Goal: Task Accomplishment & Management: Manage account settings

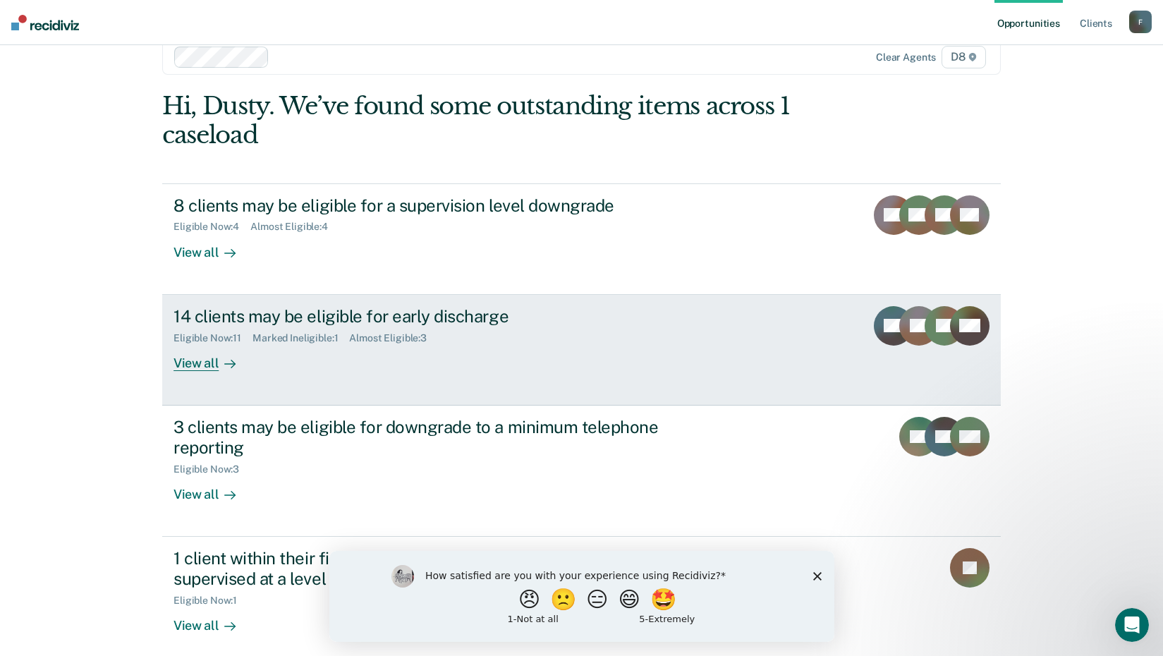
scroll to position [40, 0]
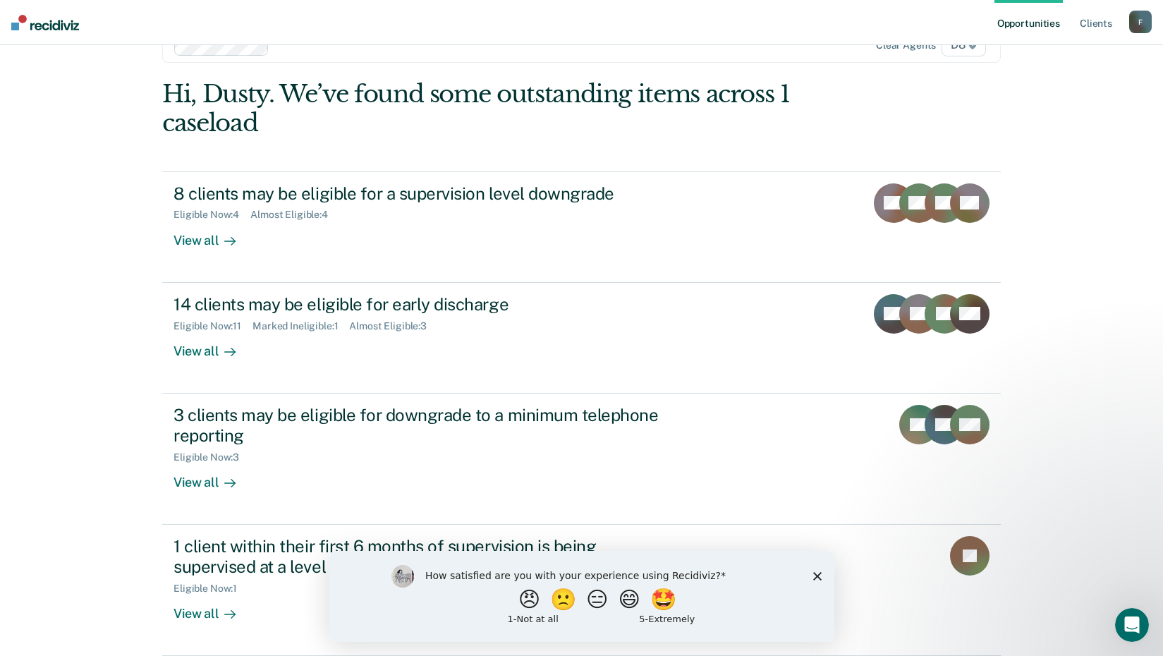
click at [814, 573] on polygon "Close survey" at bounding box center [817, 575] width 8 height 8
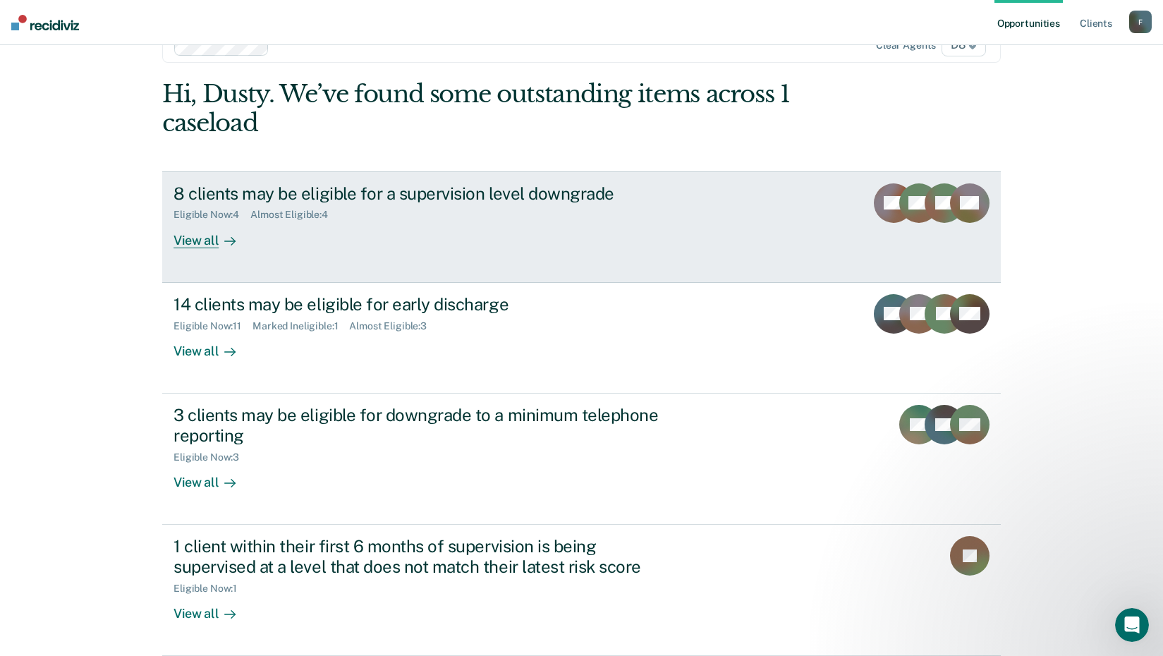
click at [201, 238] on div "View all" at bounding box center [213, 235] width 79 height 28
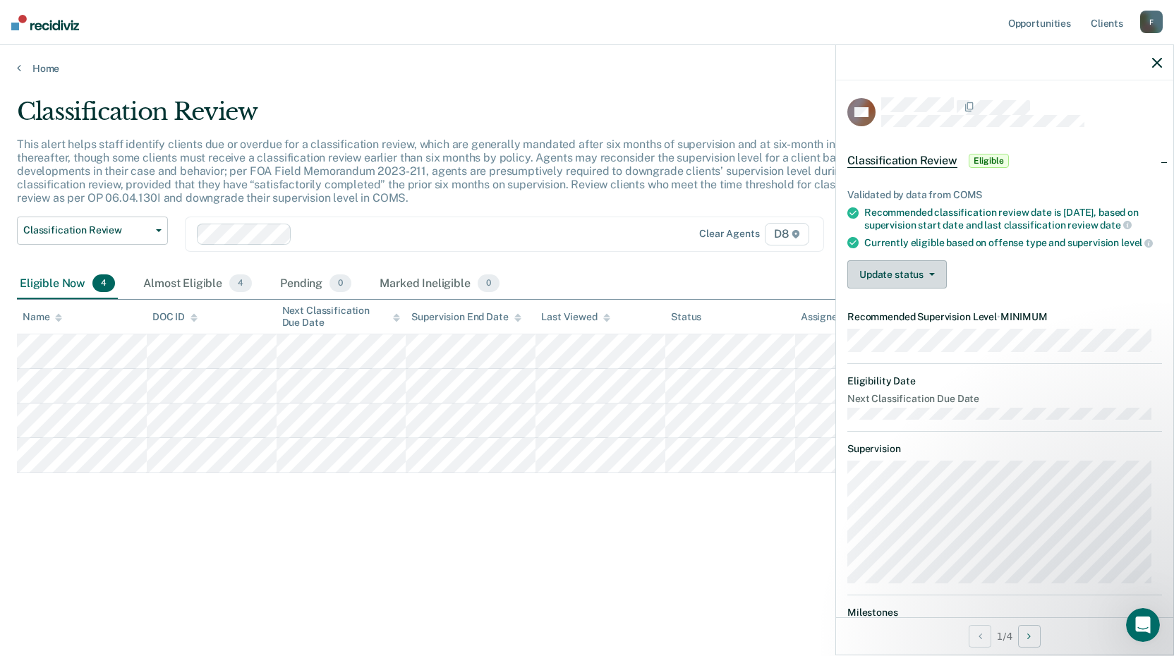
click at [927, 276] on span "button" at bounding box center [928, 274] width 11 height 3
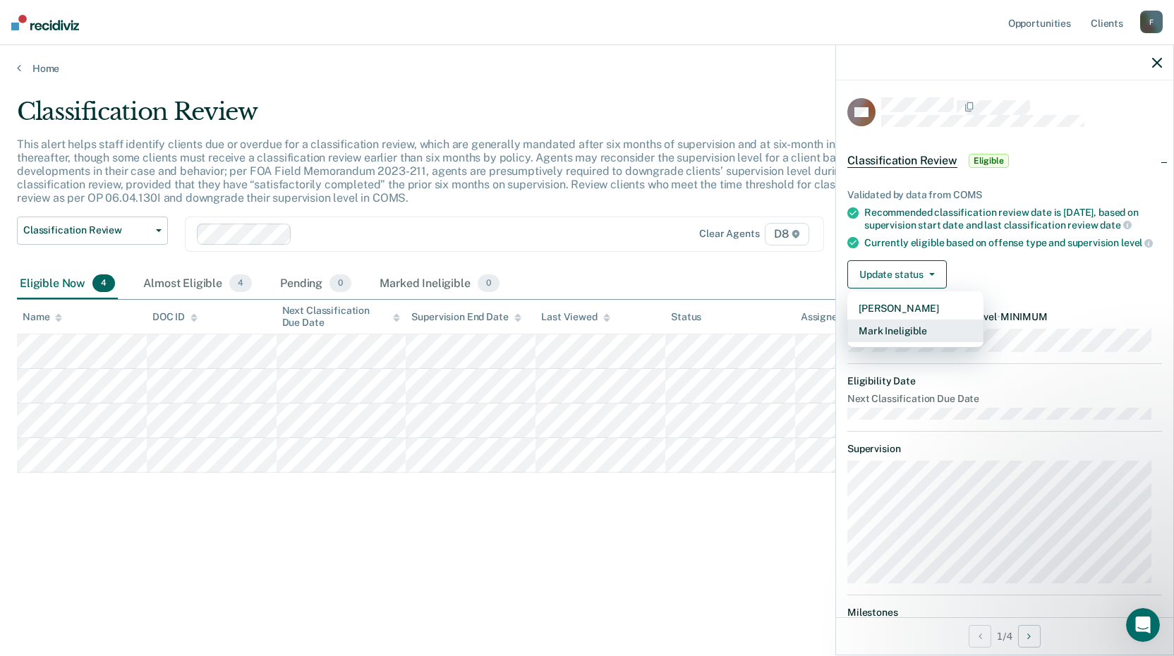
click at [905, 342] on button "Mark Ineligible" at bounding box center [915, 331] width 136 height 23
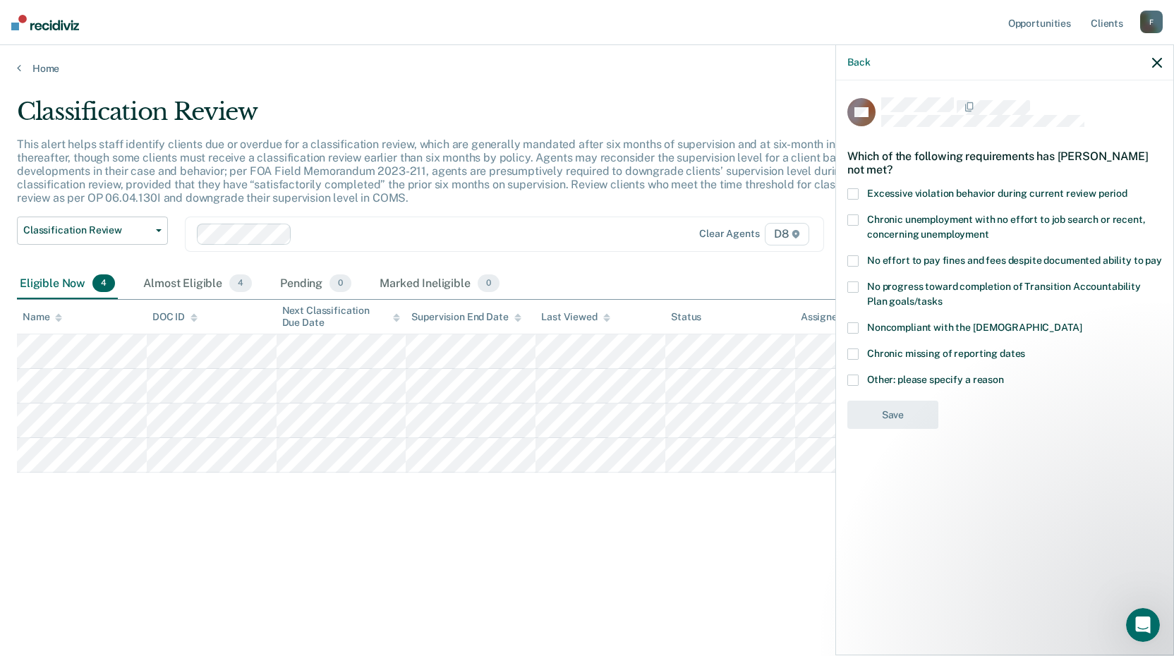
click at [853, 260] on span at bounding box center [852, 260] width 11 height 11
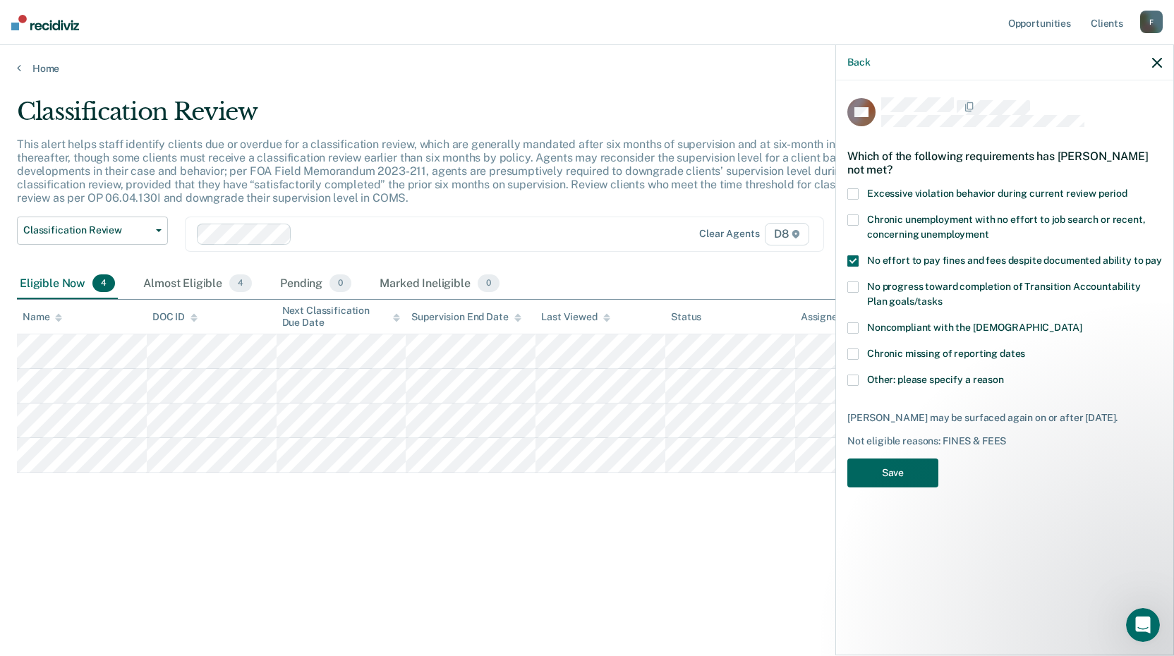
click at [891, 471] on button "Save" at bounding box center [892, 472] width 91 height 29
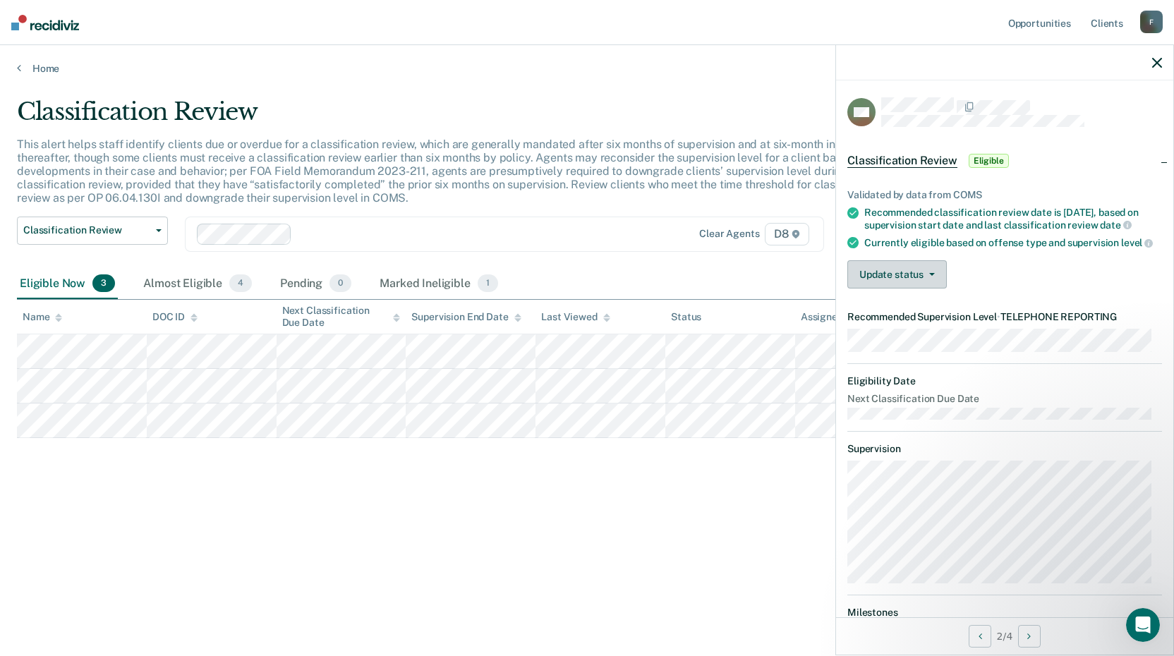
click at [934, 281] on button "Update status" at bounding box center [896, 274] width 99 height 28
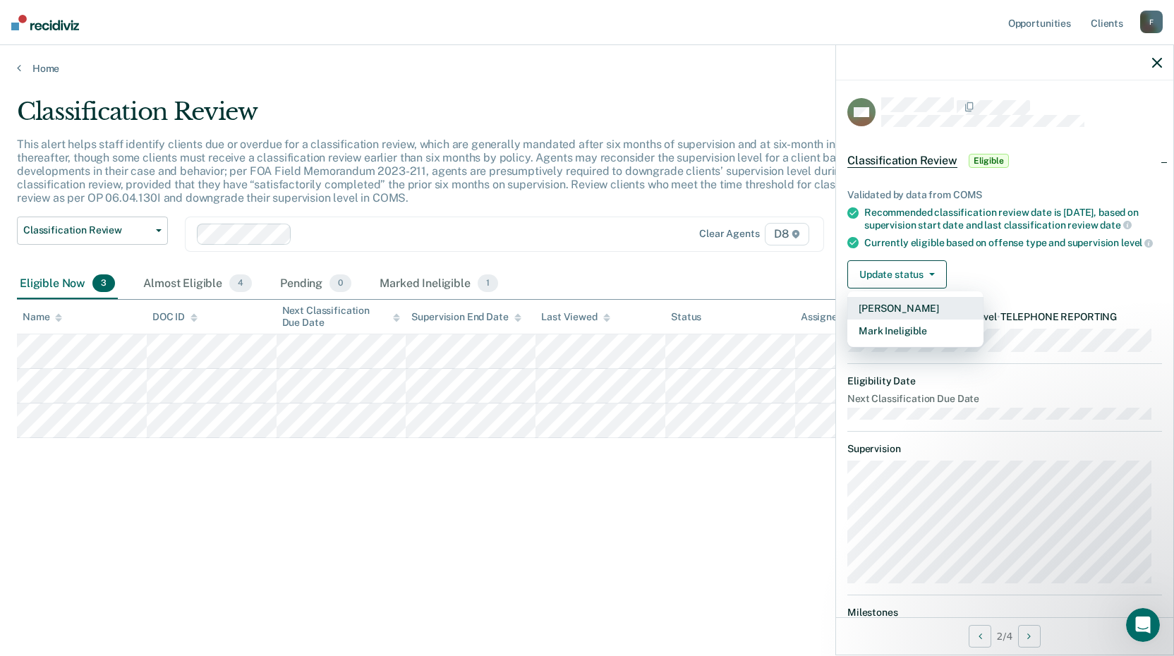
drag, startPoint x: 895, startPoint y: 338, endPoint x: 994, endPoint y: 277, distance: 115.9
click at [994, 277] on div "Update status [PERSON_NAME] Mark Ineligible" at bounding box center [1004, 274] width 315 height 28
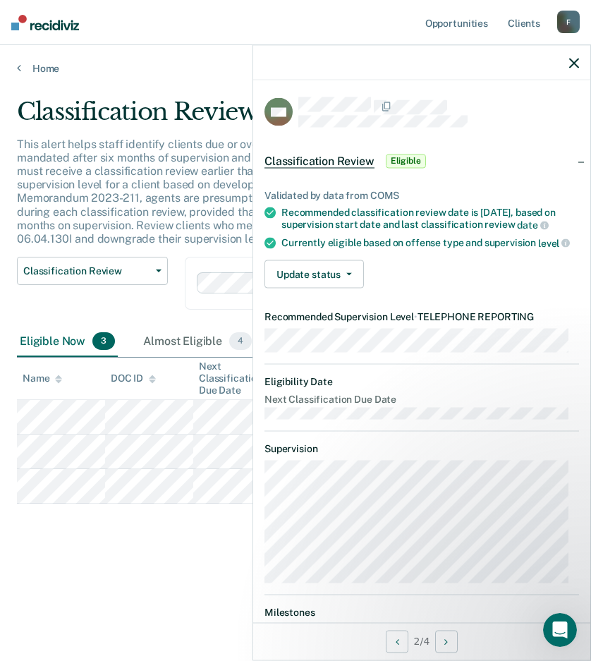
click at [181, 232] on p "This alert helps staff identify clients due or overdue for a classification rev…" at bounding box center [276, 192] width 519 height 108
click at [573, 60] on icon "button" at bounding box center [574, 63] width 10 height 10
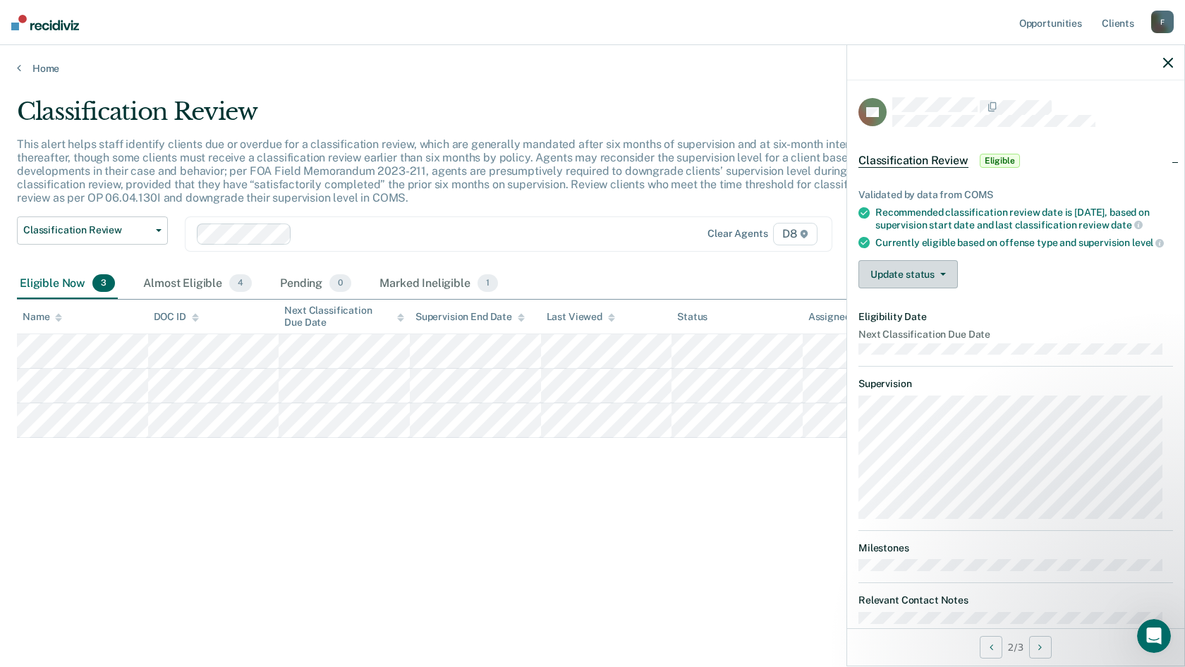
click at [939, 288] on button "Update status" at bounding box center [907, 274] width 99 height 28
click at [918, 342] on button "Mark Ineligible" at bounding box center [926, 331] width 136 height 23
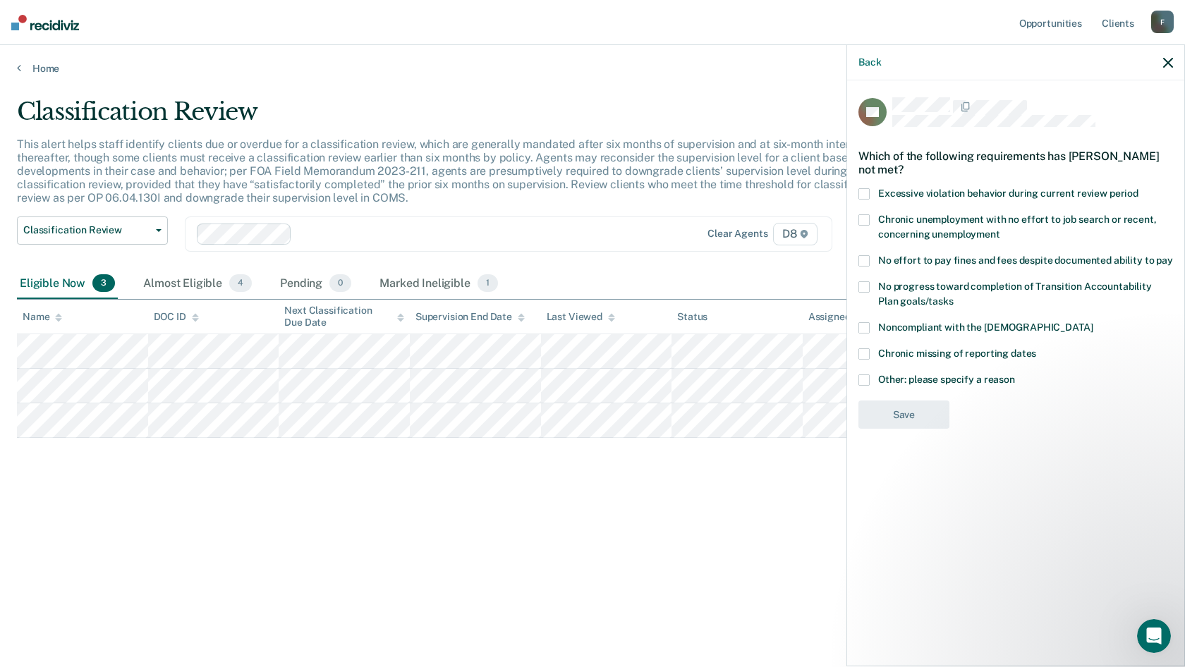
click at [860, 281] on span at bounding box center [863, 286] width 11 height 11
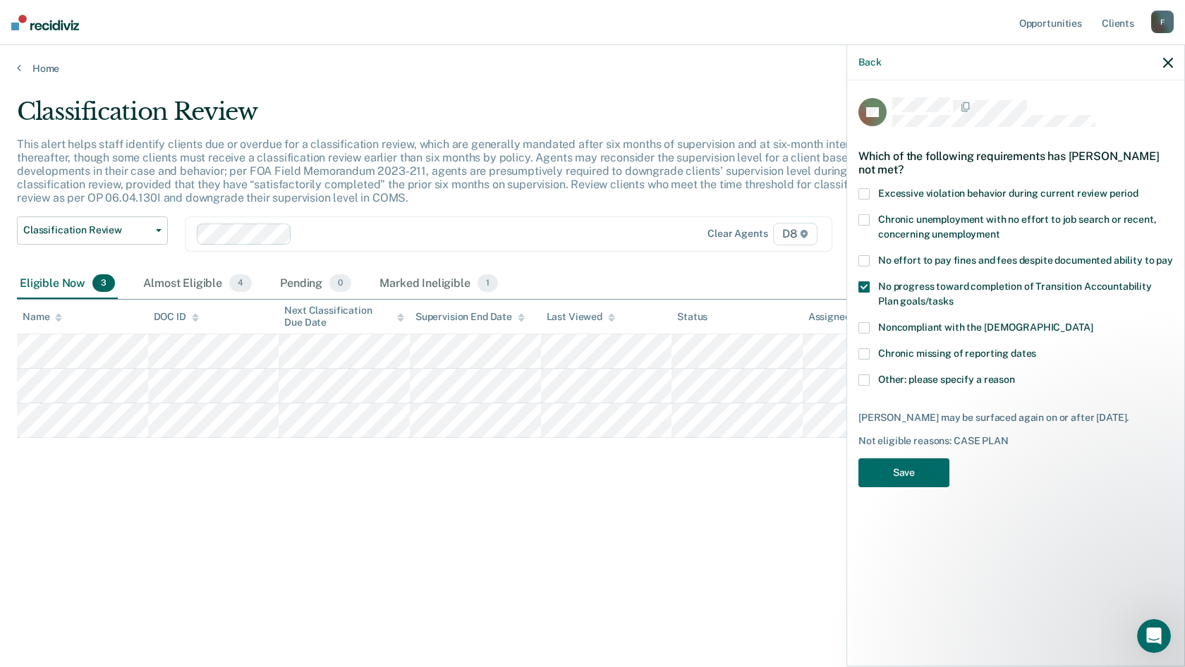
click at [864, 255] on span at bounding box center [863, 260] width 11 height 11
click at [884, 458] on button "Save" at bounding box center [903, 472] width 91 height 29
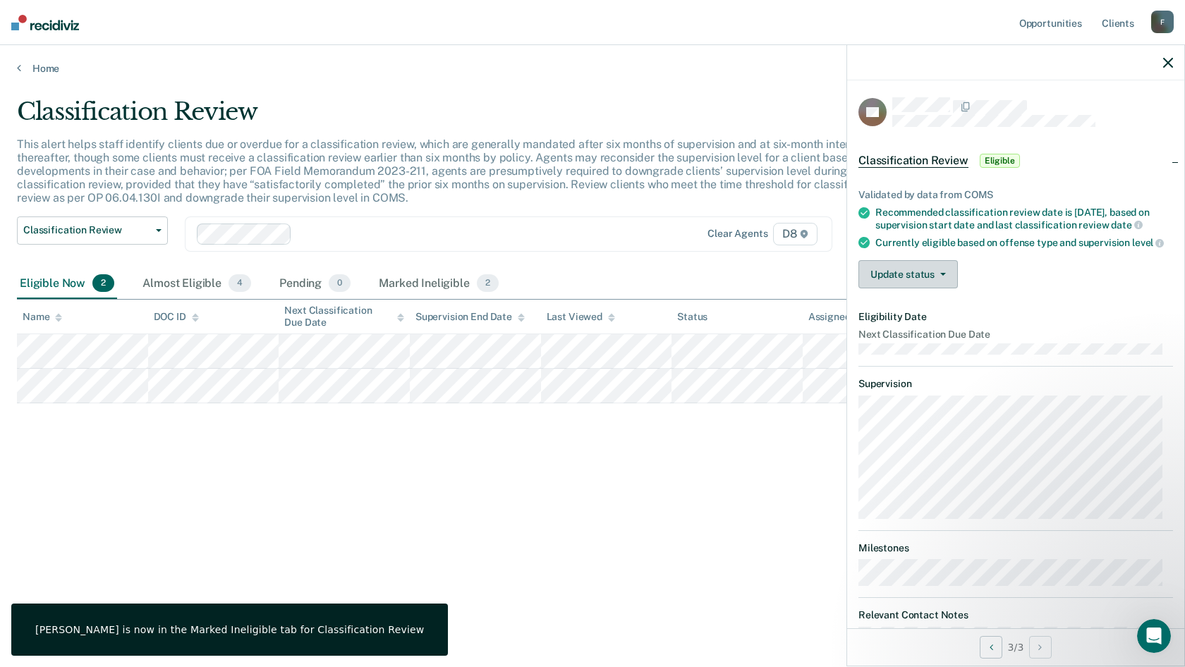
click at [912, 288] on button "Update status" at bounding box center [907, 274] width 99 height 28
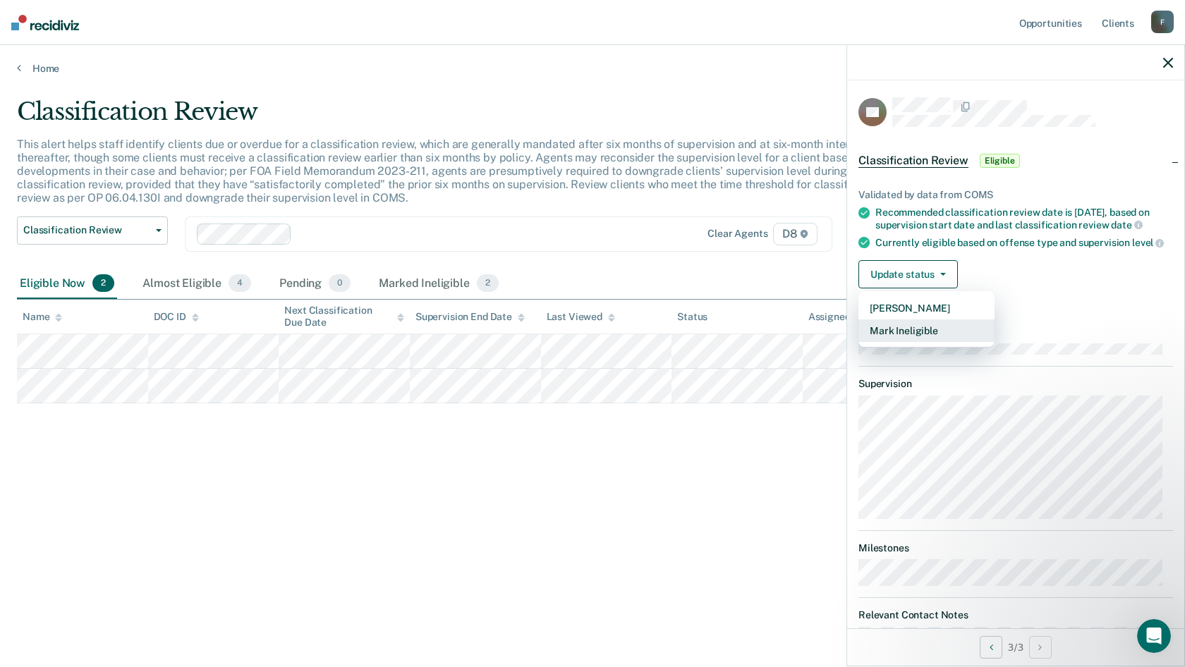
click at [910, 342] on button "Mark Ineligible" at bounding box center [926, 331] width 136 height 23
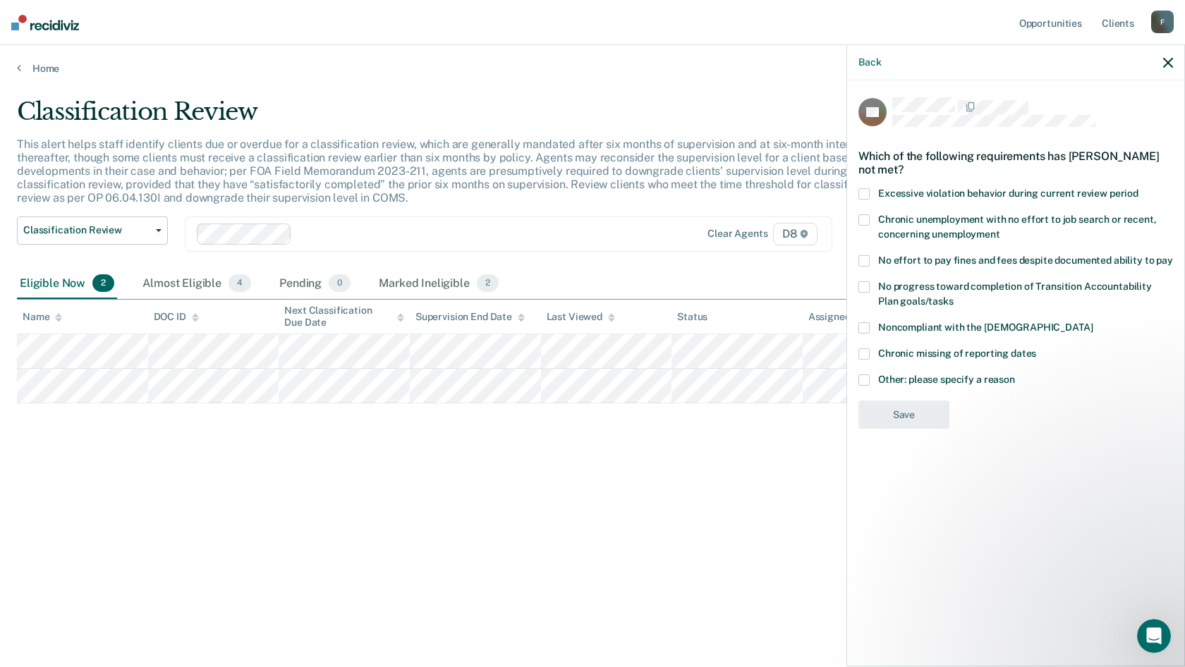
click at [863, 382] on span at bounding box center [863, 380] width 11 height 11
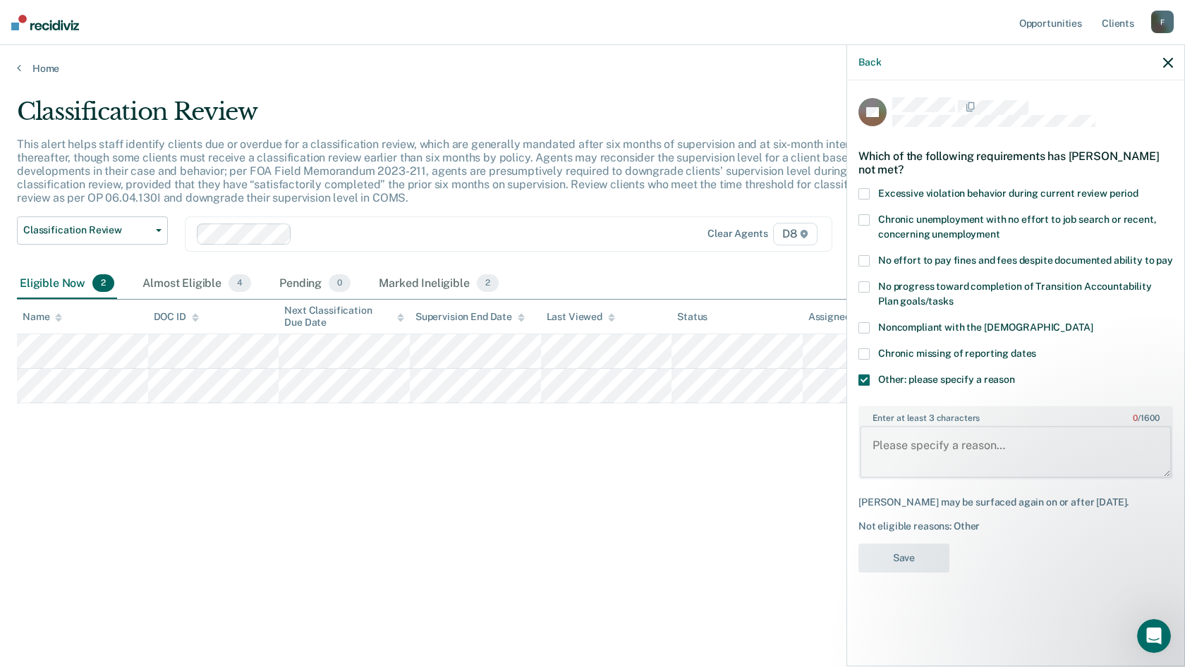
click at [884, 443] on textarea "Enter at least 3 characters 0 / 1600" at bounding box center [1016, 452] width 312 height 52
type textarea "P has a victim and is not allowed early discharge."
click at [922, 565] on button "Save" at bounding box center [903, 558] width 91 height 29
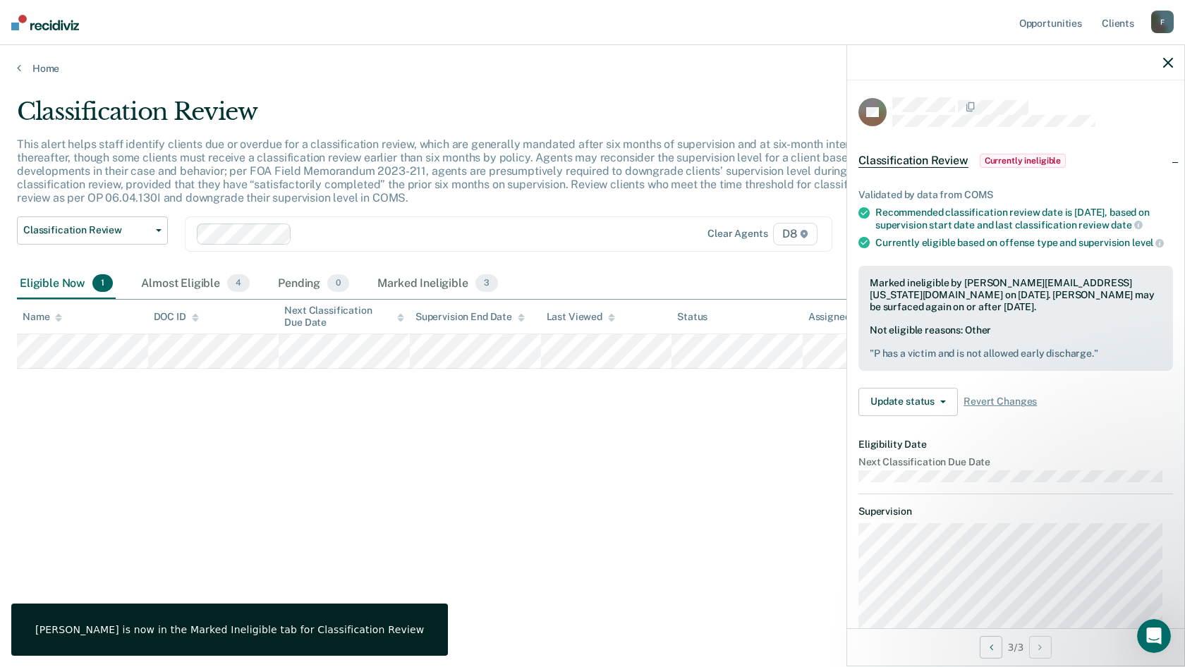
click at [1170, 55] on div at bounding box center [1015, 62] width 337 height 35
click at [1169, 59] on icon "button" at bounding box center [1168, 63] width 10 height 10
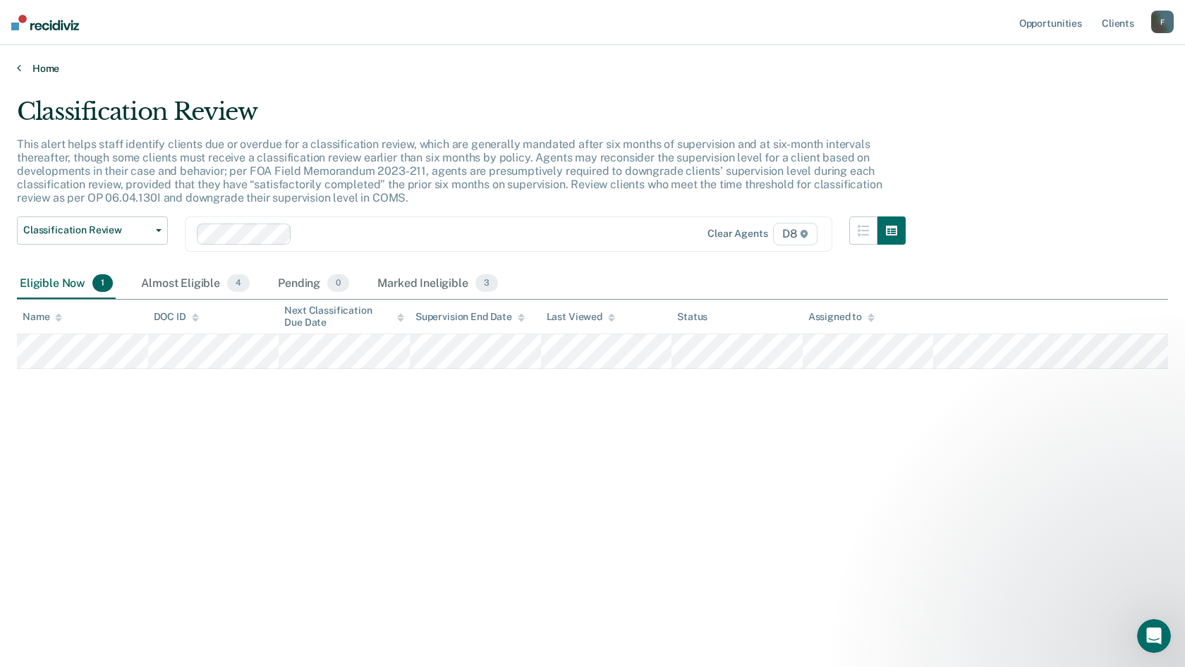
click at [42, 70] on link "Home" at bounding box center [592, 68] width 1151 height 13
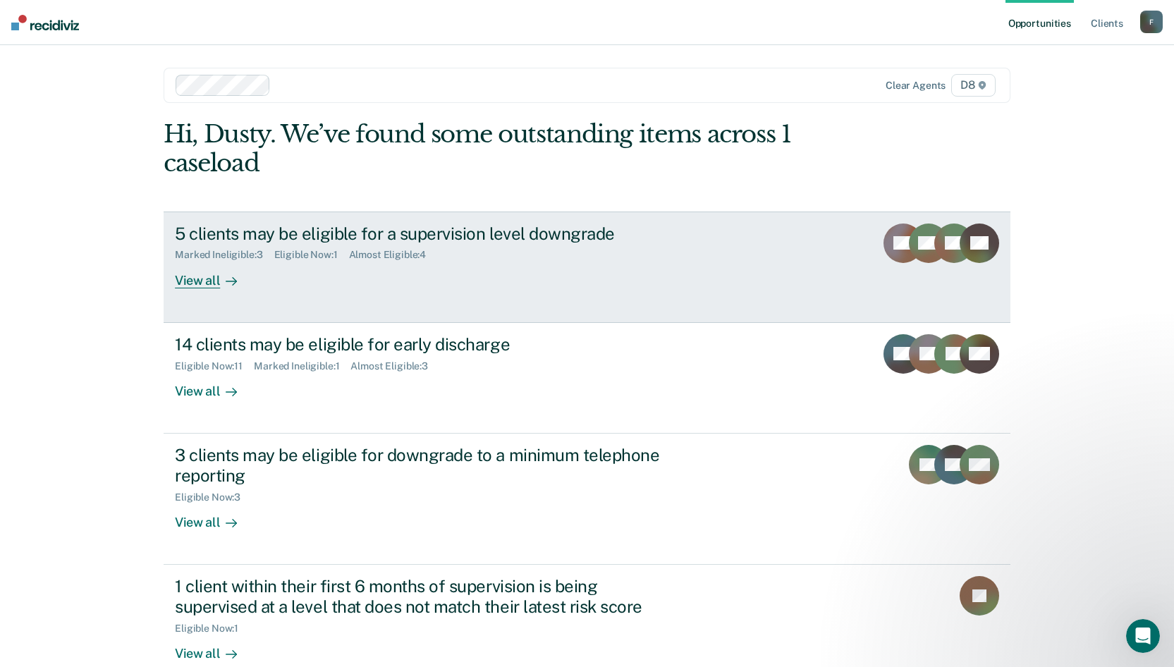
click at [186, 281] on div "View all" at bounding box center [214, 275] width 79 height 28
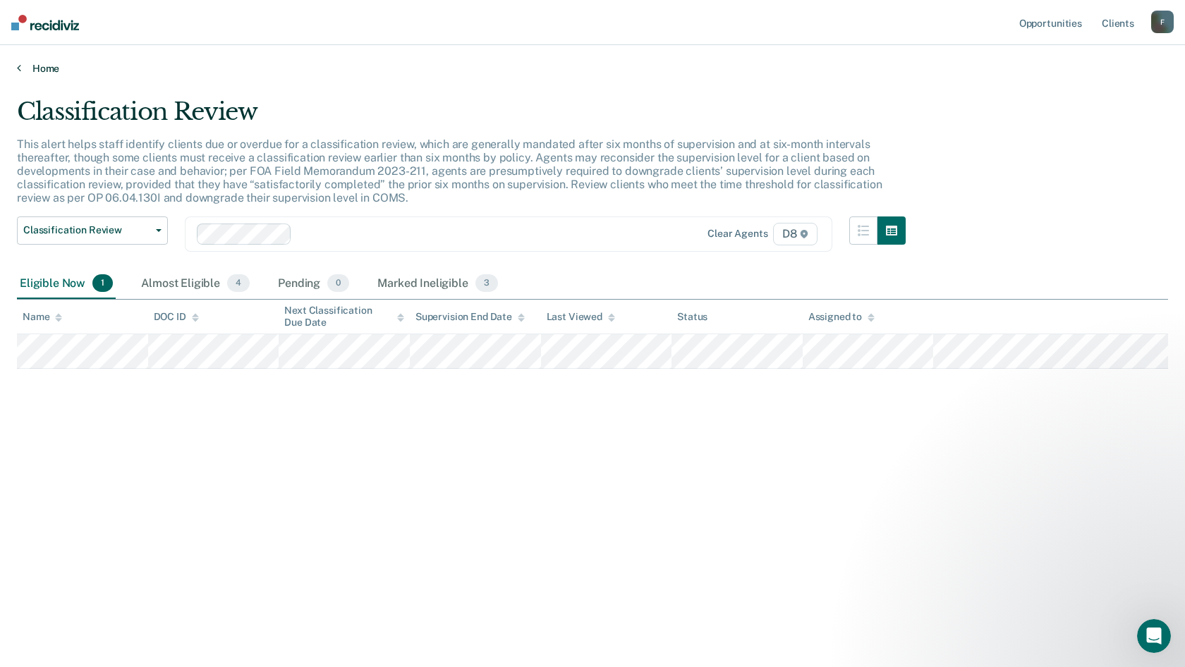
click at [28, 66] on link "Home" at bounding box center [592, 68] width 1151 height 13
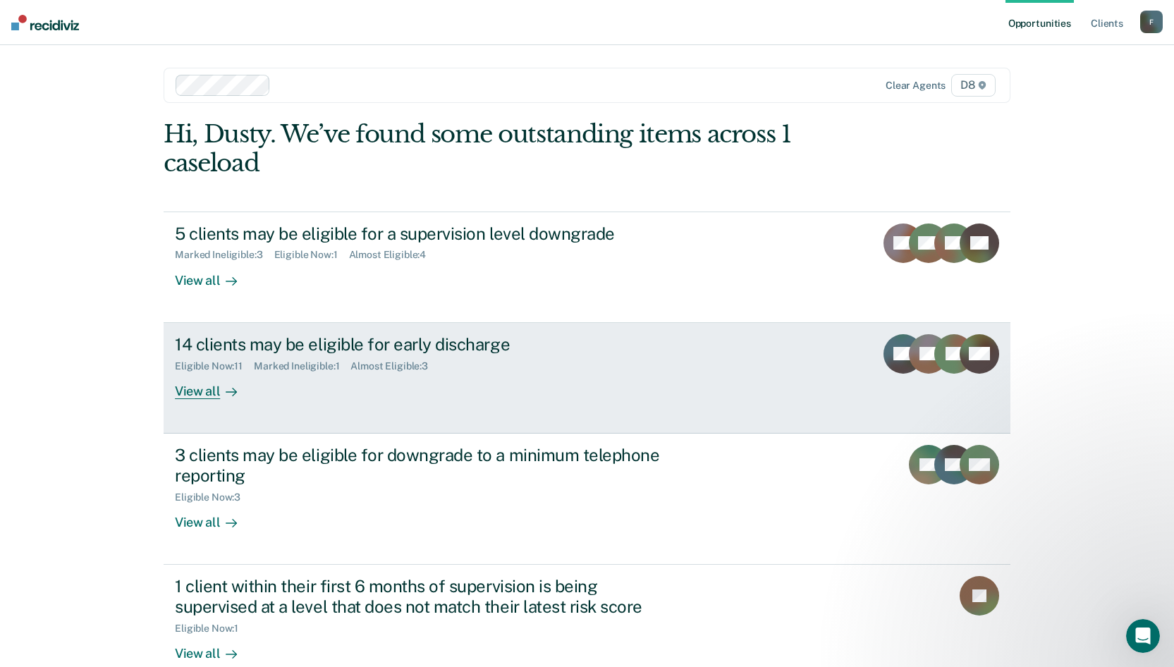
click at [200, 395] on div "View all" at bounding box center [214, 386] width 79 height 28
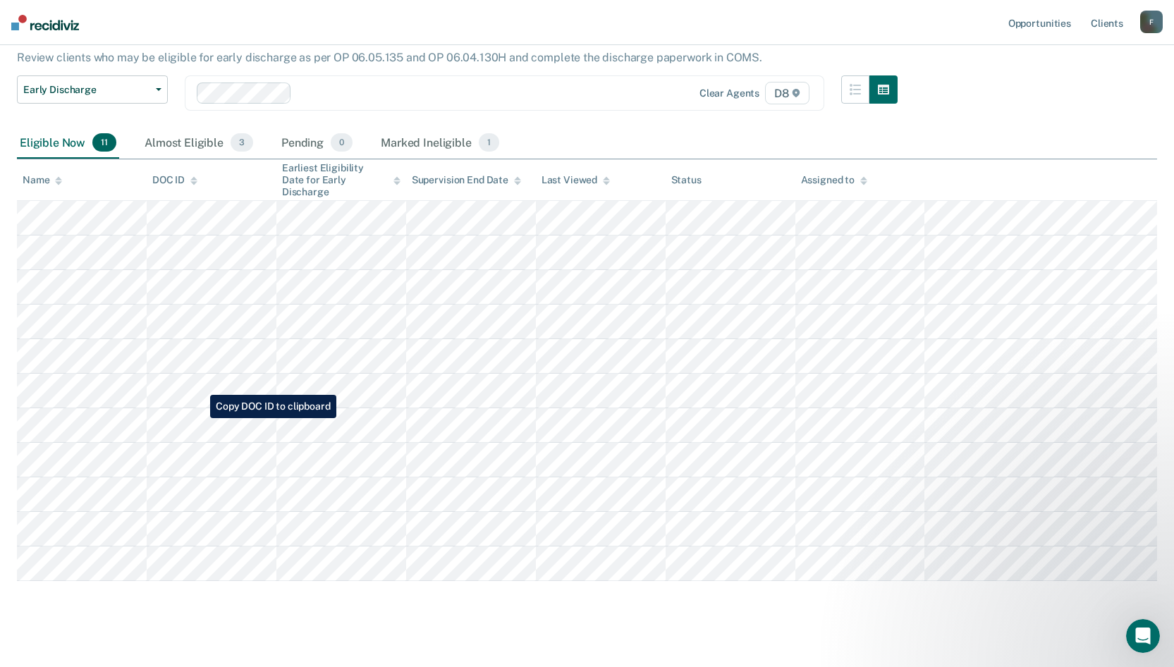
scroll to position [135, 0]
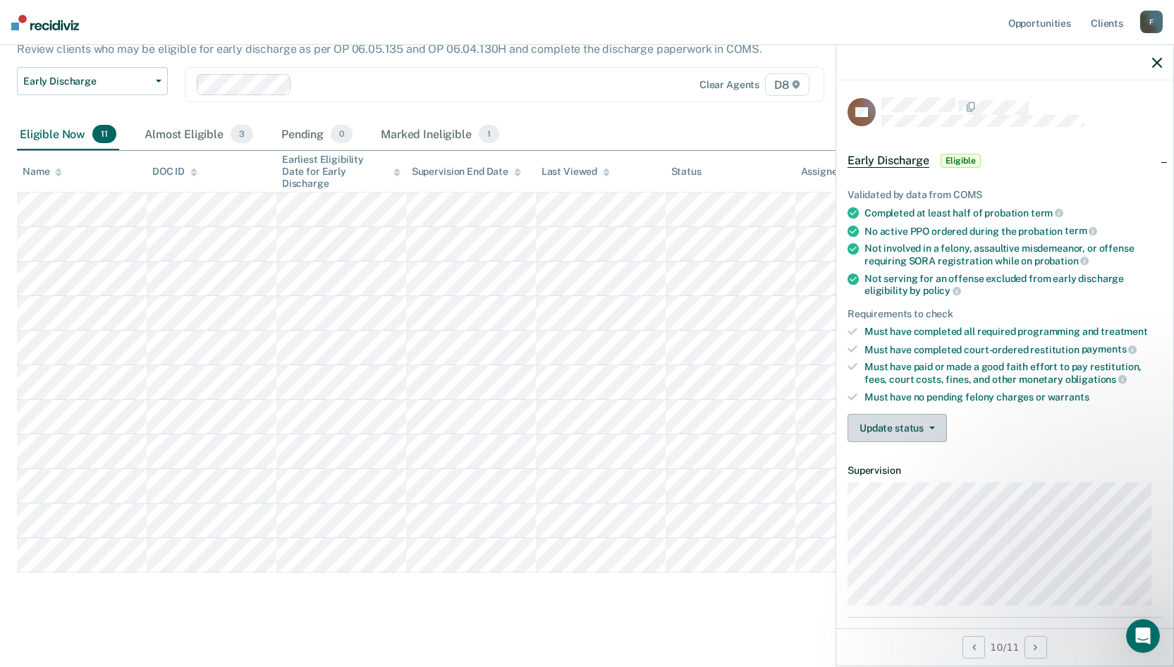
click at [927, 427] on span "button" at bounding box center [929, 428] width 11 height 3
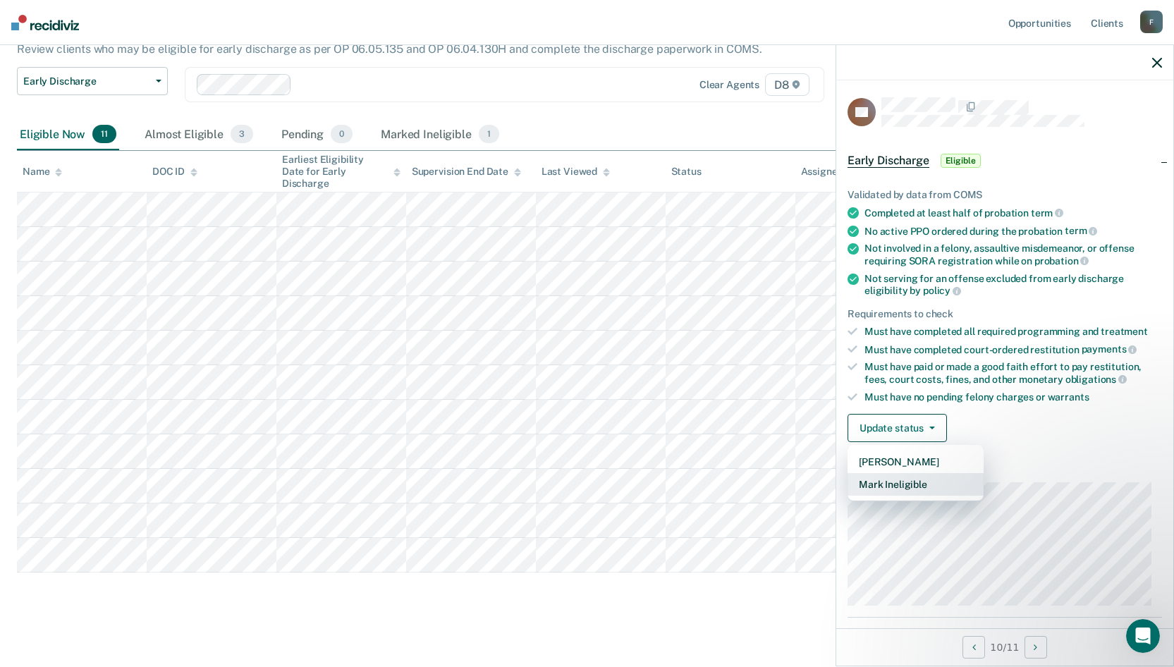
click at [909, 484] on button "Mark Ineligible" at bounding box center [916, 484] width 136 height 23
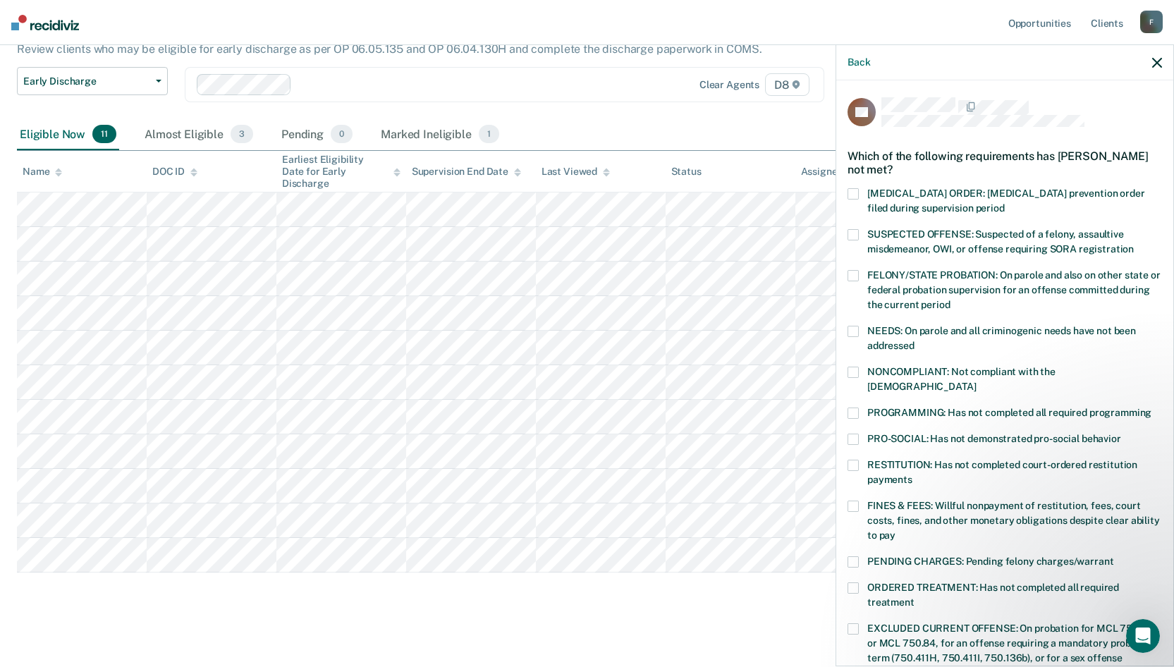
click at [856, 408] on span at bounding box center [853, 413] width 11 height 11
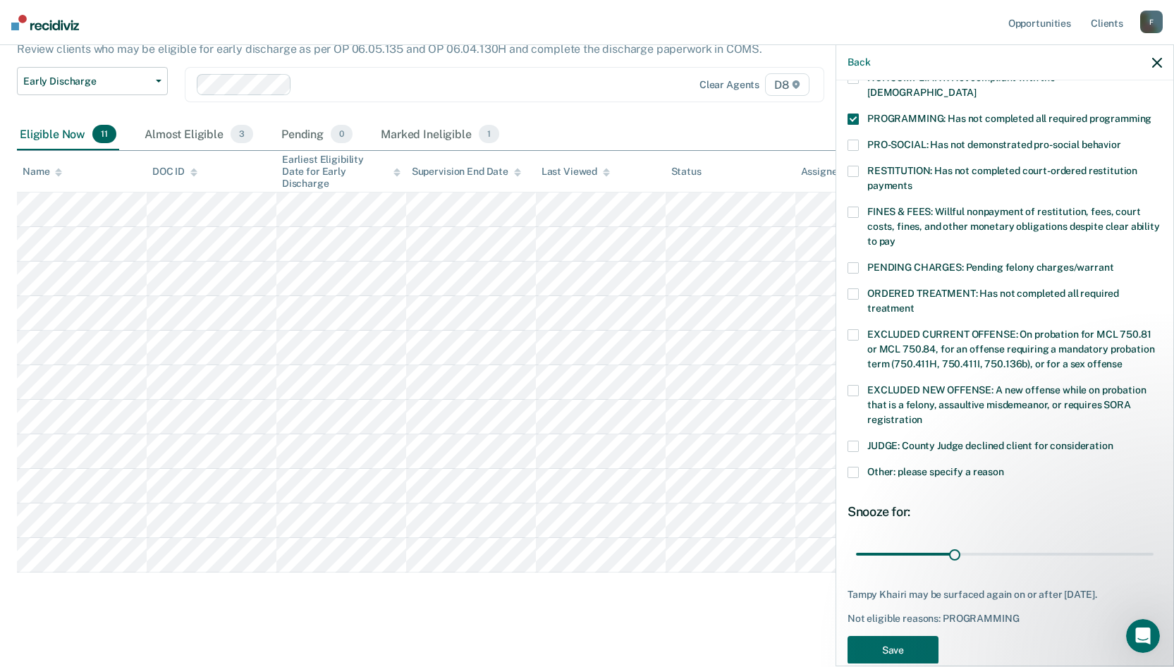
scroll to position [316, 0]
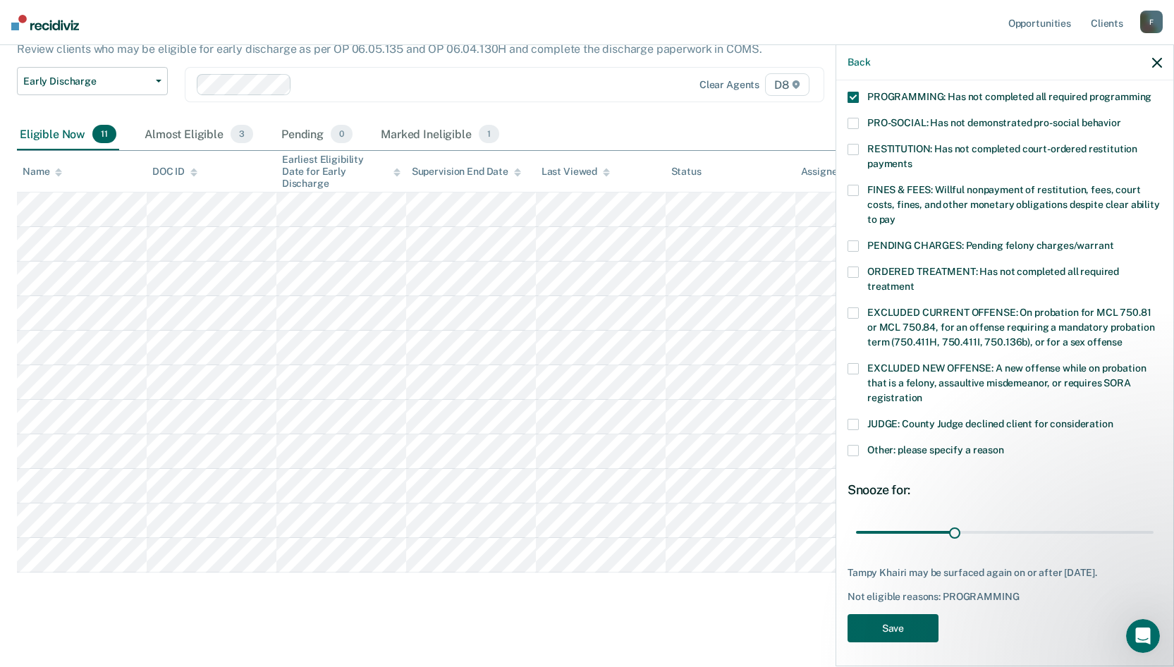
drag, startPoint x: 922, startPoint y: 621, endPoint x: 892, endPoint y: 652, distance: 42.4
click at [892, 655] on div "TK Which of the following requirements has [PERSON_NAME] not met? [MEDICAL_DATA…" at bounding box center [1004, 371] width 337 height 583
type input "30"
click at [953, 520] on input "range" at bounding box center [1005, 532] width 298 height 25
click at [879, 631] on button "Save" at bounding box center [893, 628] width 91 height 29
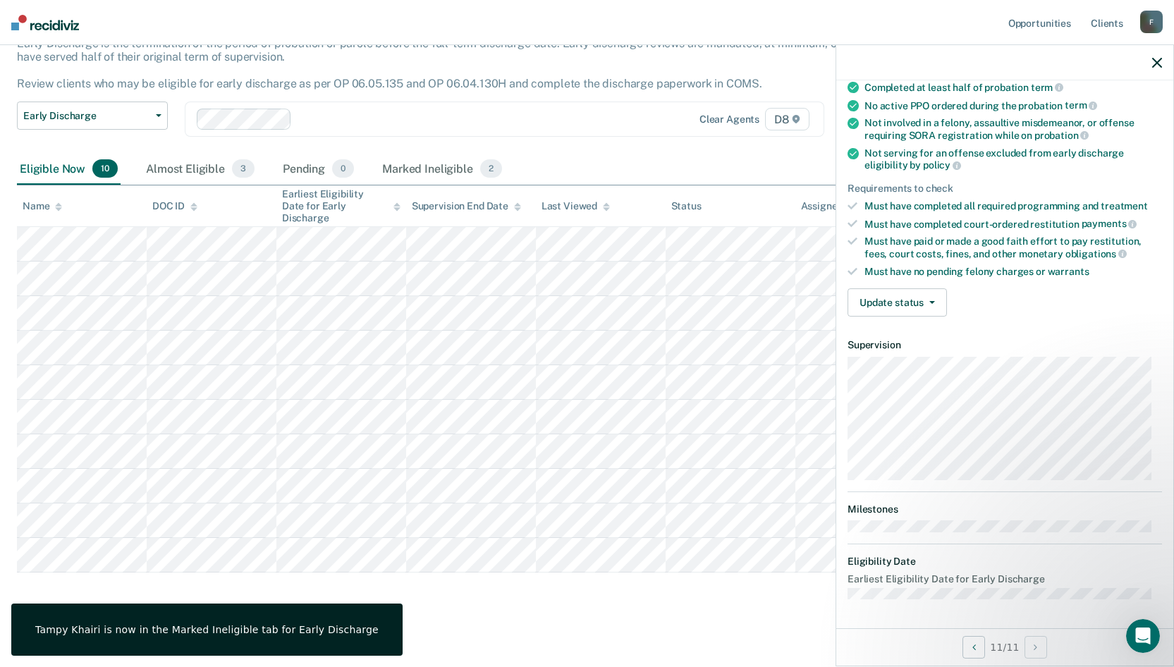
scroll to position [123, 0]
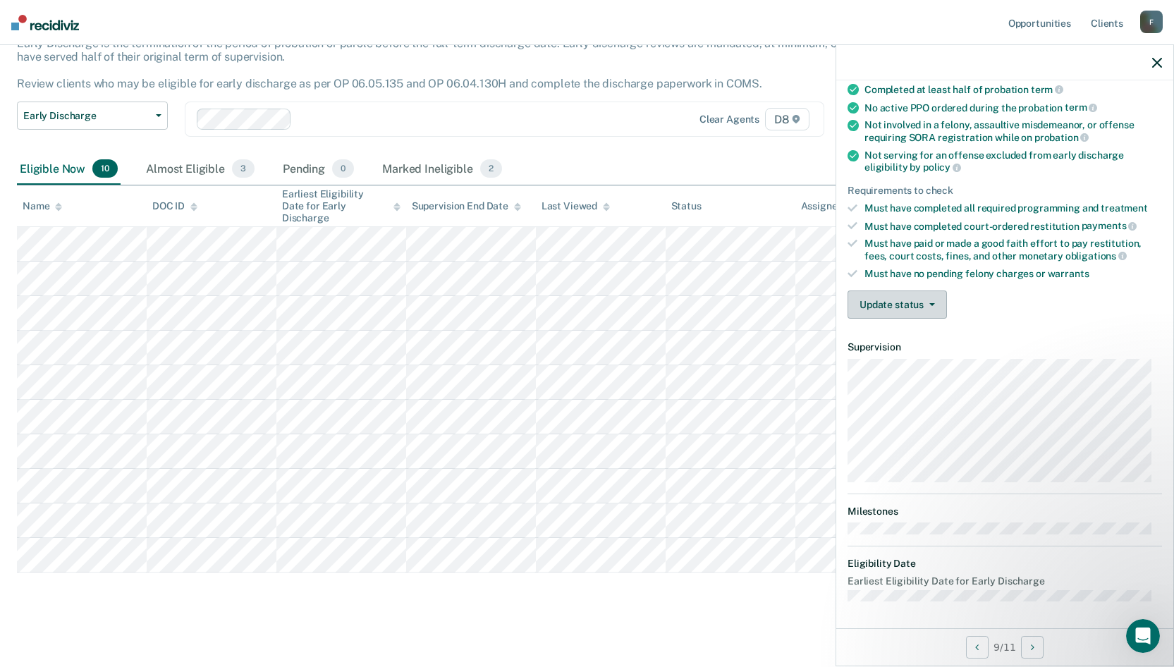
click at [937, 305] on button "Update status" at bounding box center [897, 305] width 99 height 28
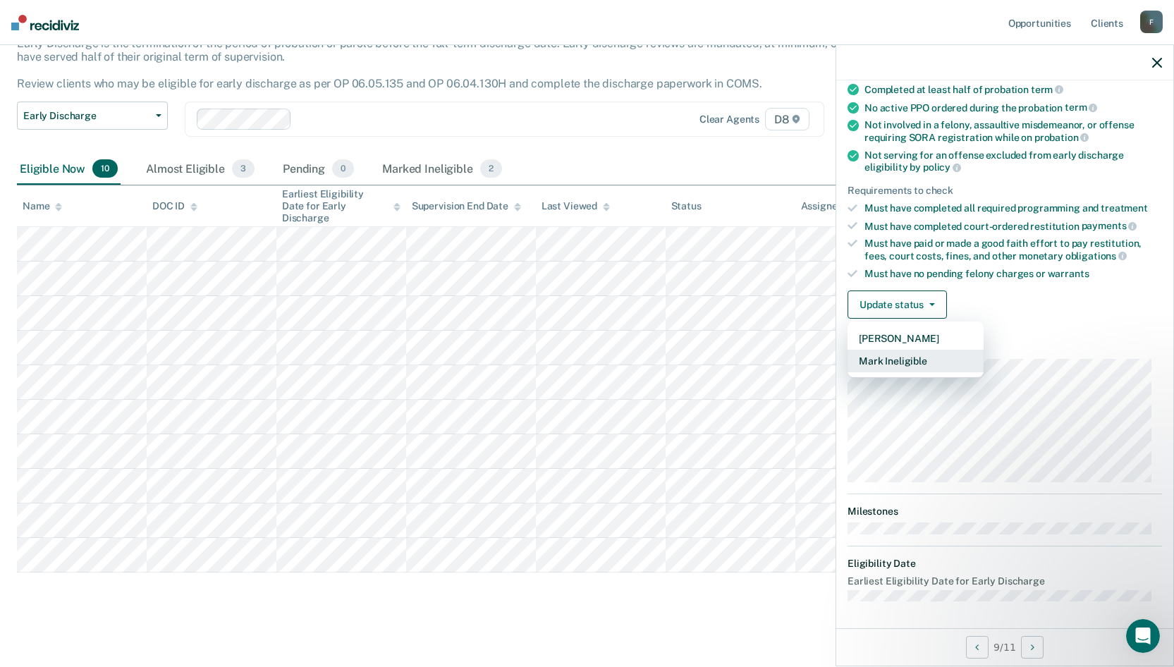
click at [915, 351] on button "Mark Ineligible" at bounding box center [916, 361] width 136 height 23
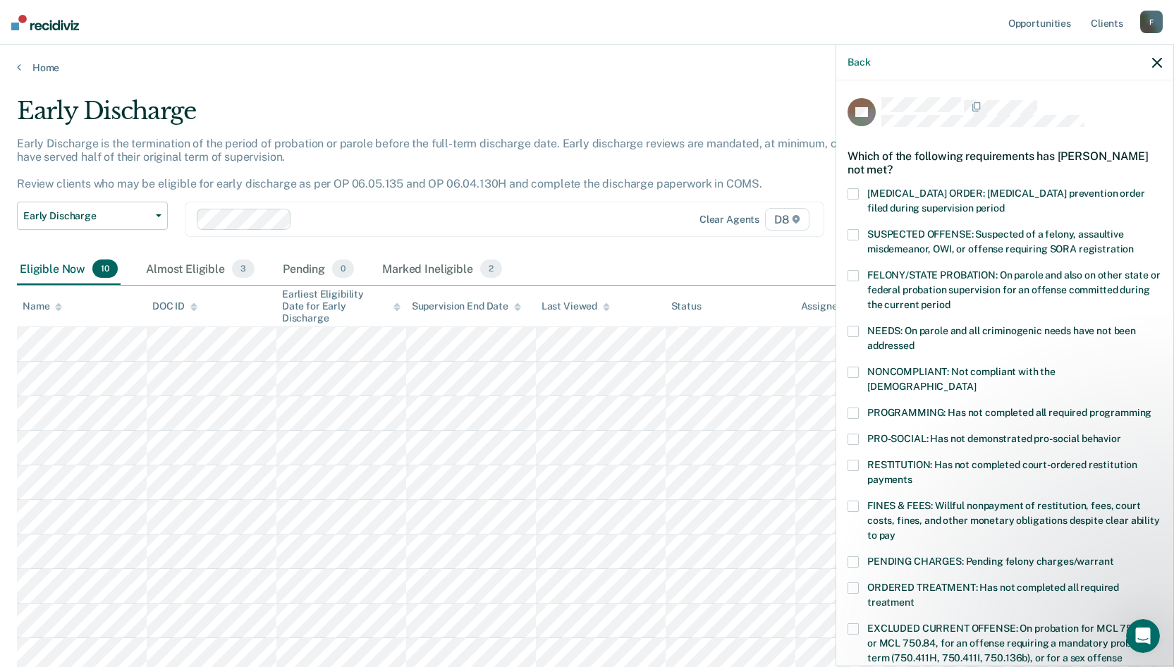
scroll to position [0, 0]
click at [855, 501] on span at bounding box center [853, 506] width 11 height 11
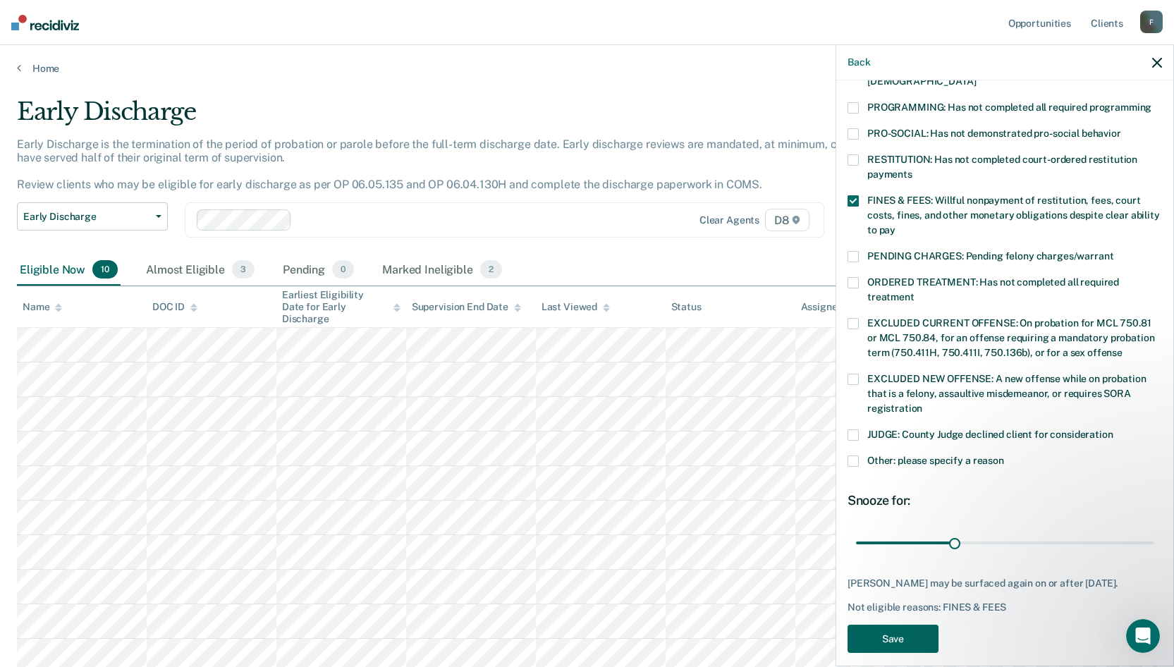
scroll to position [316, 0]
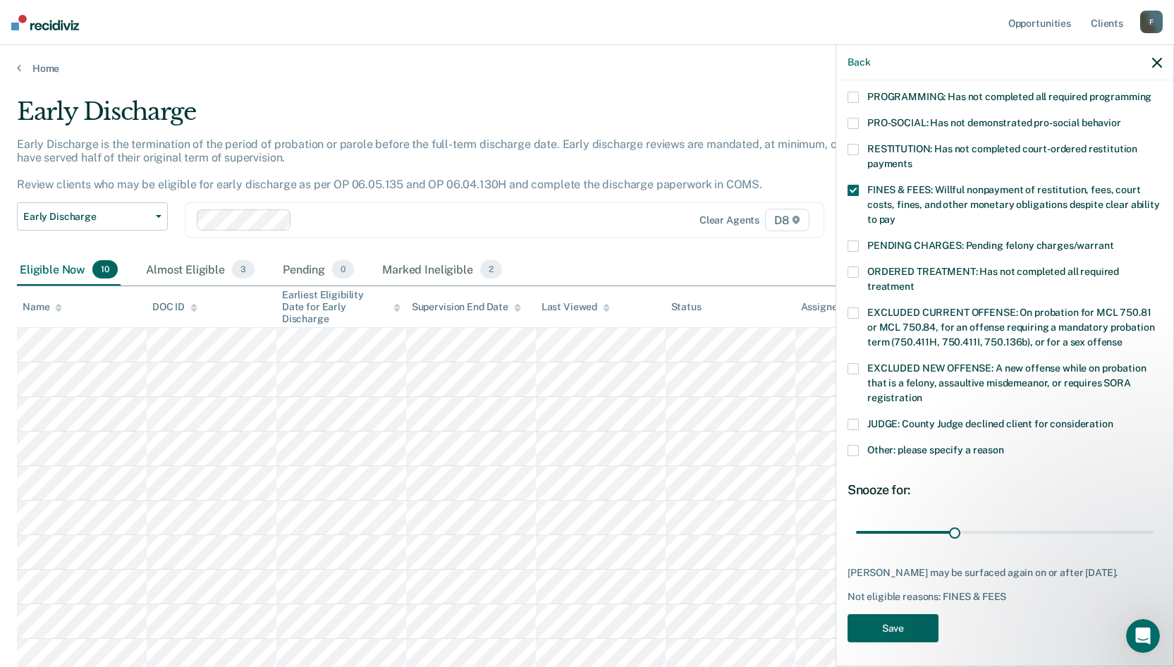
click at [890, 616] on button "Save" at bounding box center [893, 628] width 91 height 29
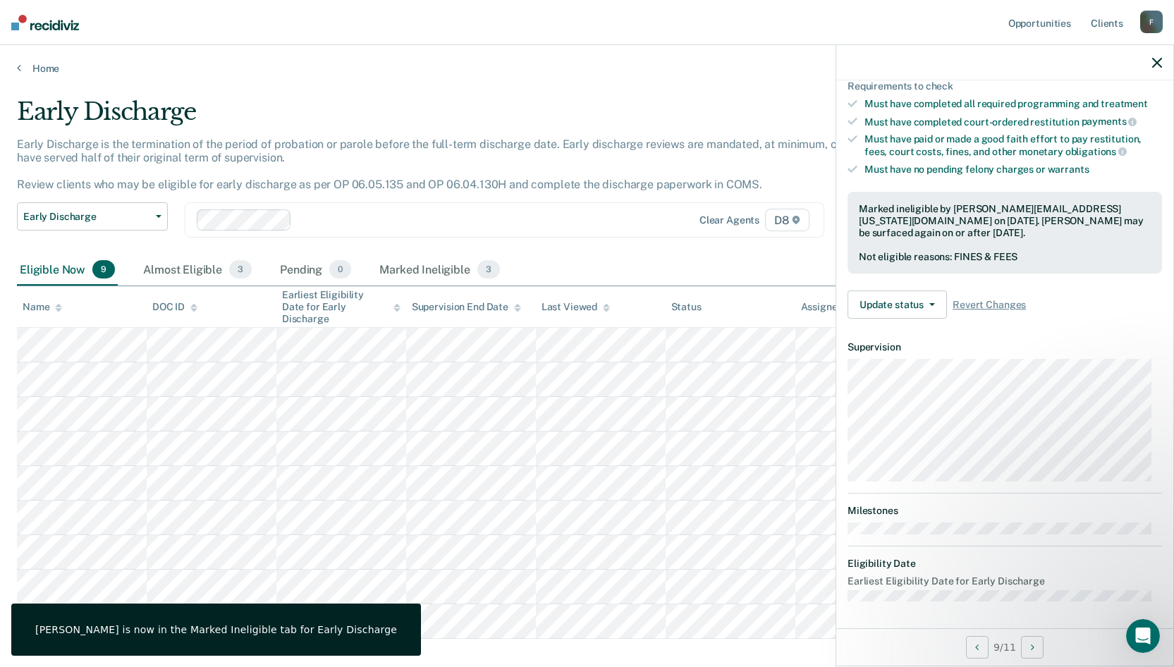
scroll to position [138, 0]
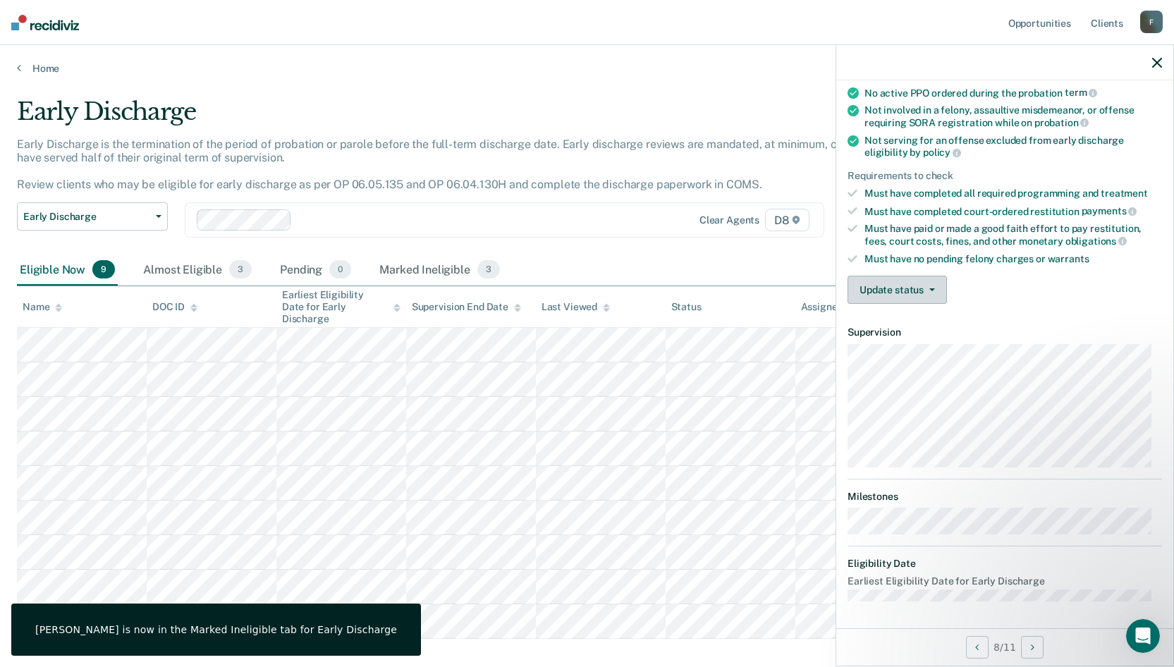
click at [913, 293] on button "Update status" at bounding box center [897, 290] width 99 height 28
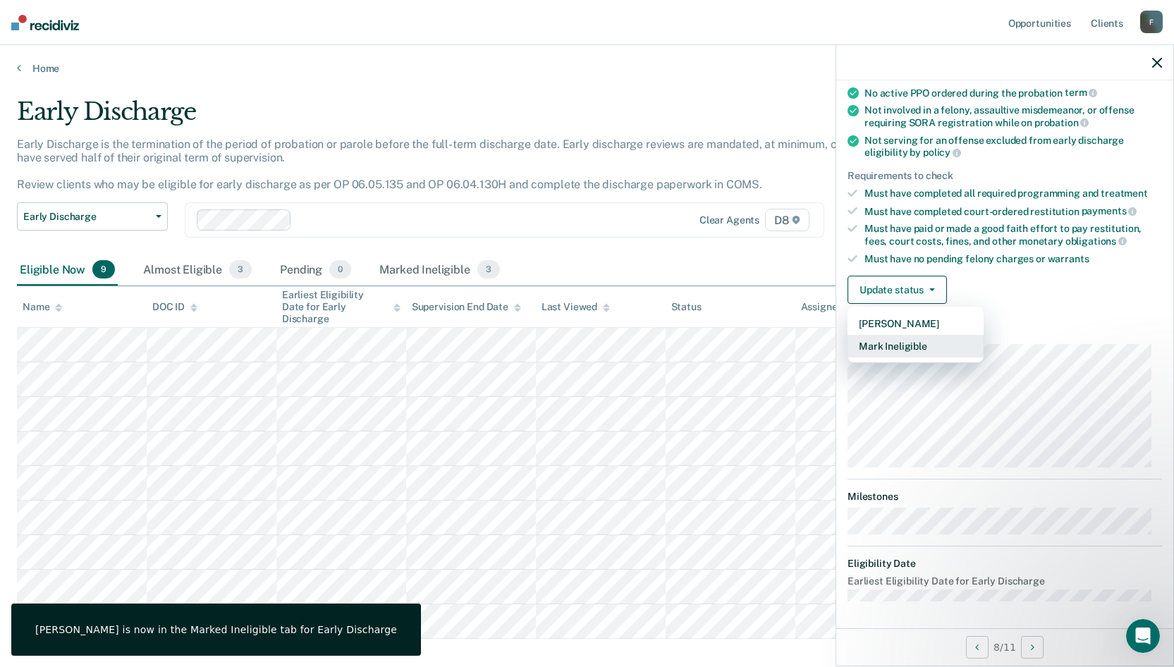
click at [887, 350] on button "Mark Ineligible" at bounding box center [916, 346] width 136 height 23
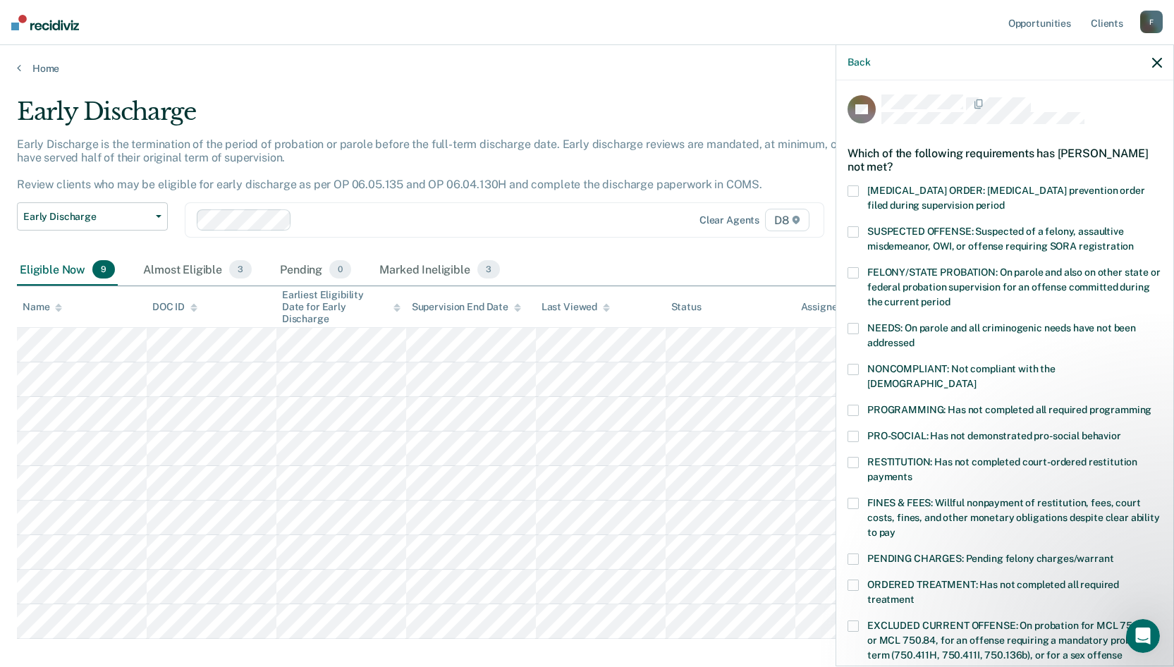
scroll to position [0, 0]
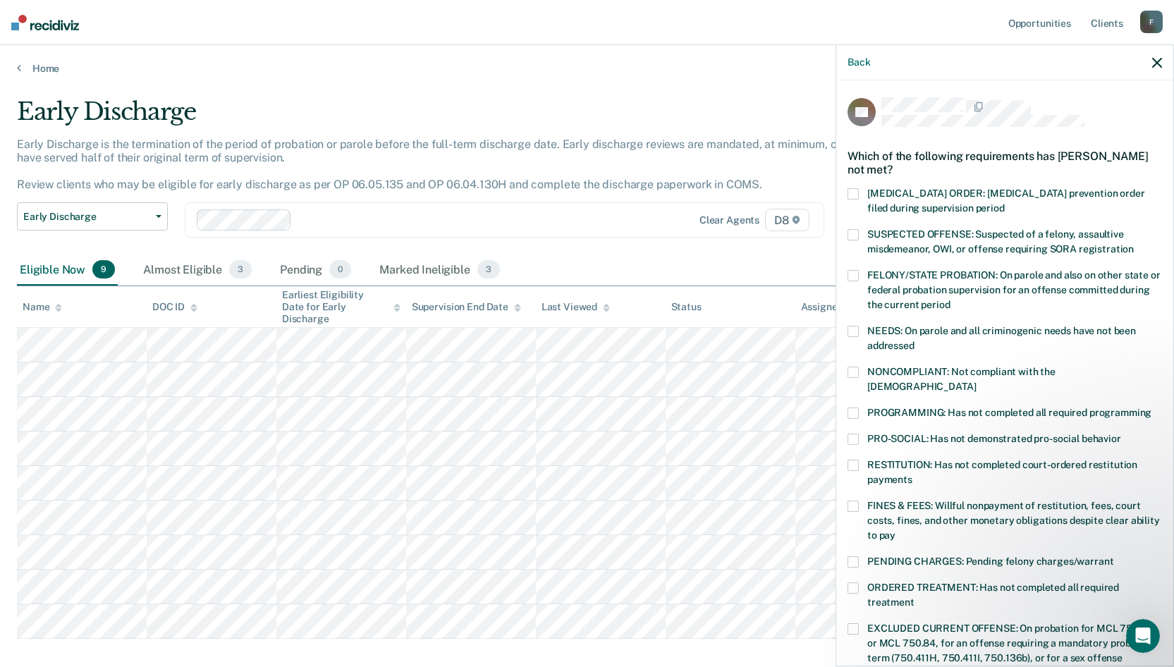
click at [856, 408] on span at bounding box center [853, 413] width 11 height 11
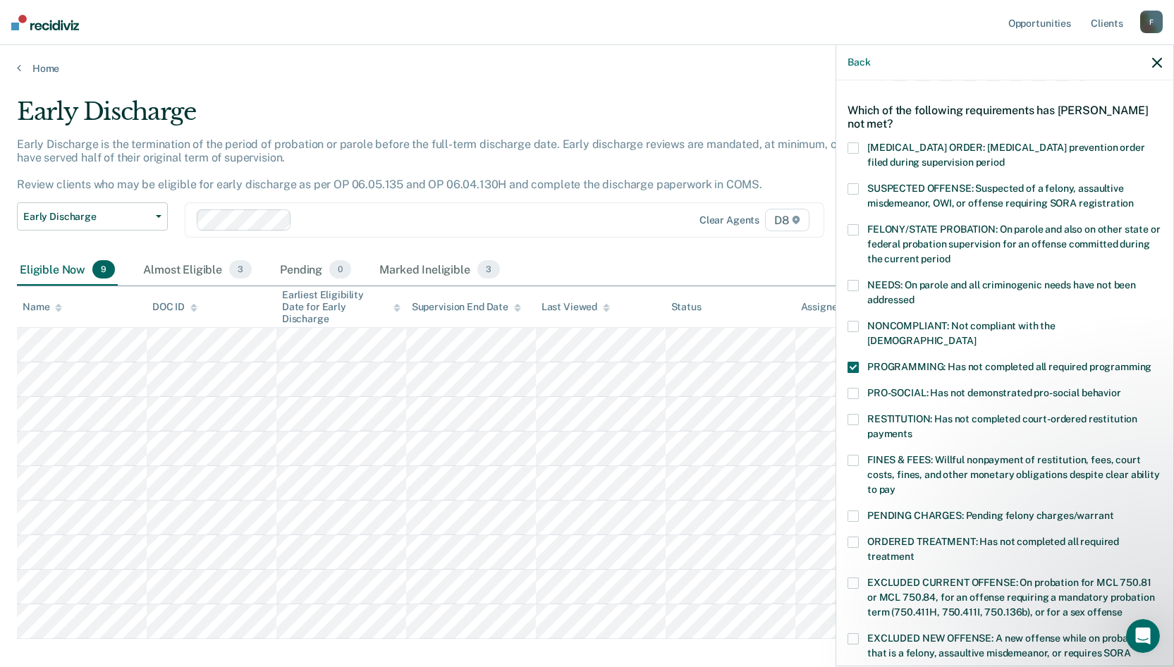
scroll to position [71, 0]
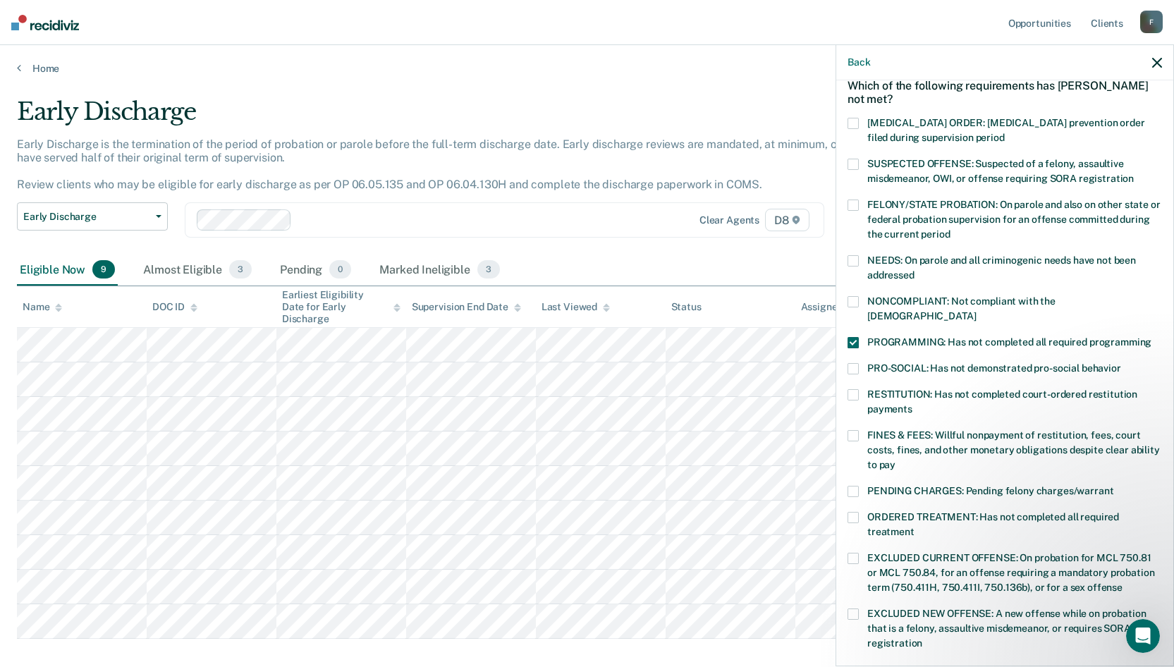
click at [856, 486] on span at bounding box center [853, 491] width 11 height 11
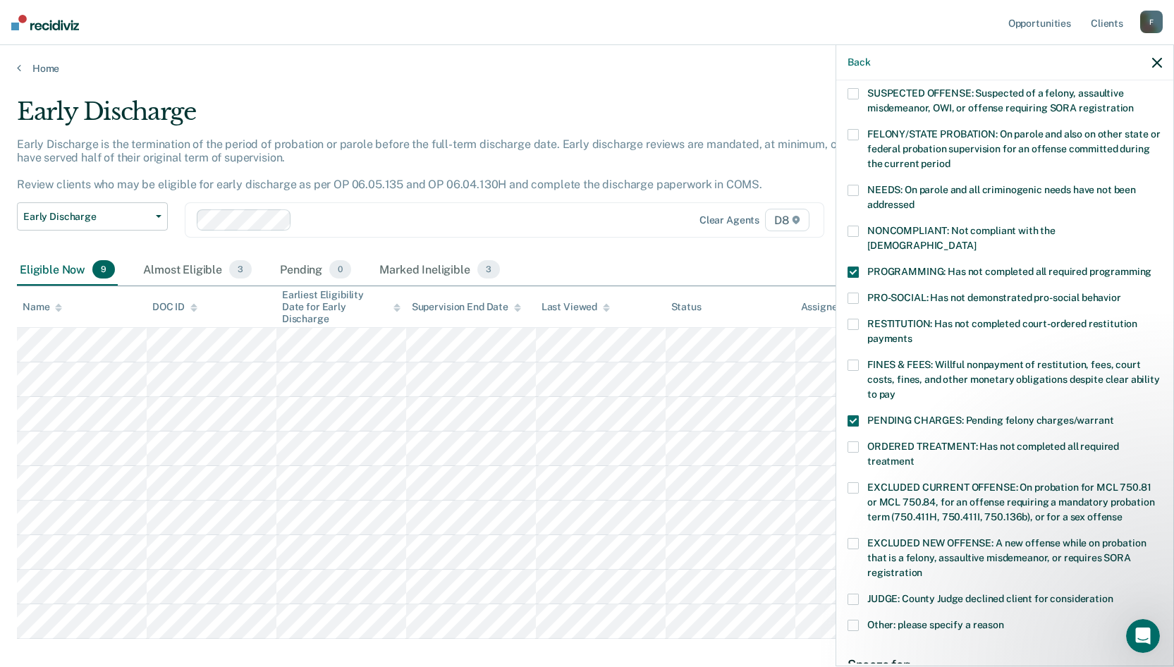
scroll to position [316, 0]
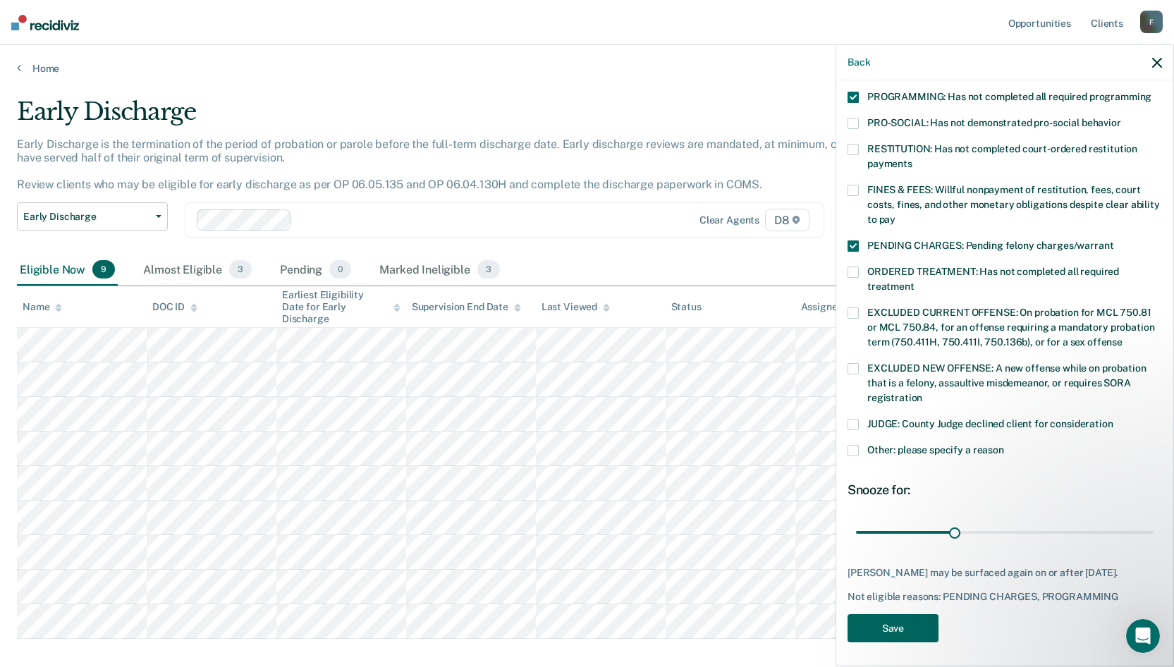
click at [869, 627] on button "Save" at bounding box center [893, 628] width 91 height 29
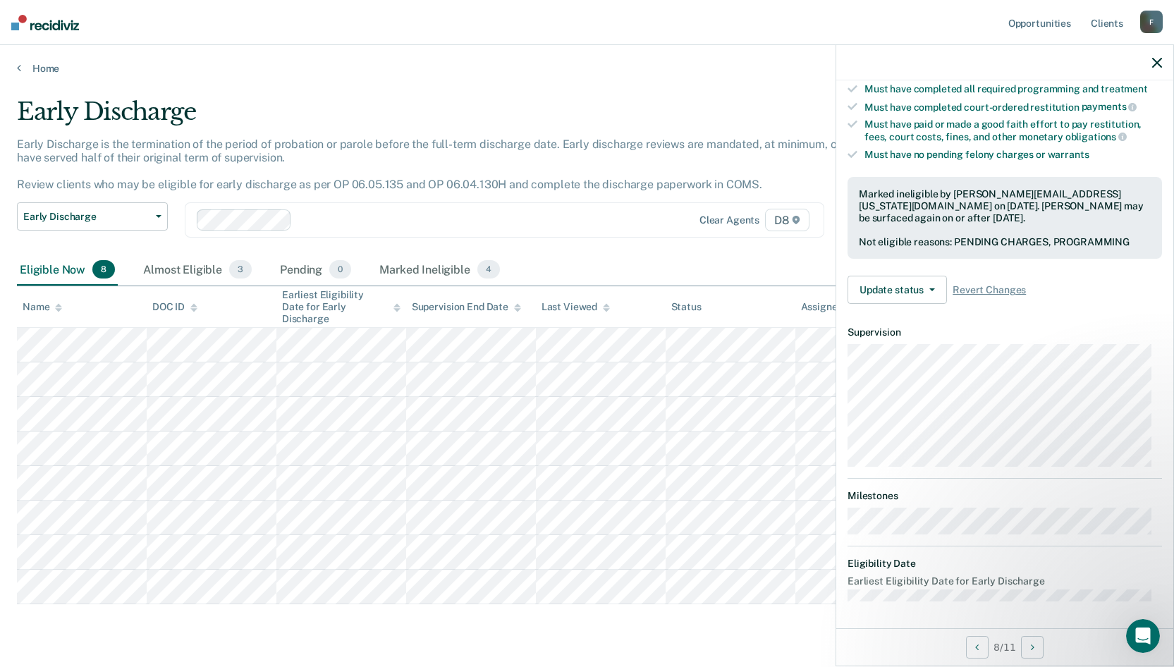
scroll to position [138, 0]
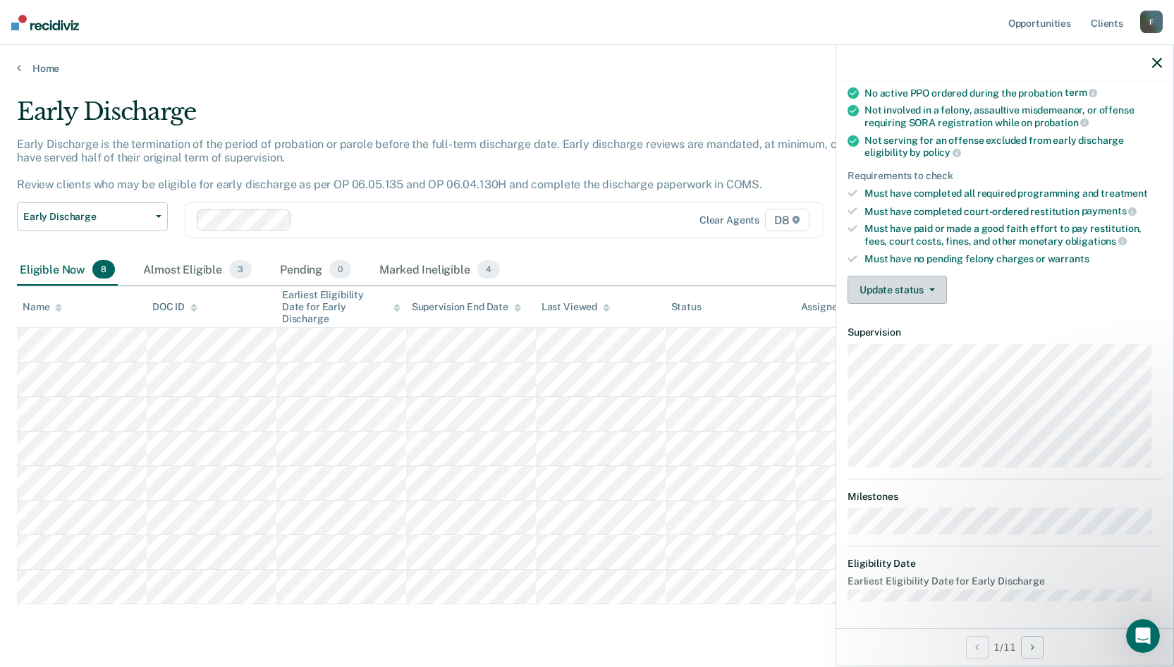
click at [893, 292] on button "Update status" at bounding box center [897, 290] width 99 height 28
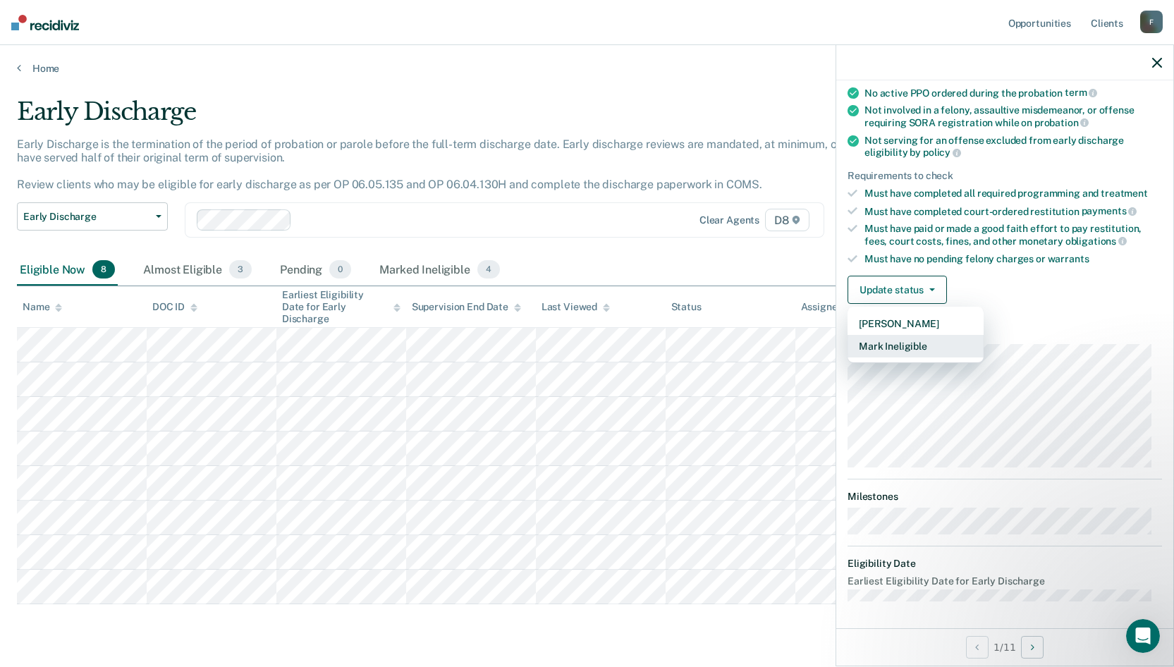
click at [894, 344] on button "Mark Ineligible" at bounding box center [916, 346] width 136 height 23
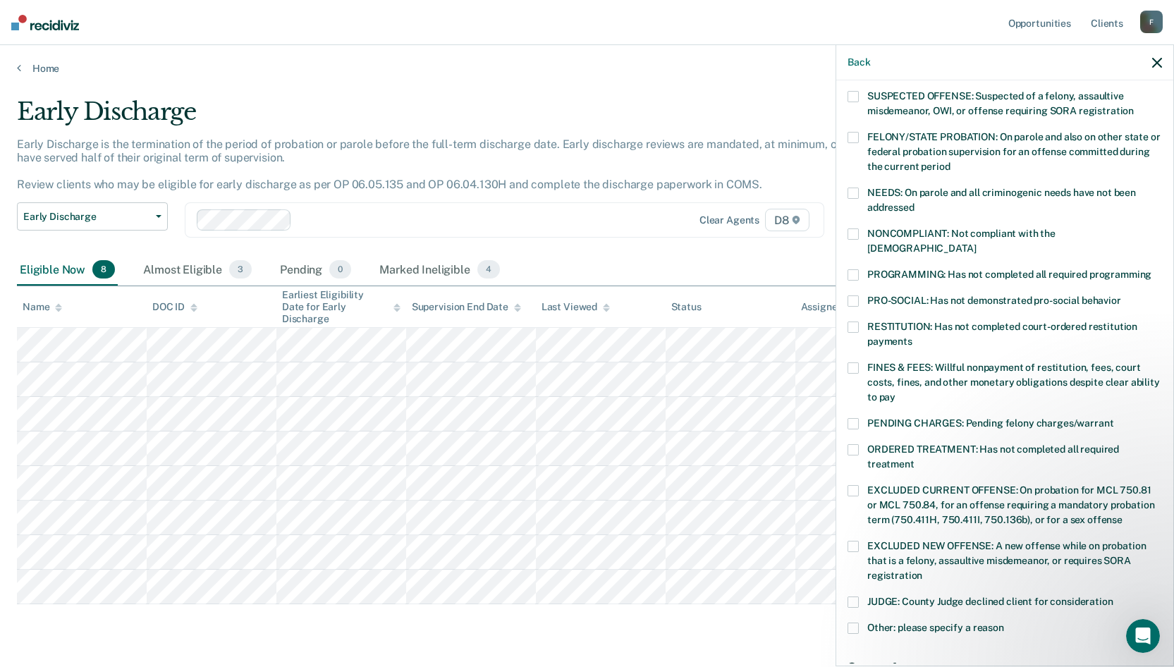
click at [851, 363] on span at bounding box center [853, 368] width 11 height 11
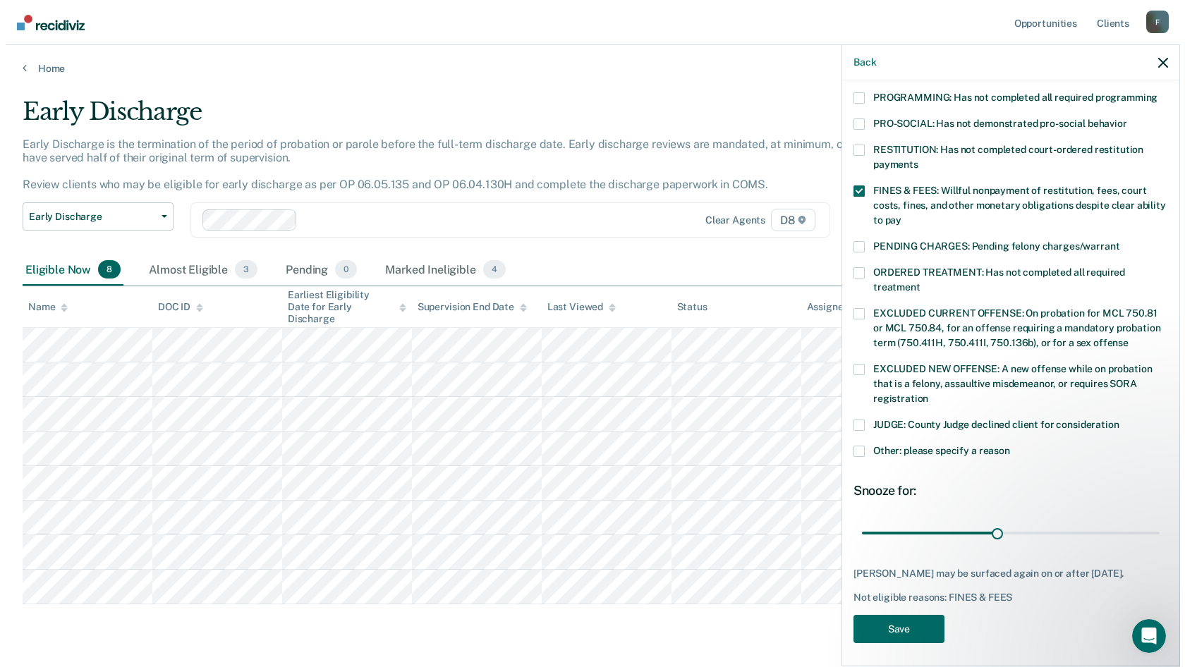
scroll to position [316, 0]
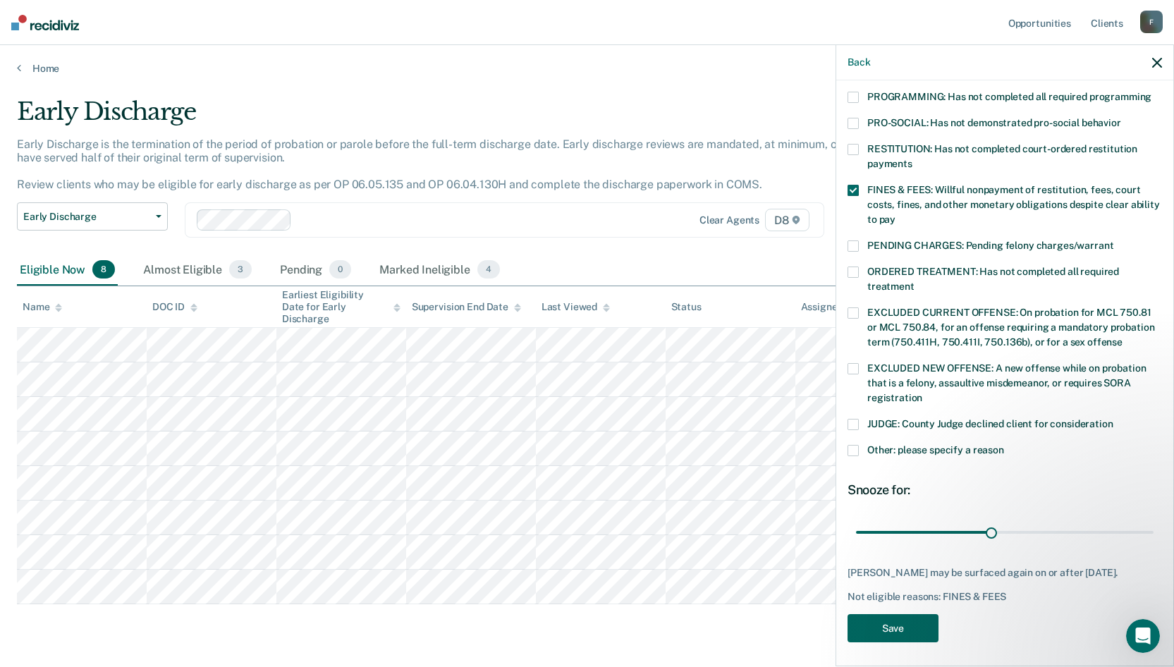
click at [886, 625] on button "Save" at bounding box center [893, 628] width 91 height 29
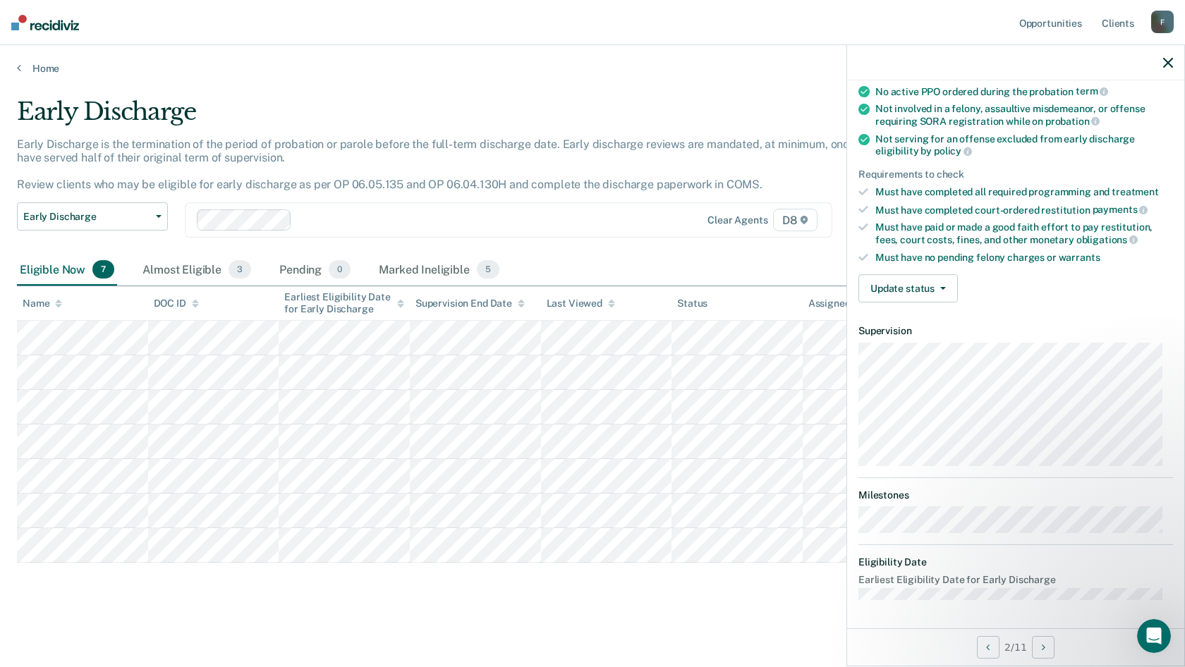
scroll to position [138, 0]
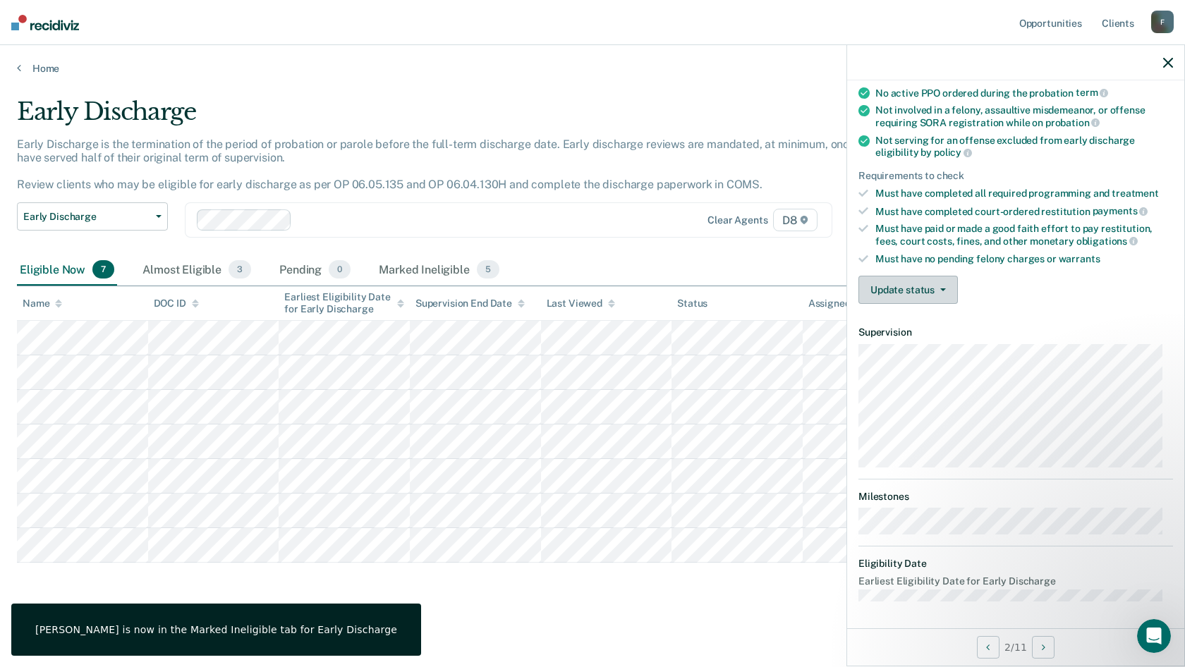
click at [898, 291] on button "Update status" at bounding box center [907, 290] width 99 height 28
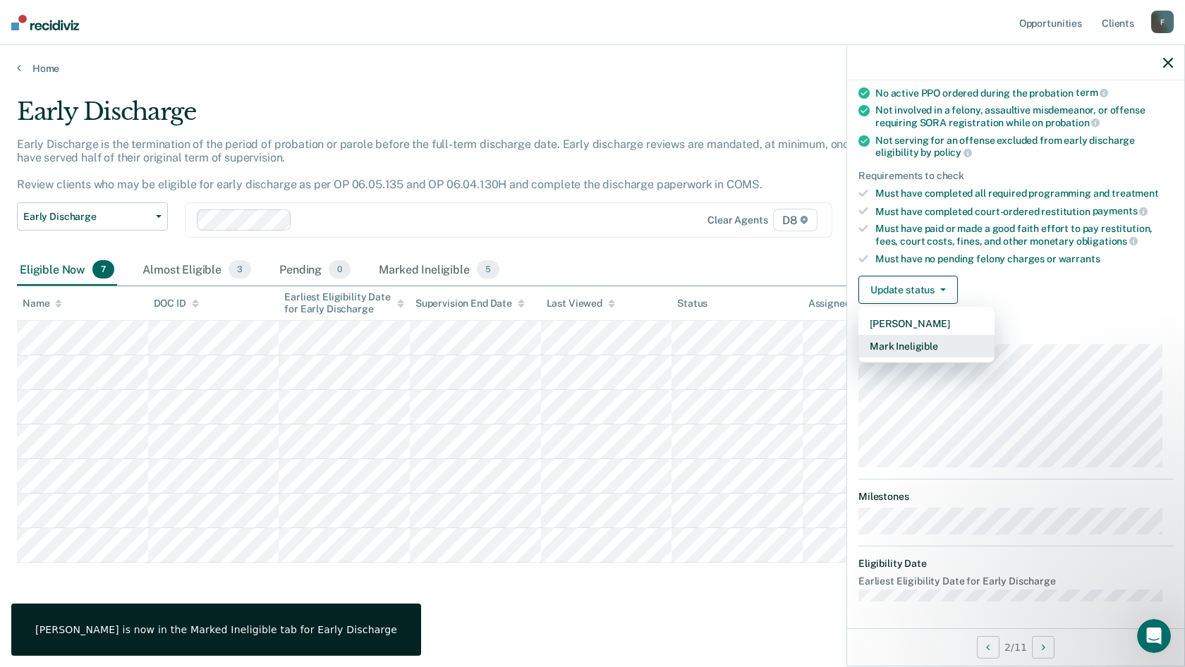
click at [901, 341] on button "Mark Ineligible" at bounding box center [926, 346] width 136 height 23
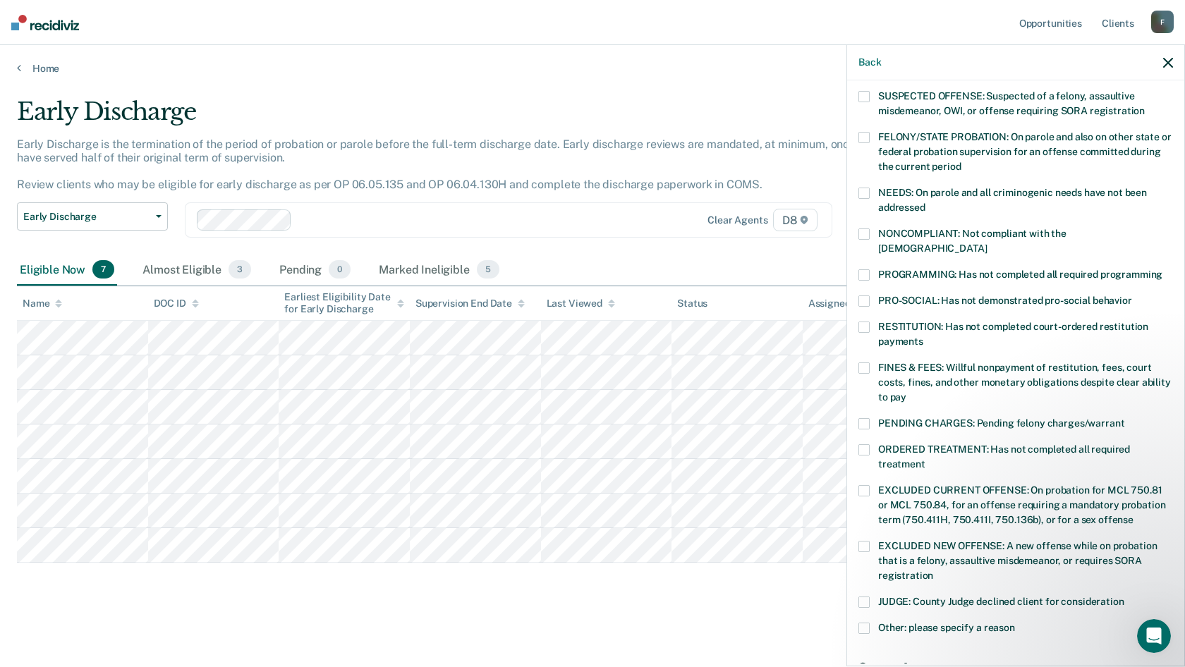
click at [863, 485] on span at bounding box center [863, 490] width 11 height 11
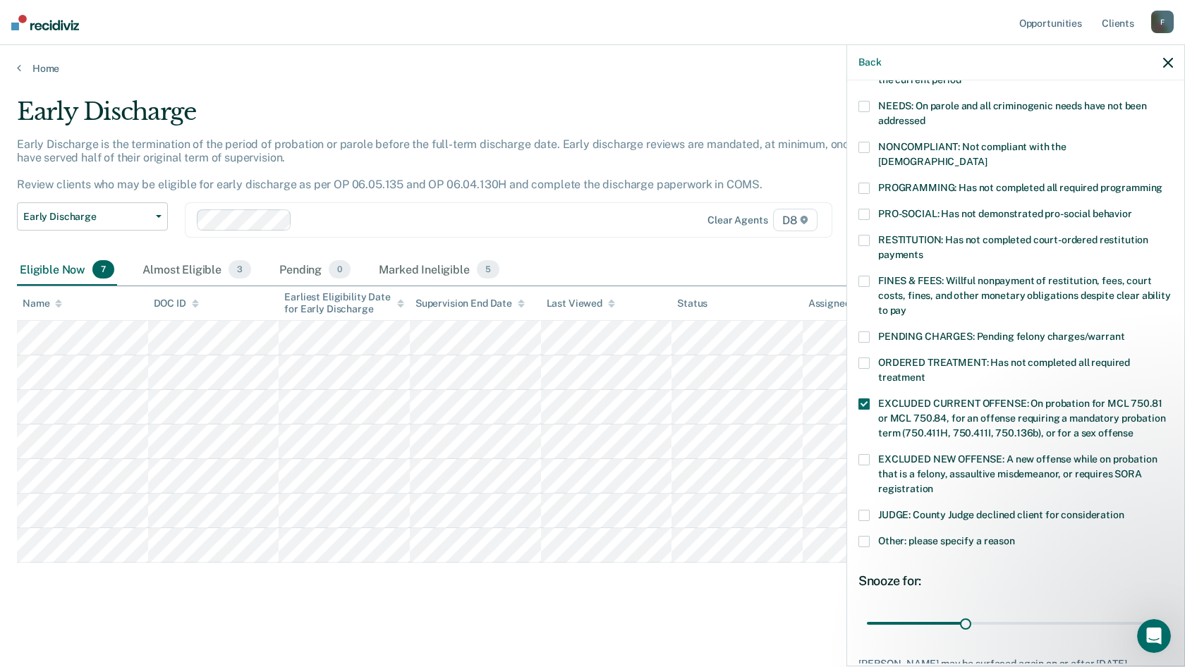
scroll to position [304, 0]
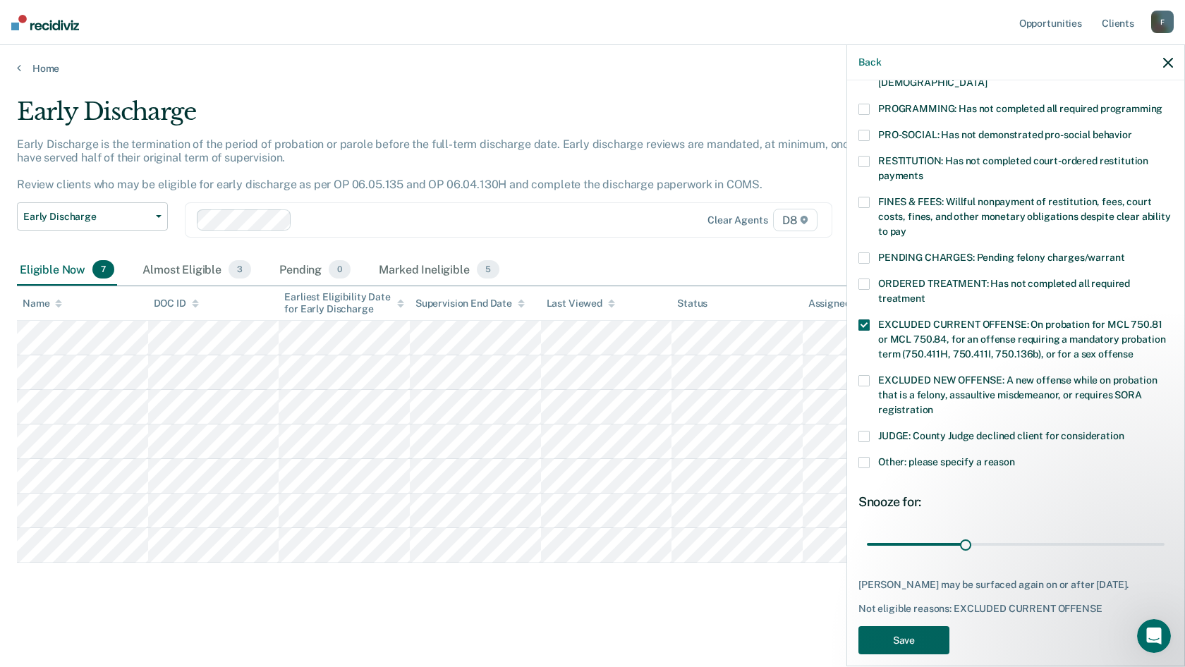
click at [899, 626] on button "Save" at bounding box center [903, 640] width 91 height 29
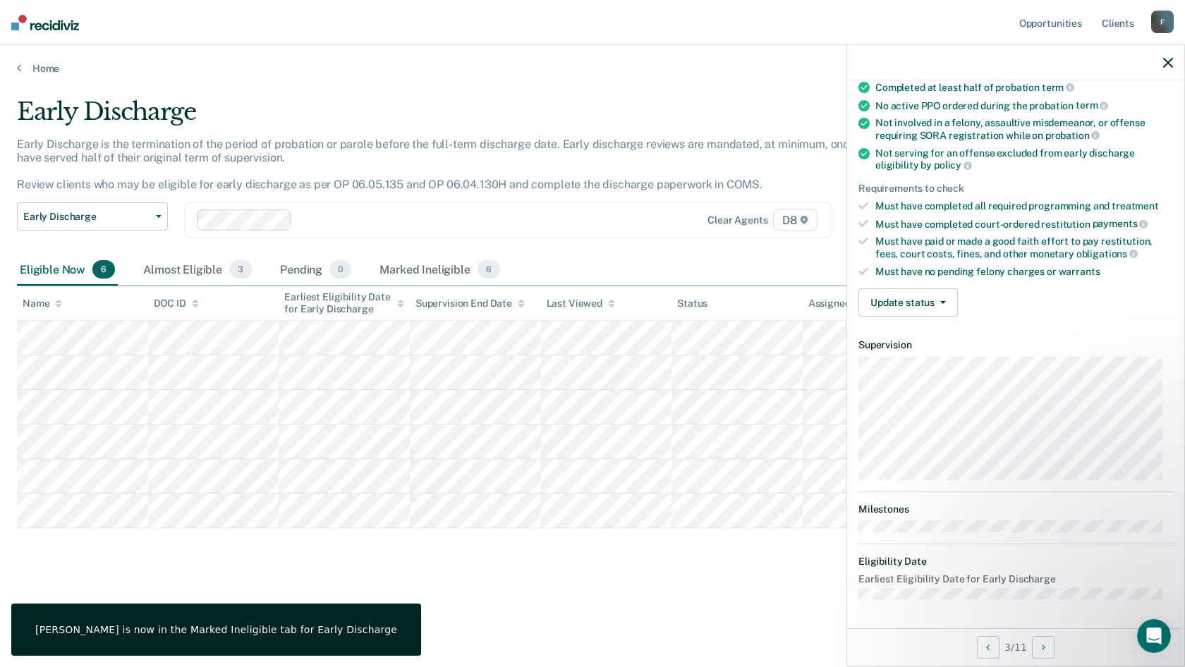
scroll to position [123, 0]
click at [889, 300] on button "Update status" at bounding box center [907, 305] width 99 height 28
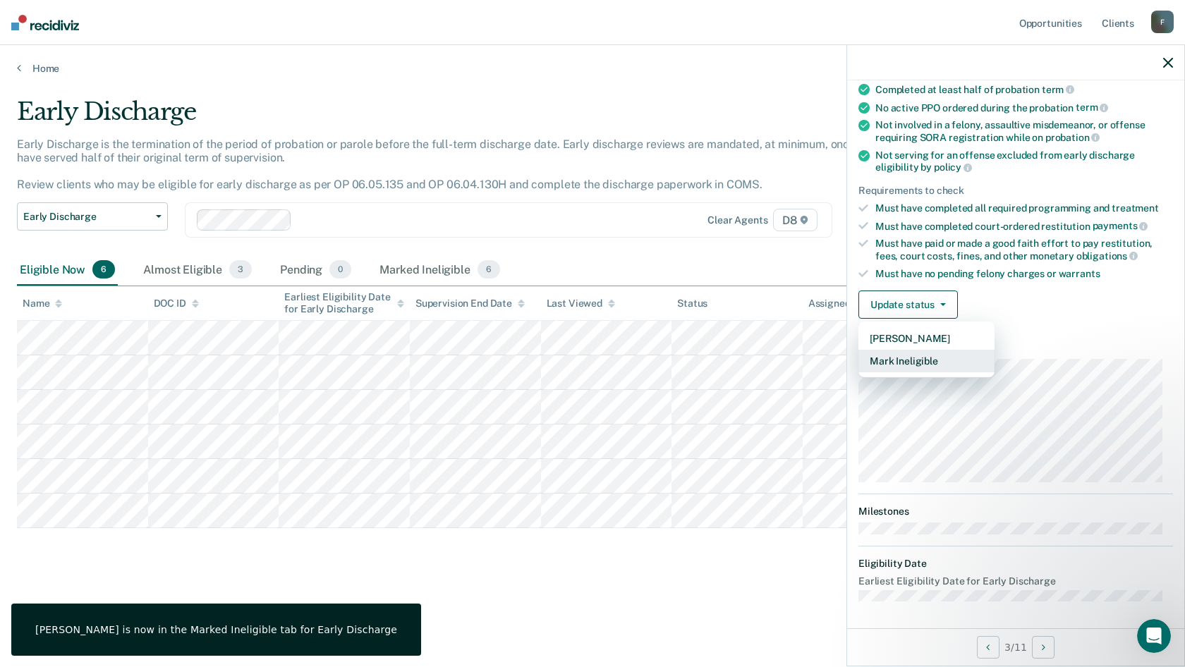
click at [882, 363] on button "Mark Ineligible" at bounding box center [926, 361] width 136 height 23
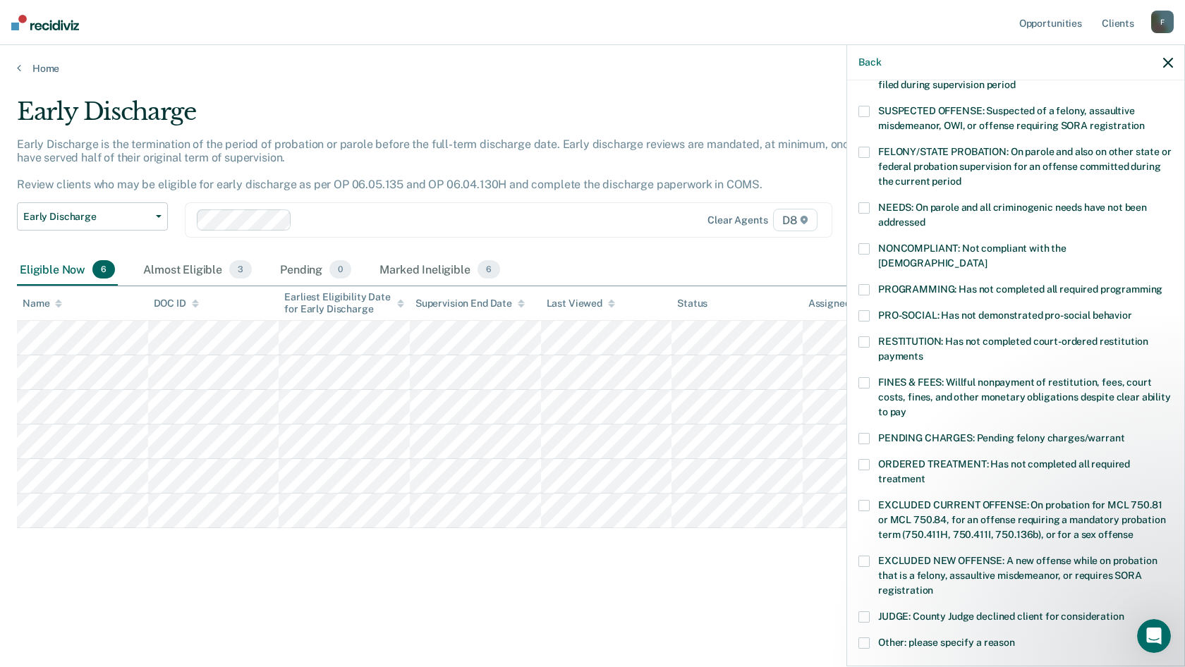
click at [868, 377] on span at bounding box center [863, 382] width 11 height 11
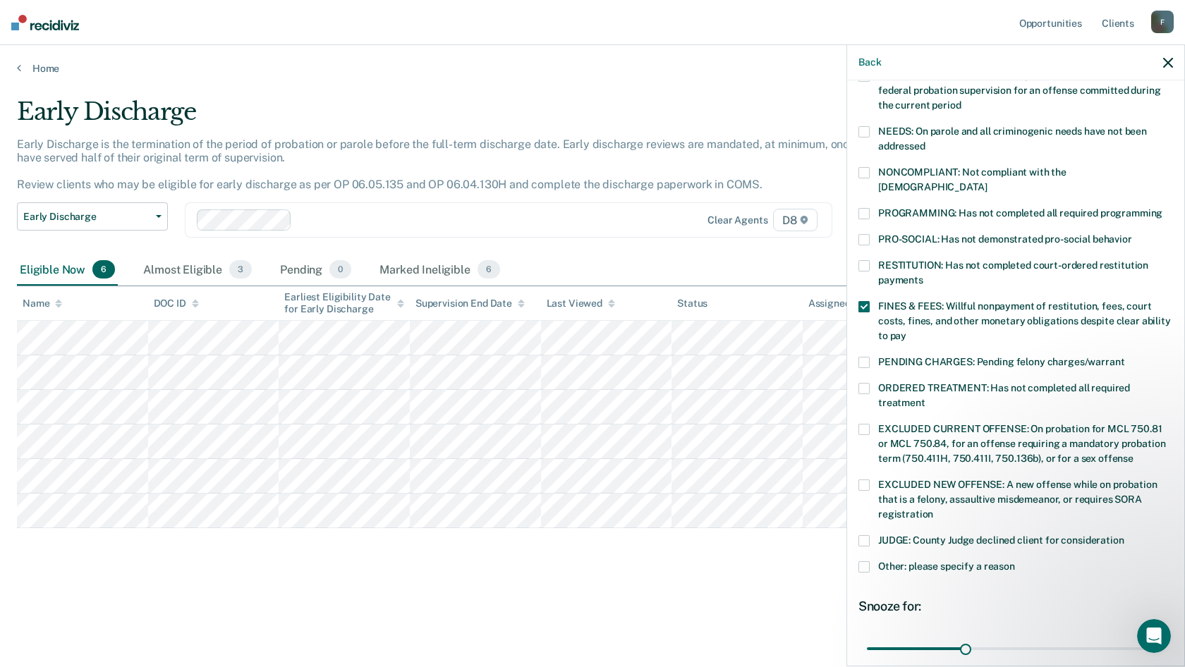
scroll to position [316, 0]
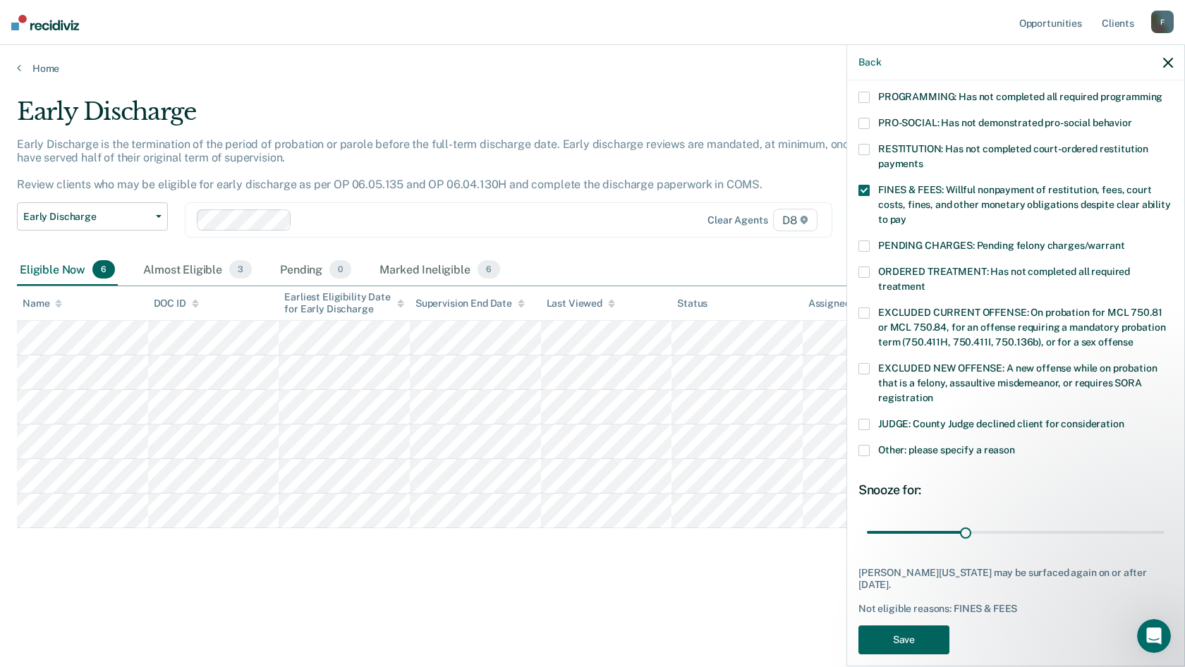
click at [920, 626] on button "Save" at bounding box center [903, 640] width 91 height 29
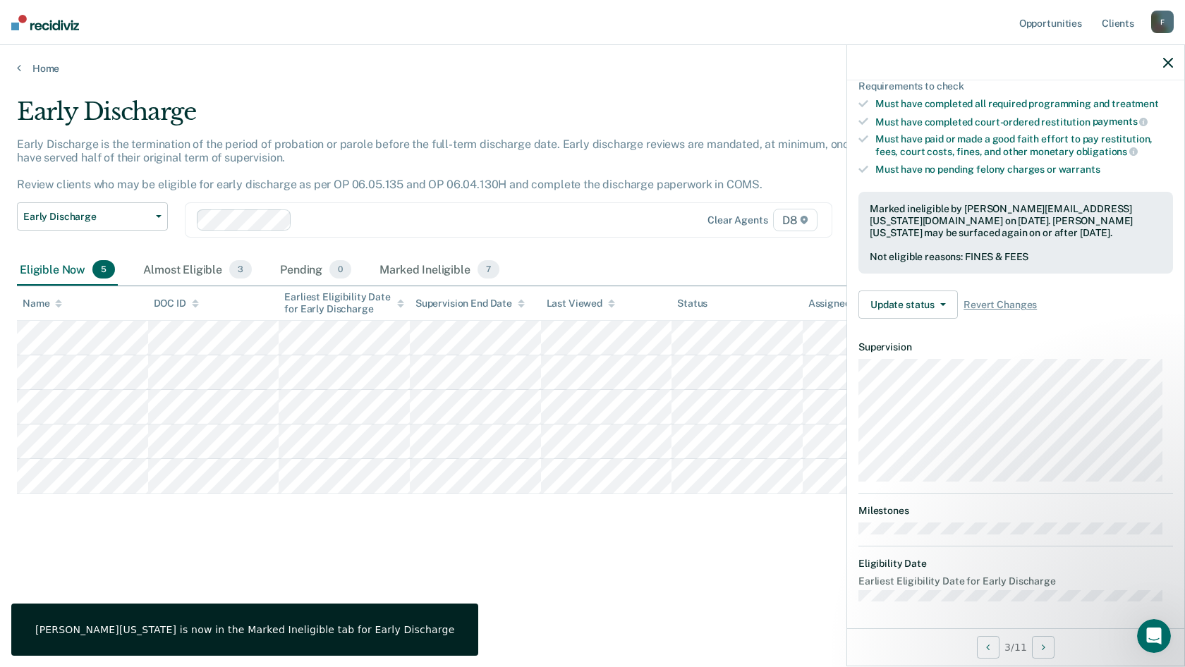
scroll to position [138, 0]
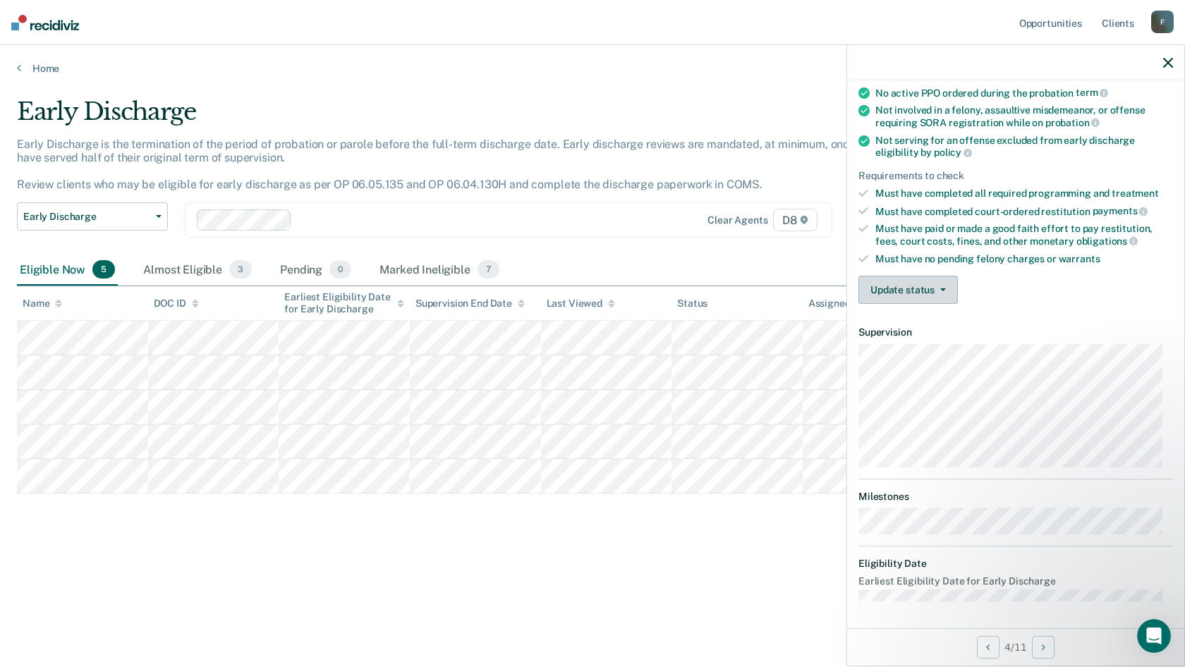
click at [918, 283] on button "Update status" at bounding box center [907, 290] width 99 height 28
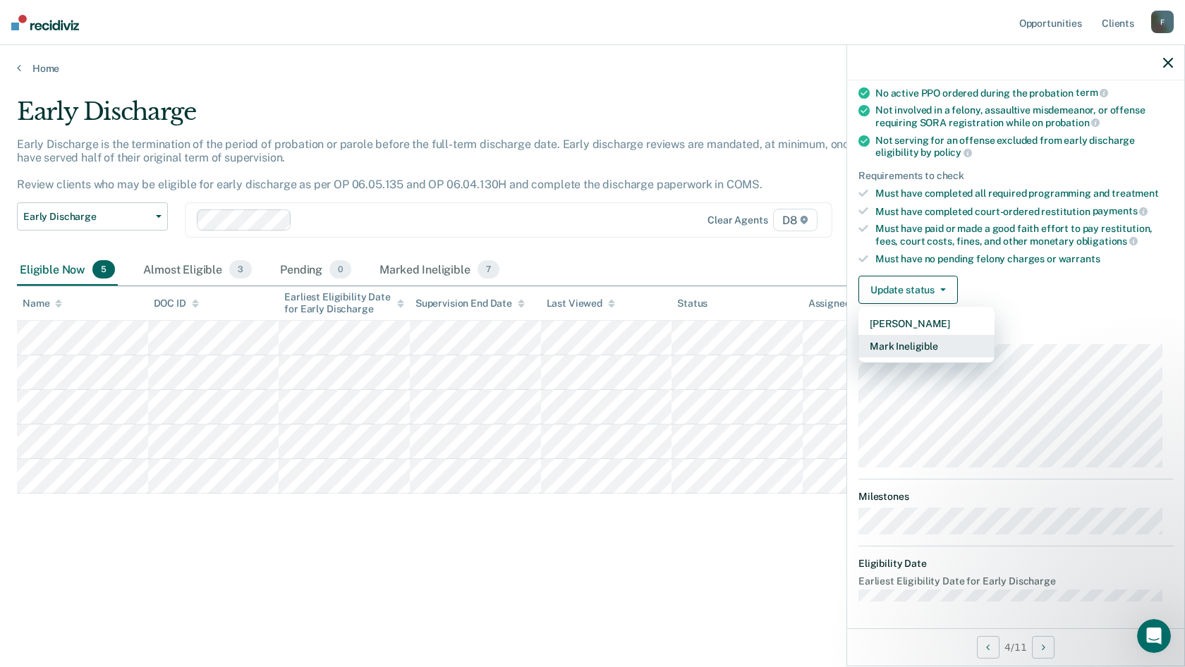
click at [914, 339] on button "Mark Ineligible" at bounding box center [926, 346] width 136 height 23
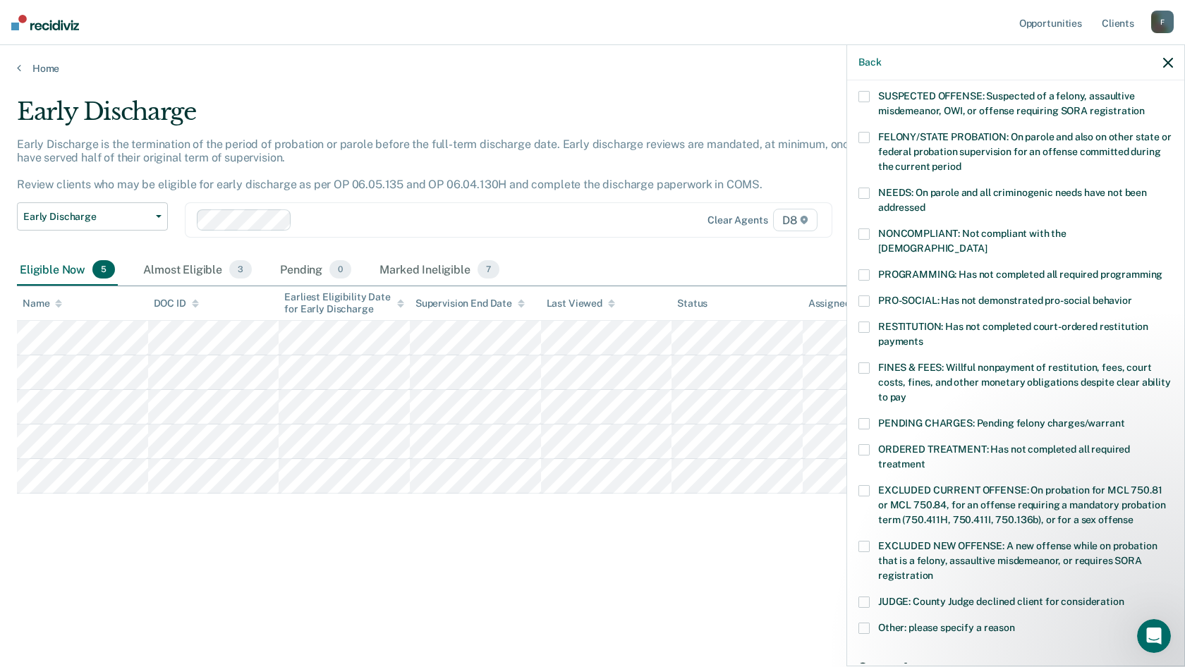
click at [858, 485] on span at bounding box center [863, 490] width 11 height 11
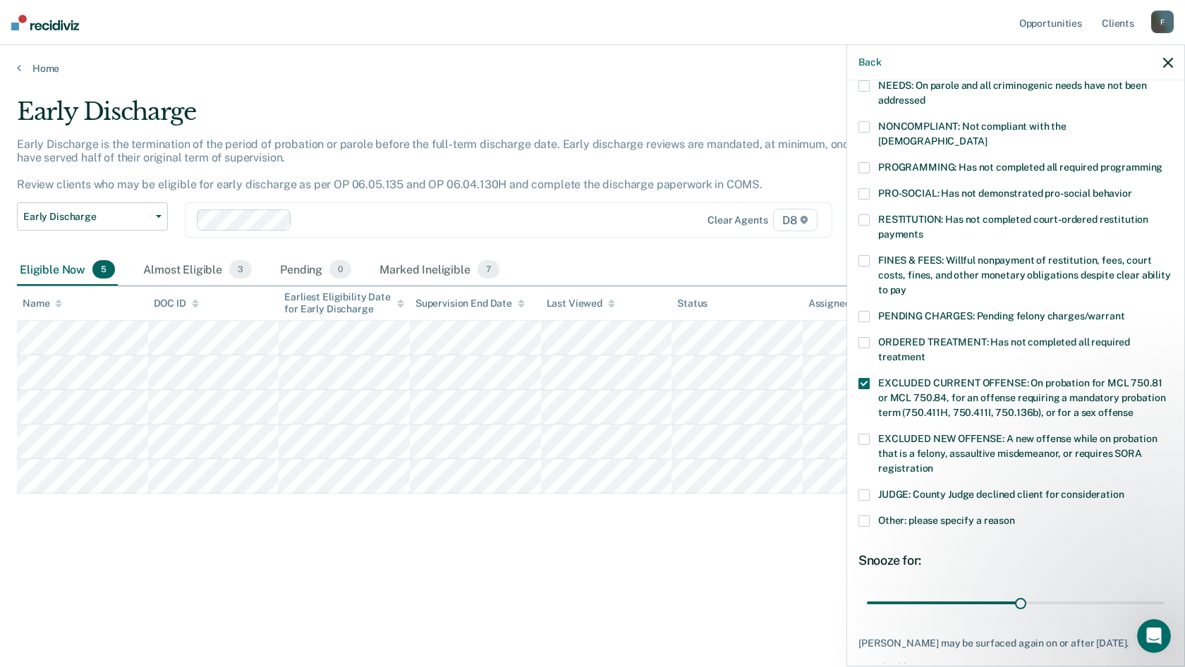
scroll to position [316, 0]
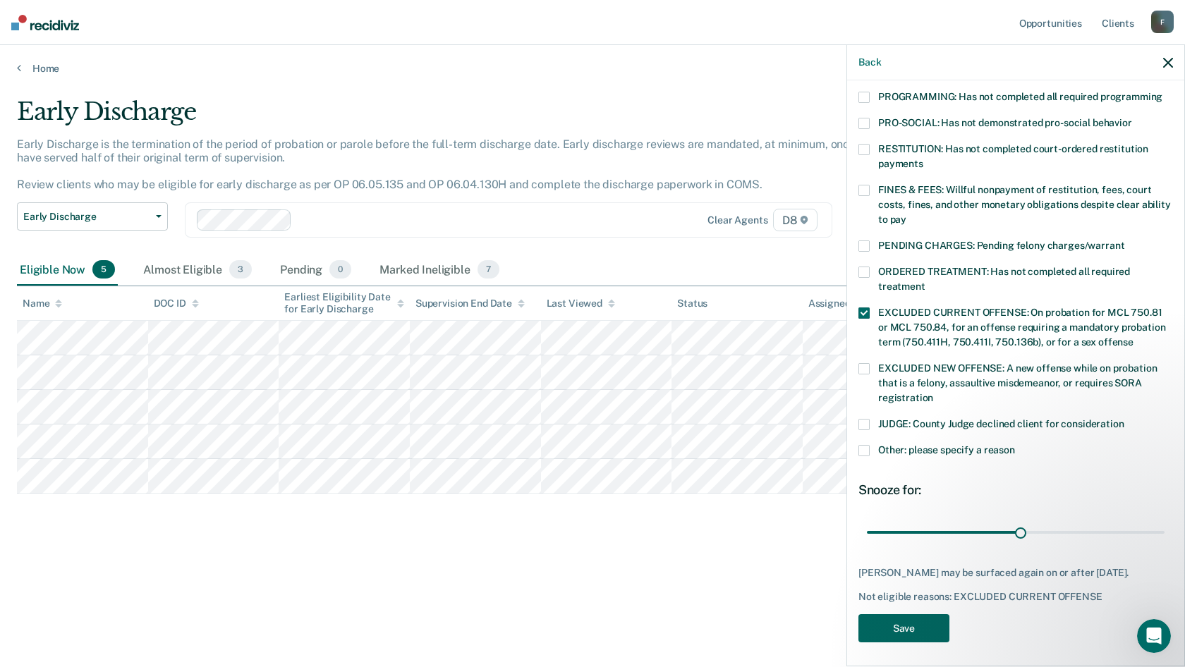
click at [923, 628] on button "Save" at bounding box center [903, 628] width 91 height 29
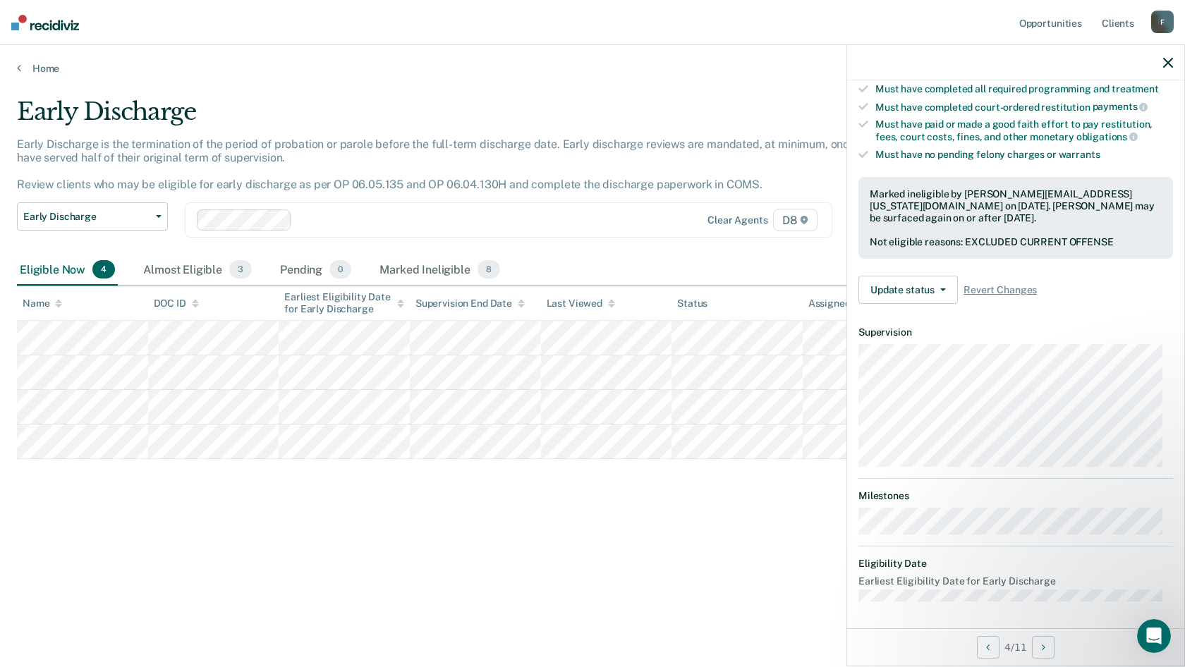
scroll to position [138, 0]
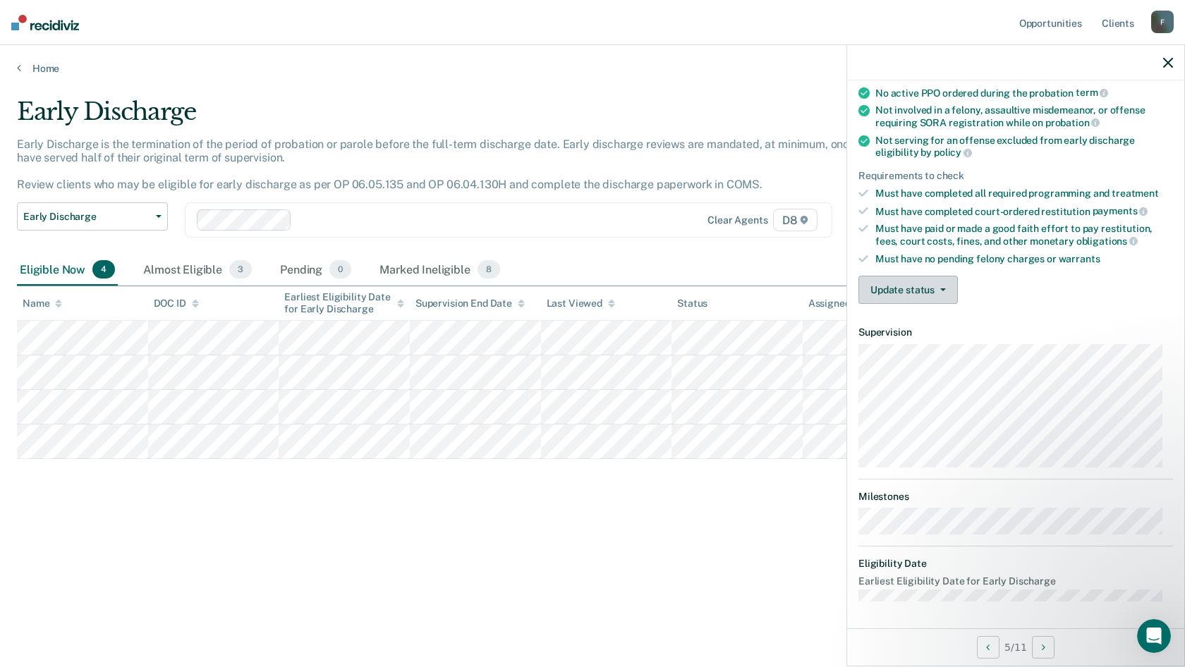
click at [909, 295] on button "Update status" at bounding box center [907, 290] width 99 height 28
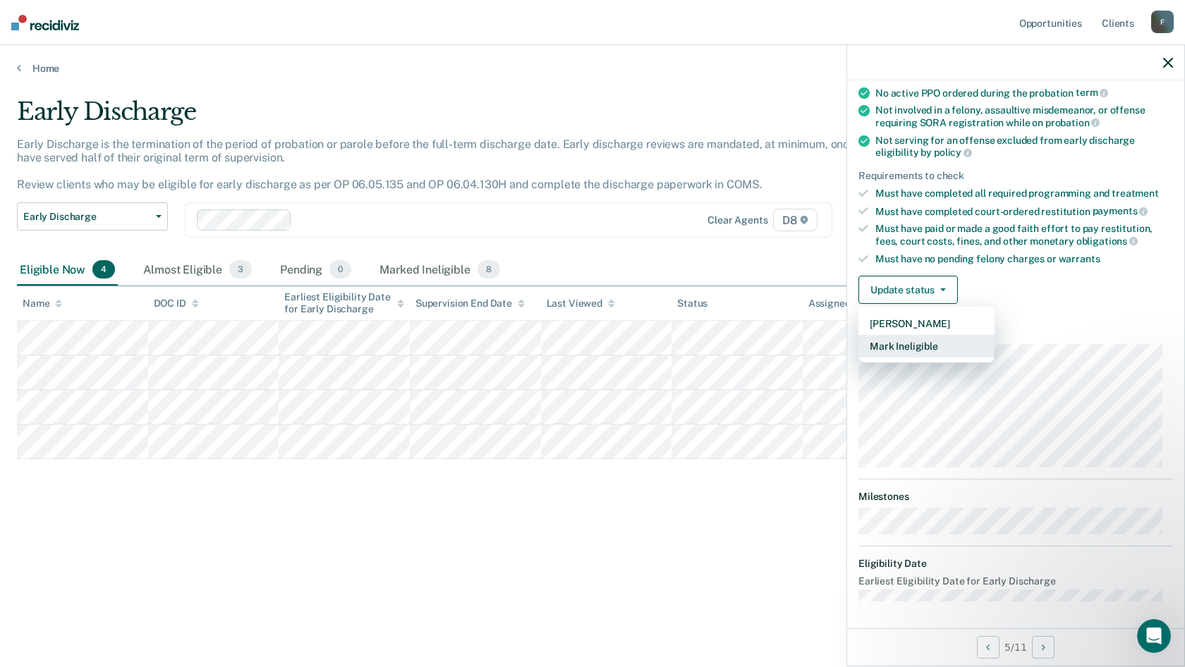
click at [899, 342] on button "Mark Ineligible" at bounding box center [926, 346] width 136 height 23
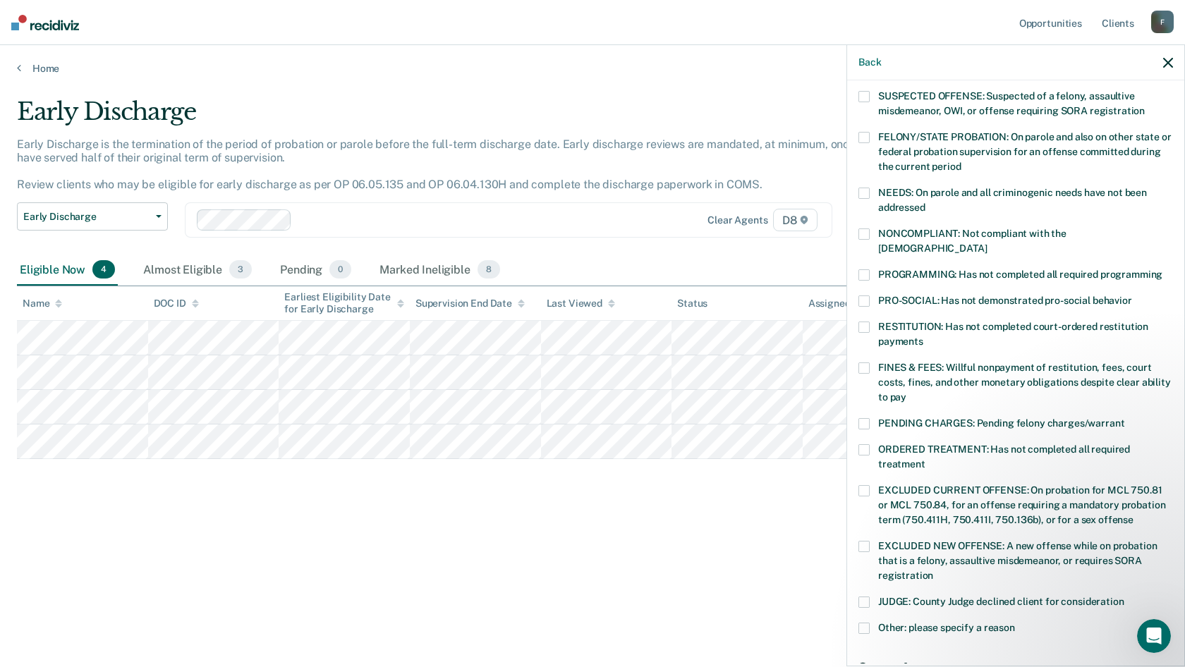
click at [868, 418] on span at bounding box center [863, 423] width 11 height 11
click at [870, 363] on label "FINES & FEES: Willful nonpayment of restitution, fees, court costs, fines, and …" at bounding box center [1015, 385] width 315 height 44
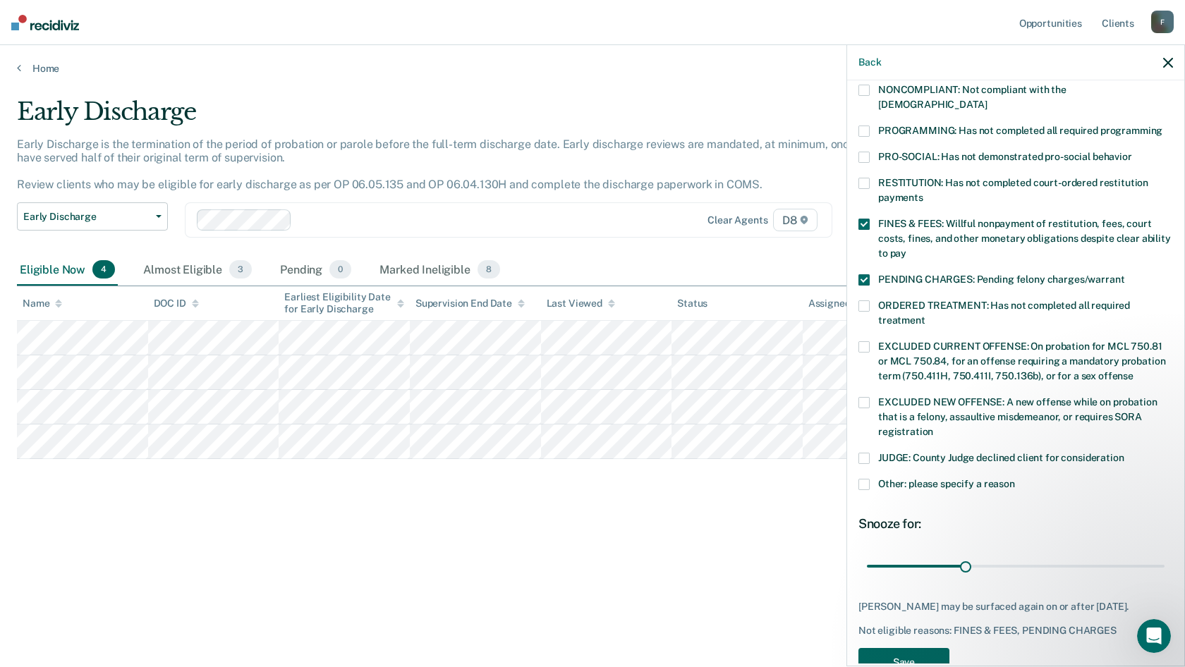
click at [935, 650] on button "Save" at bounding box center [903, 662] width 91 height 29
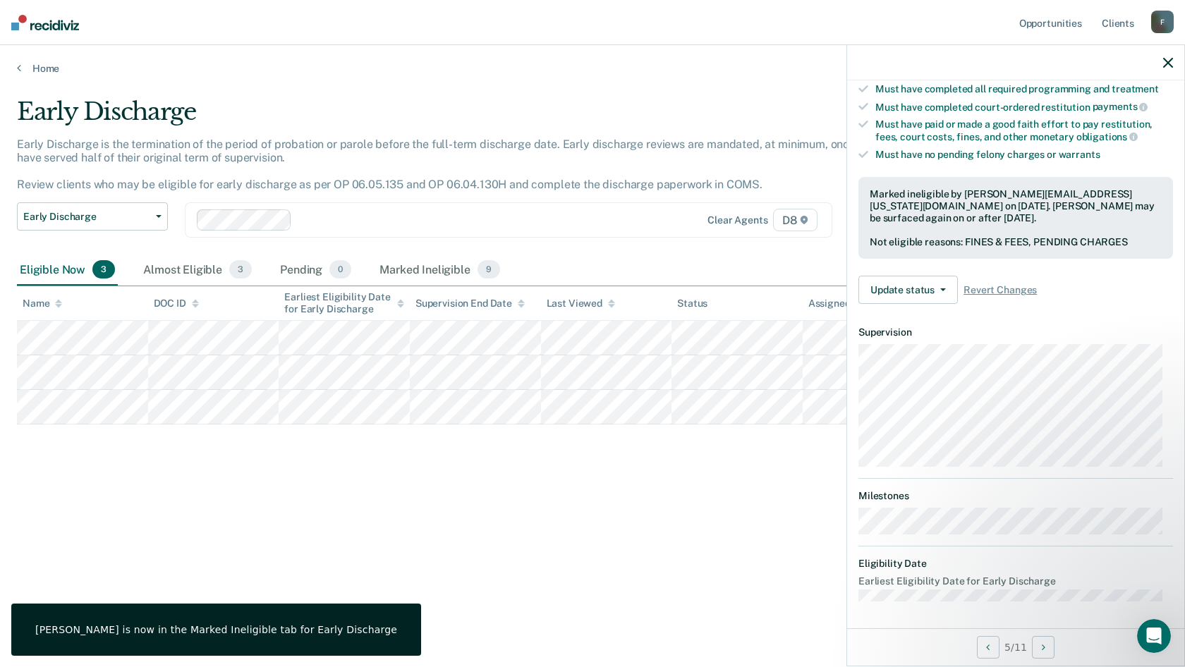
scroll to position [153, 0]
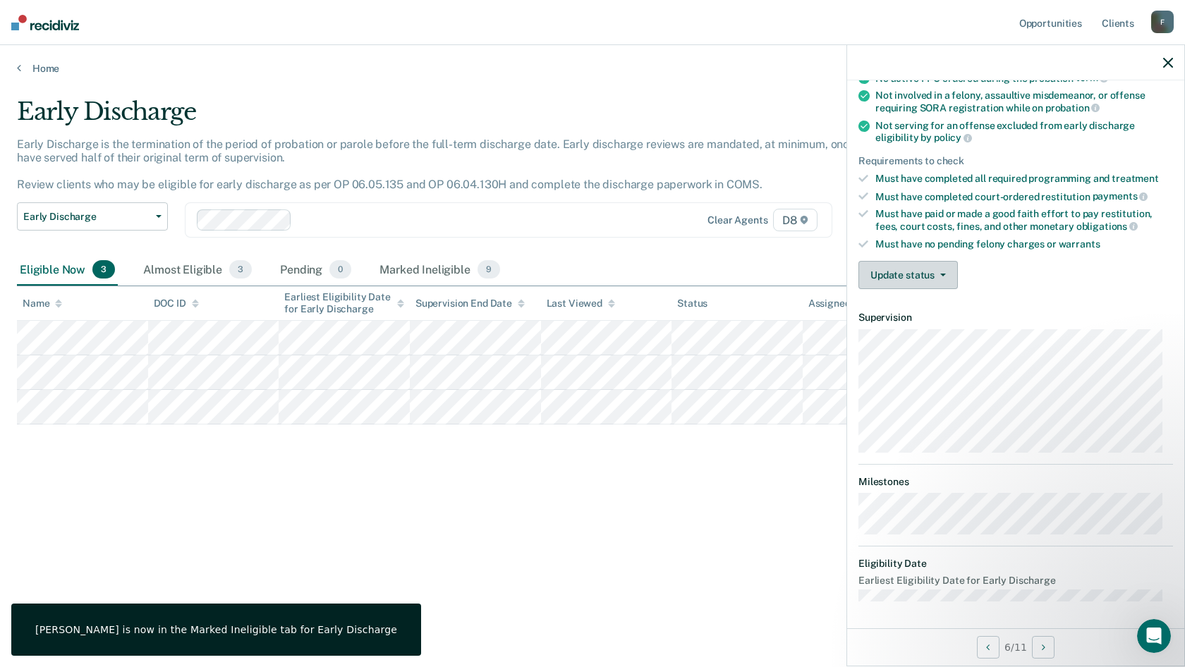
click at [944, 276] on button "Update status" at bounding box center [907, 275] width 99 height 28
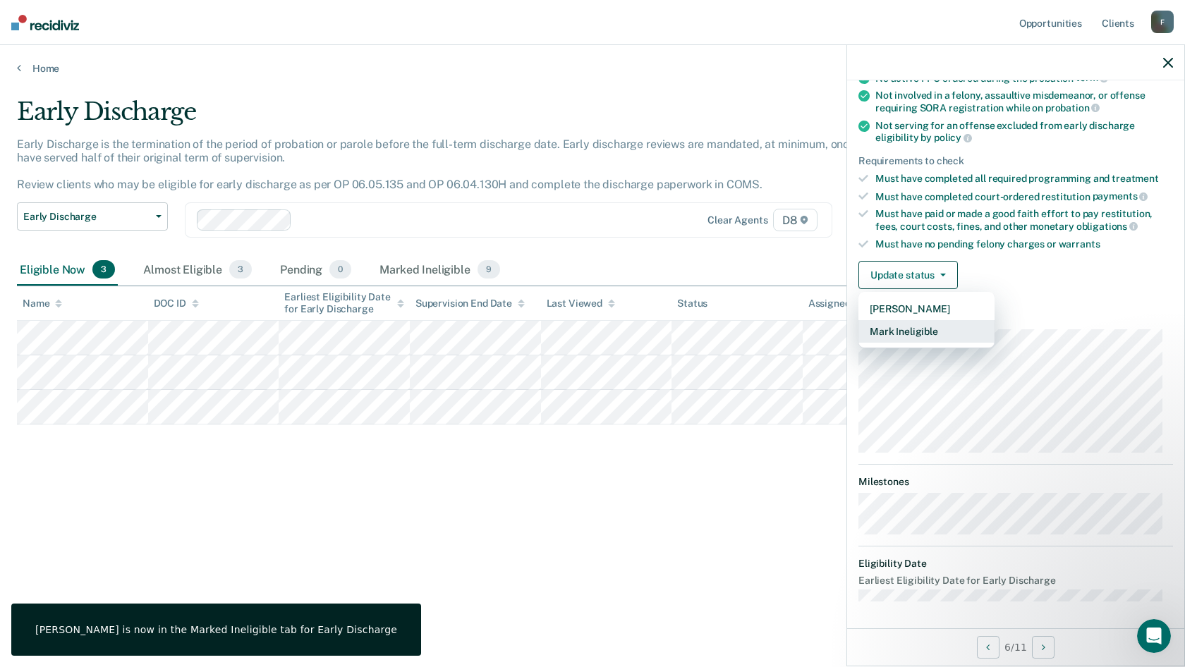
click at [904, 336] on button "Mark Ineligible" at bounding box center [926, 331] width 136 height 23
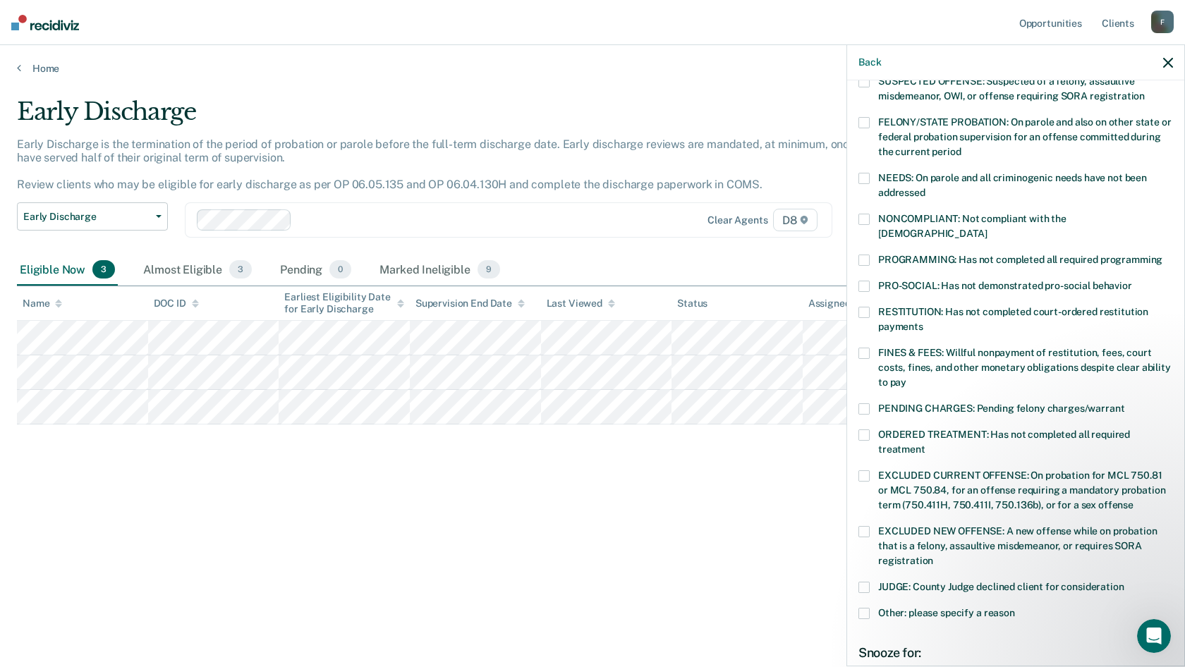
click at [860, 608] on span at bounding box center [863, 613] width 11 height 11
click at [887, 641] on label "Enter at least 3 characters 0 / 1600" at bounding box center [1016, 649] width 312 height 16
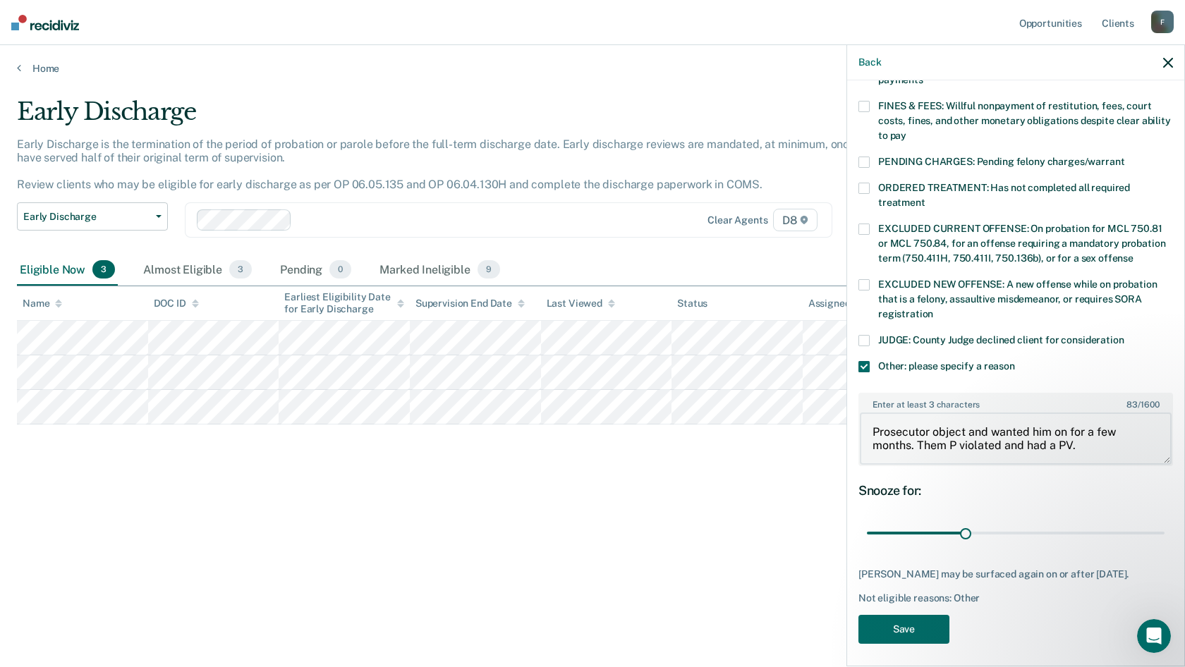
scroll to position [401, 0]
type textarea "Prosecutor object and wanted him on for a few months. Them P violated and had a…"
click at [928, 628] on button "Save" at bounding box center [903, 628] width 91 height 29
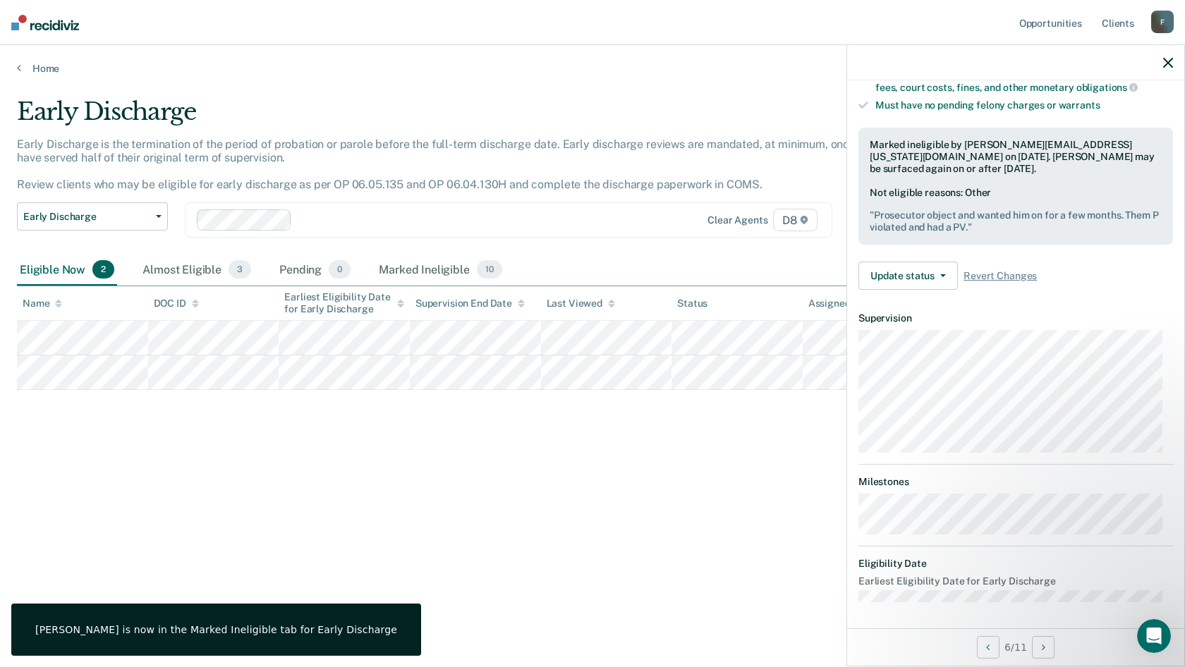
scroll to position [123, 0]
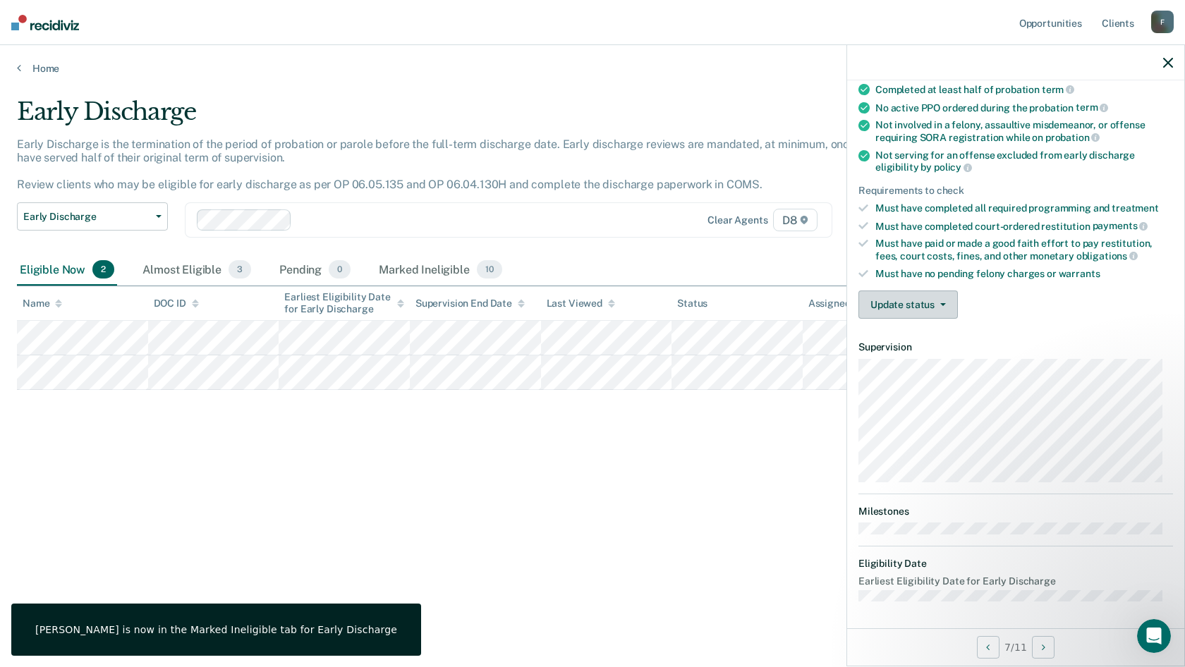
click at [911, 296] on button "Update status" at bounding box center [907, 305] width 99 height 28
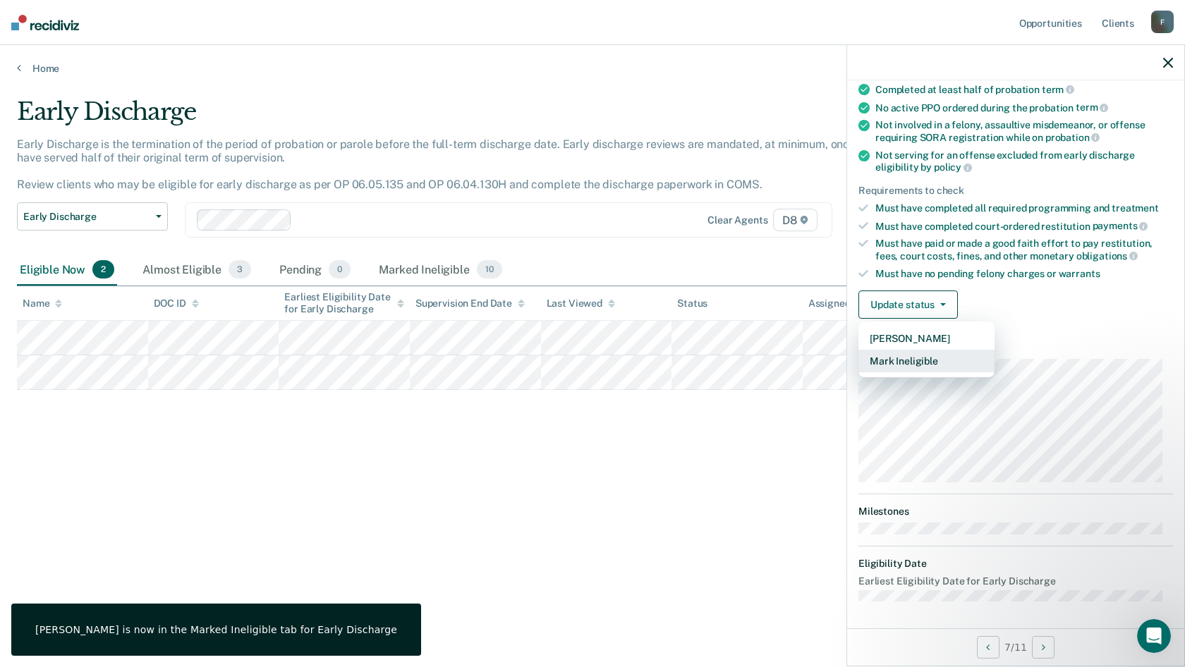
click at [901, 363] on button "Mark Ineligible" at bounding box center [926, 361] width 136 height 23
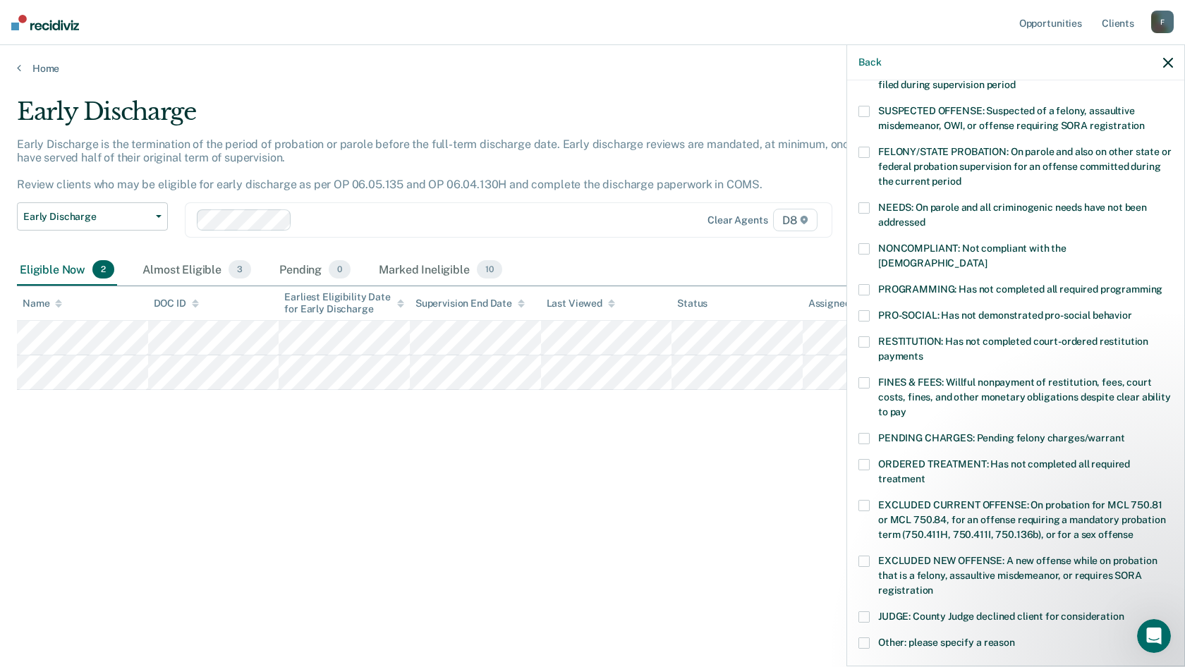
click at [862, 336] on span at bounding box center [863, 341] width 11 height 11
click at [863, 377] on span at bounding box center [863, 382] width 11 height 11
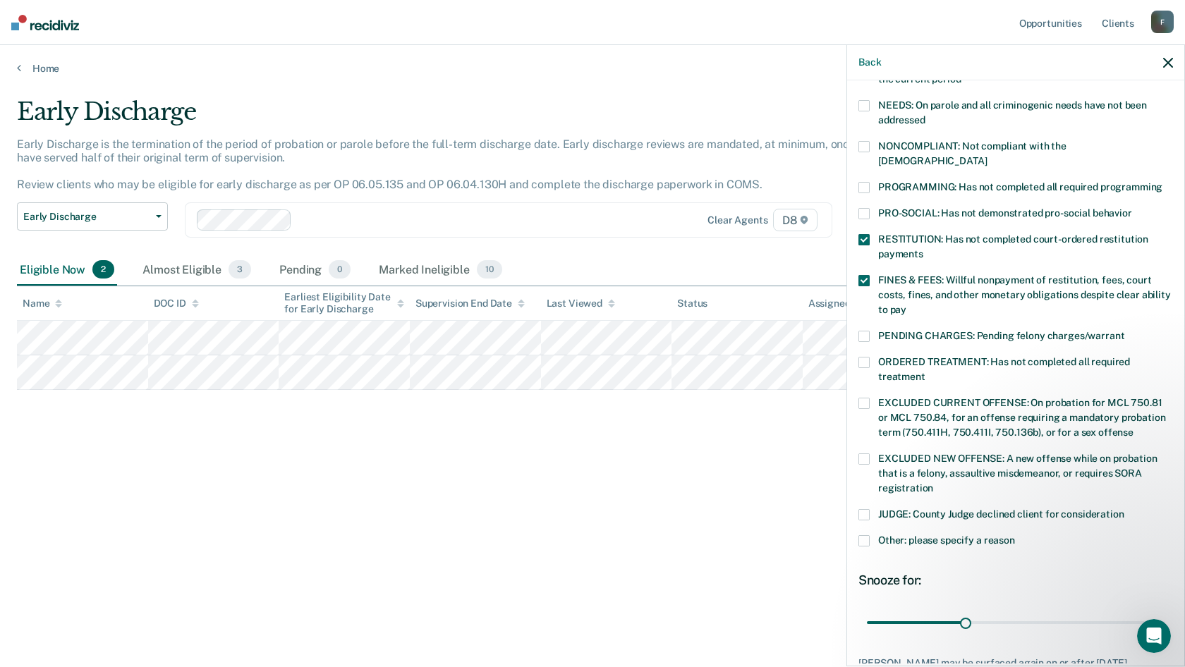
scroll to position [316, 0]
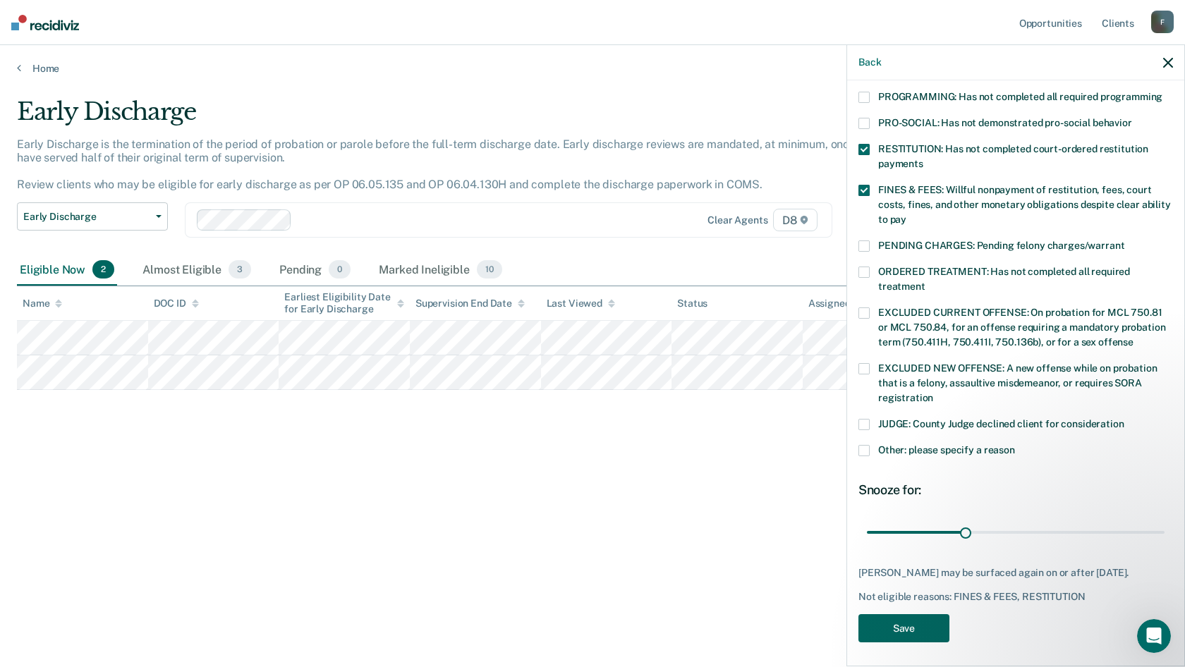
click at [894, 623] on button "Save" at bounding box center [903, 628] width 91 height 29
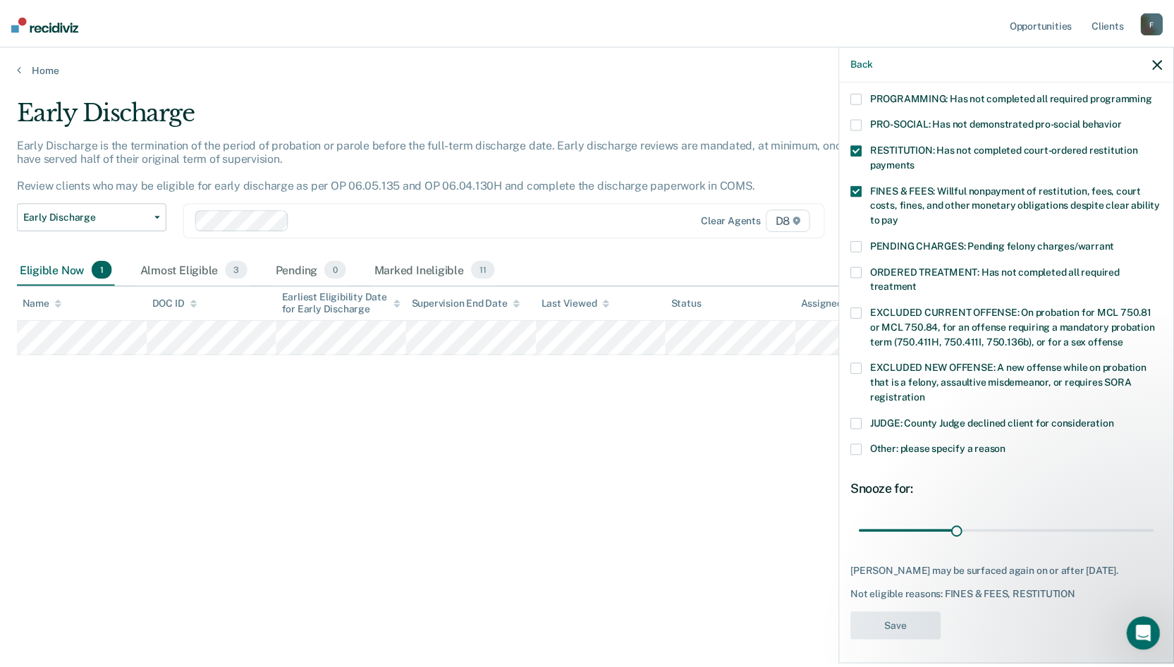
scroll to position [228, 0]
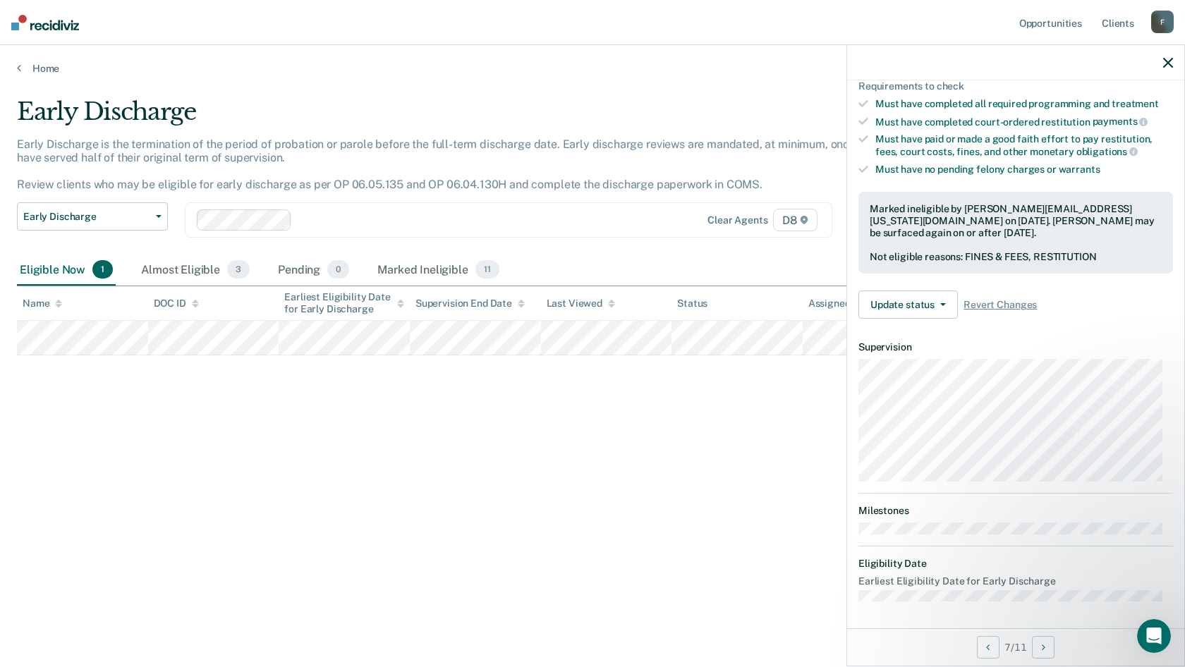
click at [28, 61] on div "Home" at bounding box center [592, 60] width 1185 height 30
click at [39, 63] on link "Home" at bounding box center [592, 68] width 1151 height 13
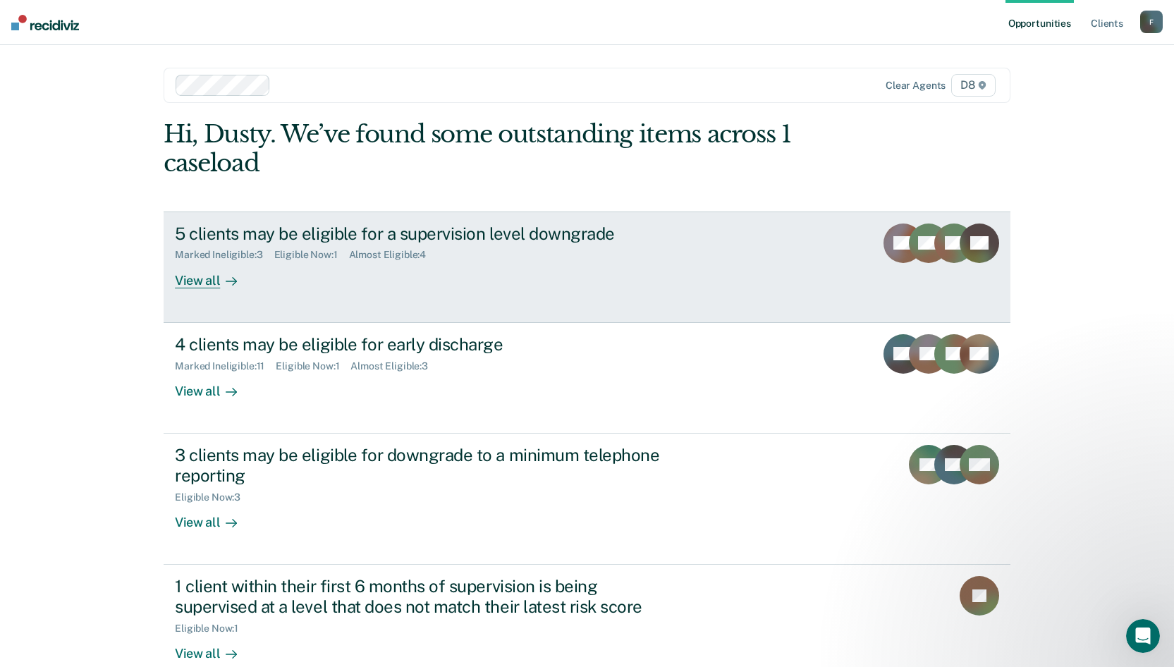
click at [196, 281] on div "View all" at bounding box center [214, 275] width 79 height 28
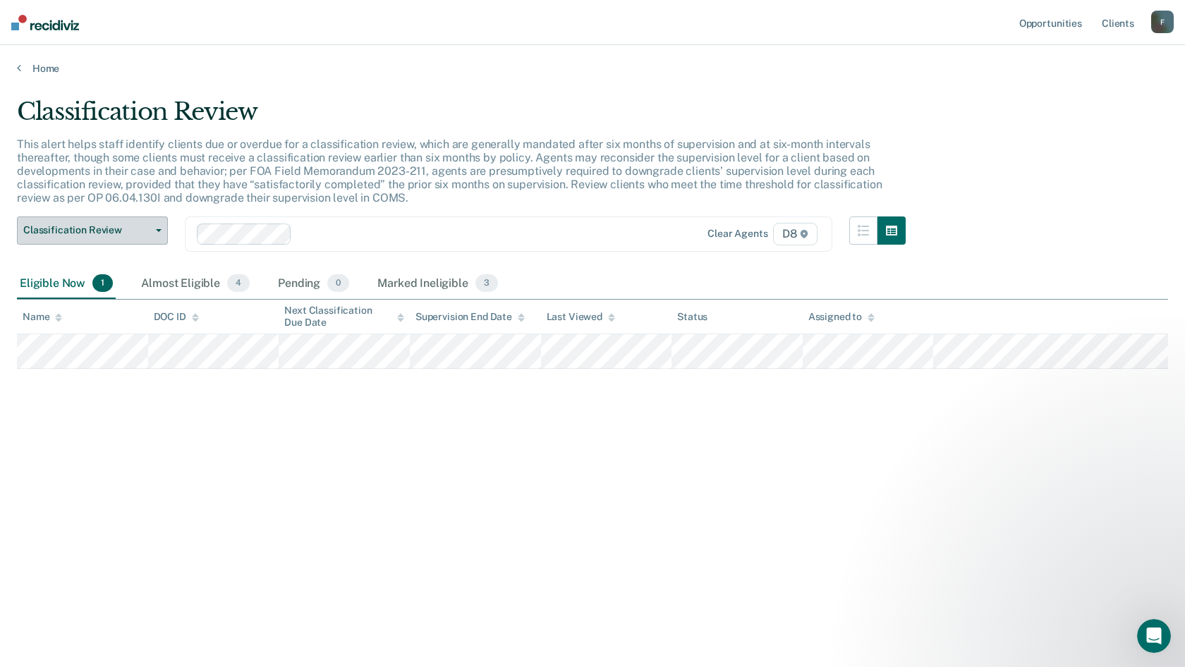
click at [161, 230] on icon "button" at bounding box center [159, 230] width 6 height 3
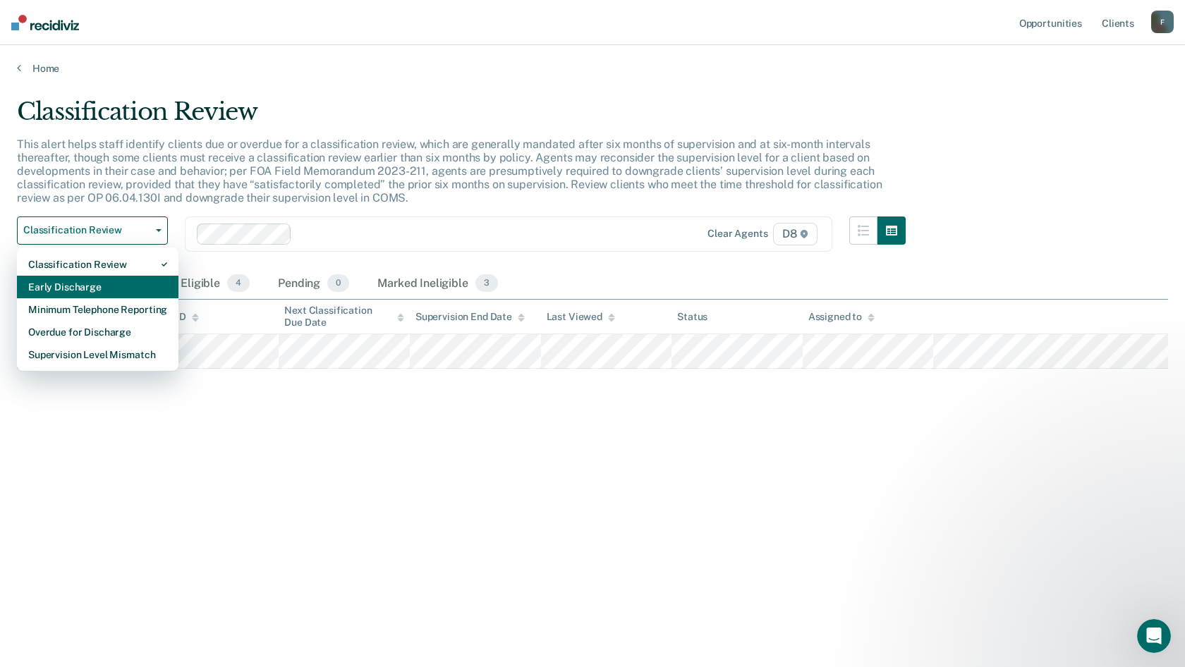
click at [99, 293] on div "Early Discharge" at bounding box center [97, 287] width 139 height 23
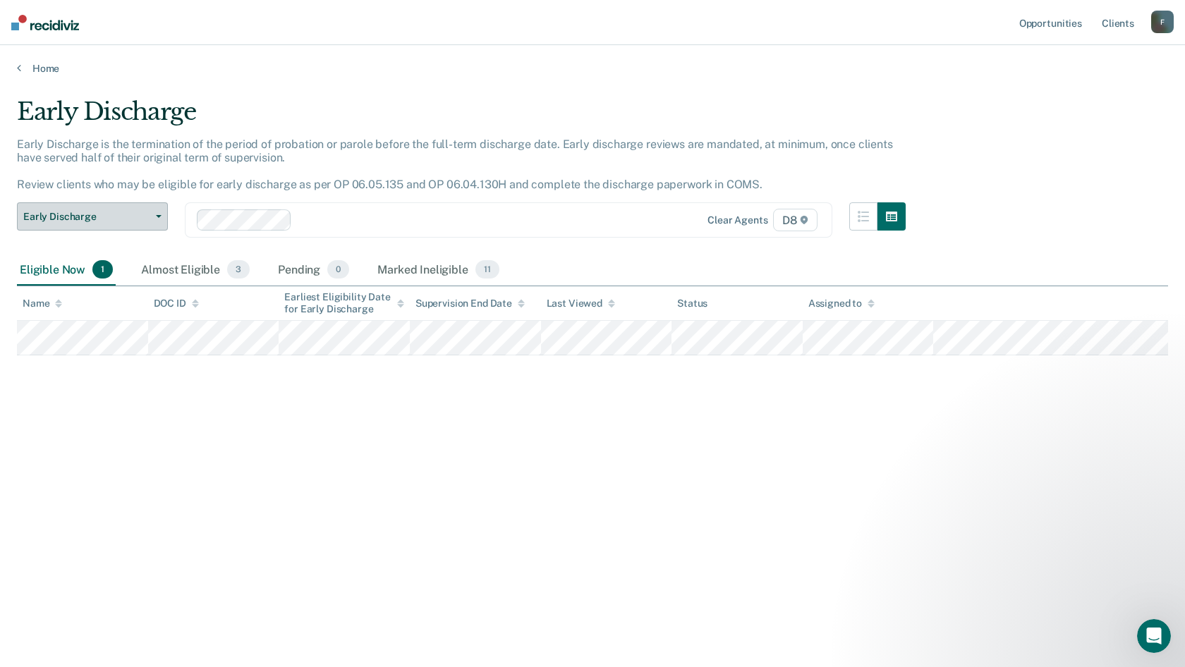
click at [141, 213] on span "Early Discharge" at bounding box center [86, 217] width 127 height 12
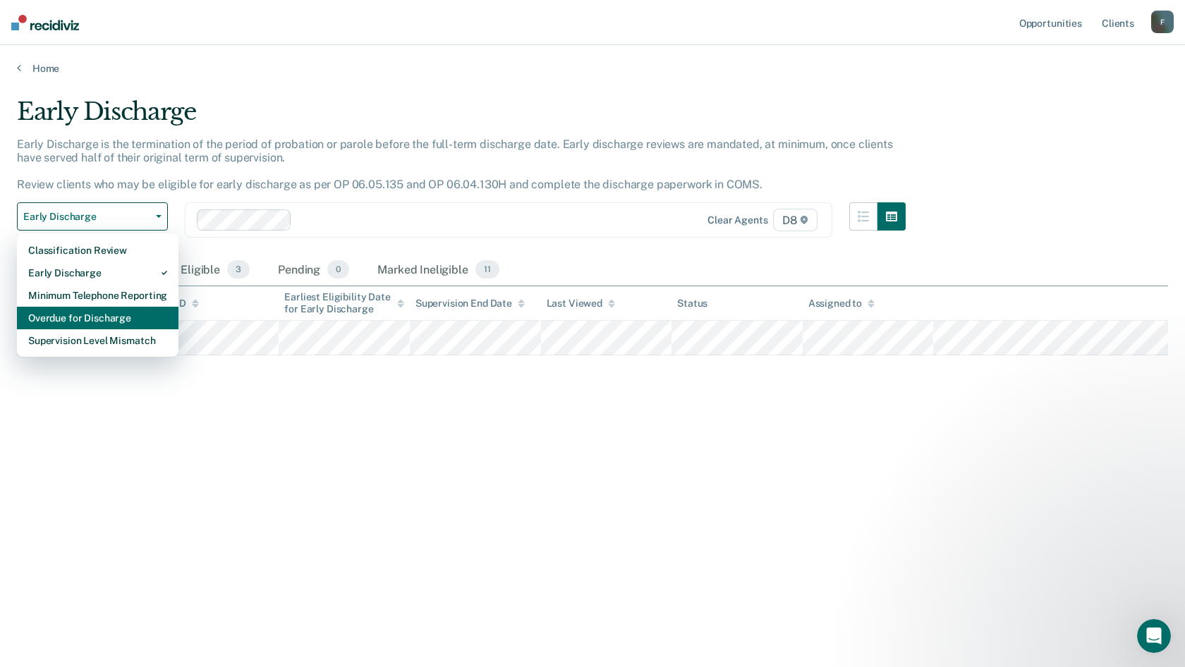
click at [92, 307] on div "Overdue for Discharge" at bounding box center [97, 318] width 139 height 23
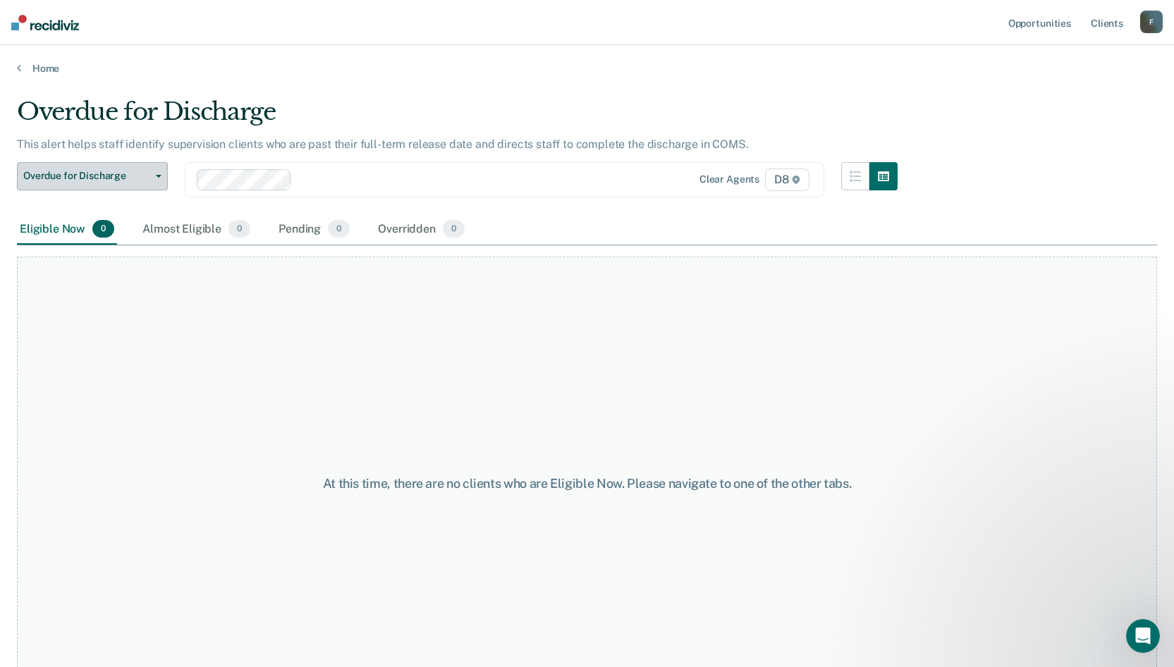
drag, startPoint x: 172, startPoint y: 173, endPoint x: 162, endPoint y: 175, distance: 10.1
click at [170, 173] on div "Overdue for Discharge Classification Review Early Discharge Minimum Telephone R…" at bounding box center [457, 188] width 881 height 52
click at [157, 175] on icon "button" at bounding box center [159, 176] width 6 height 3
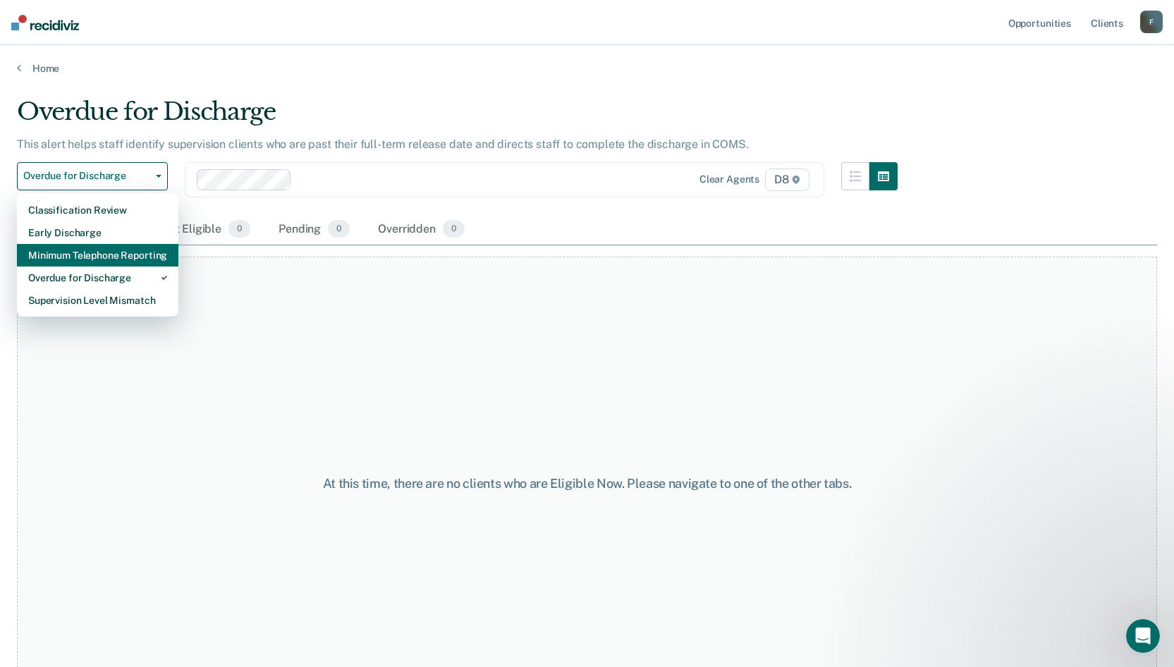
click at [134, 255] on div "Minimum Telephone Reporting" at bounding box center [97, 255] width 139 height 23
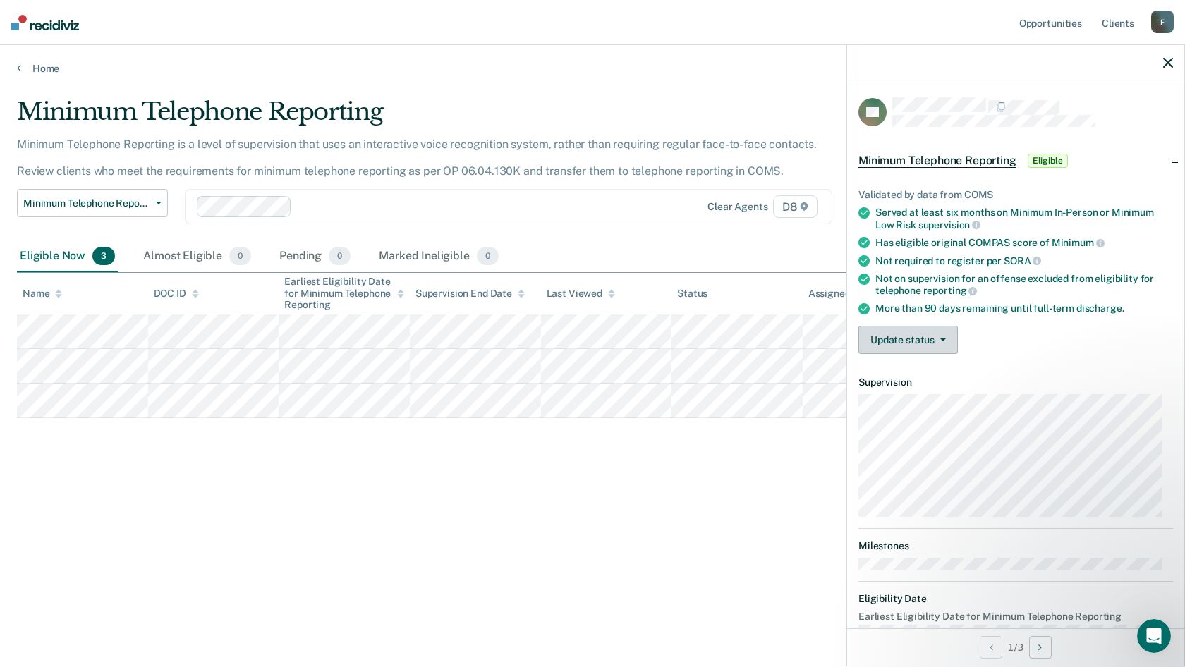
click at [914, 339] on button "Update status" at bounding box center [907, 340] width 99 height 28
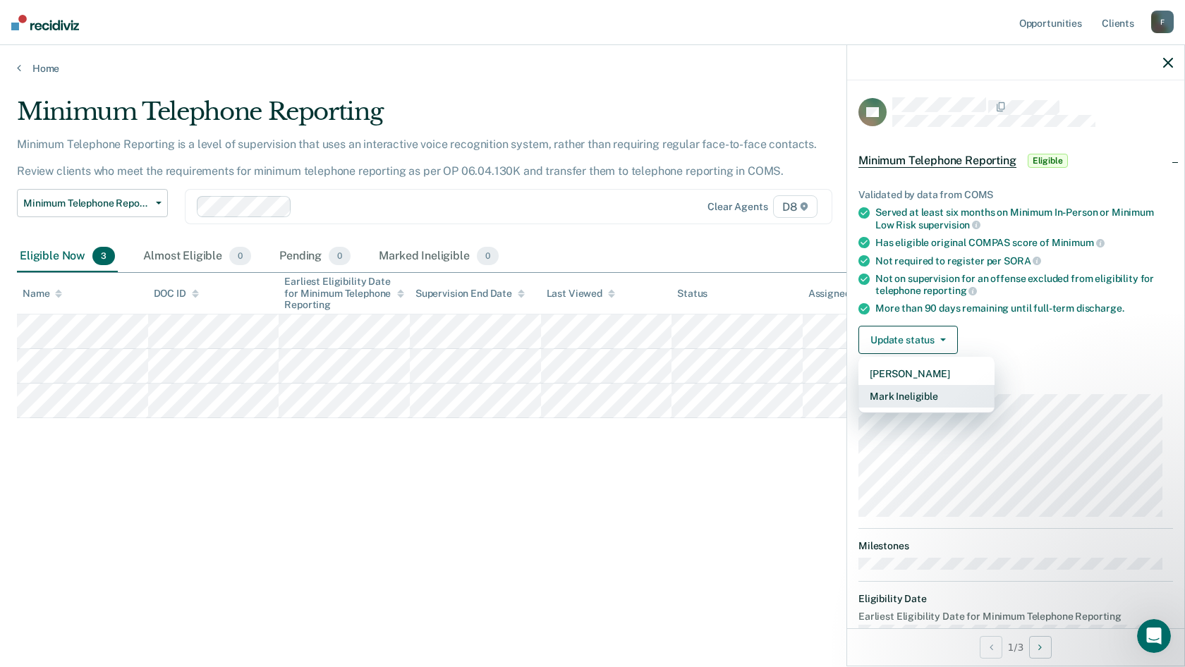
click at [912, 391] on button "Mark Ineligible" at bounding box center [926, 396] width 136 height 23
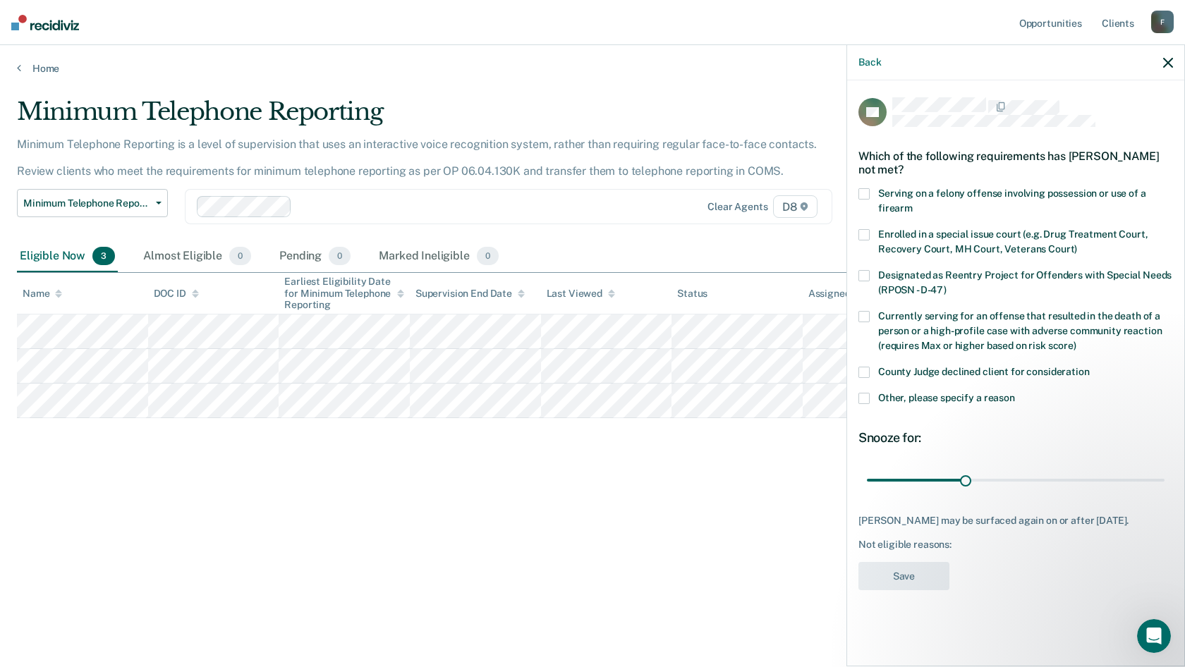
click at [860, 396] on span at bounding box center [863, 398] width 11 height 11
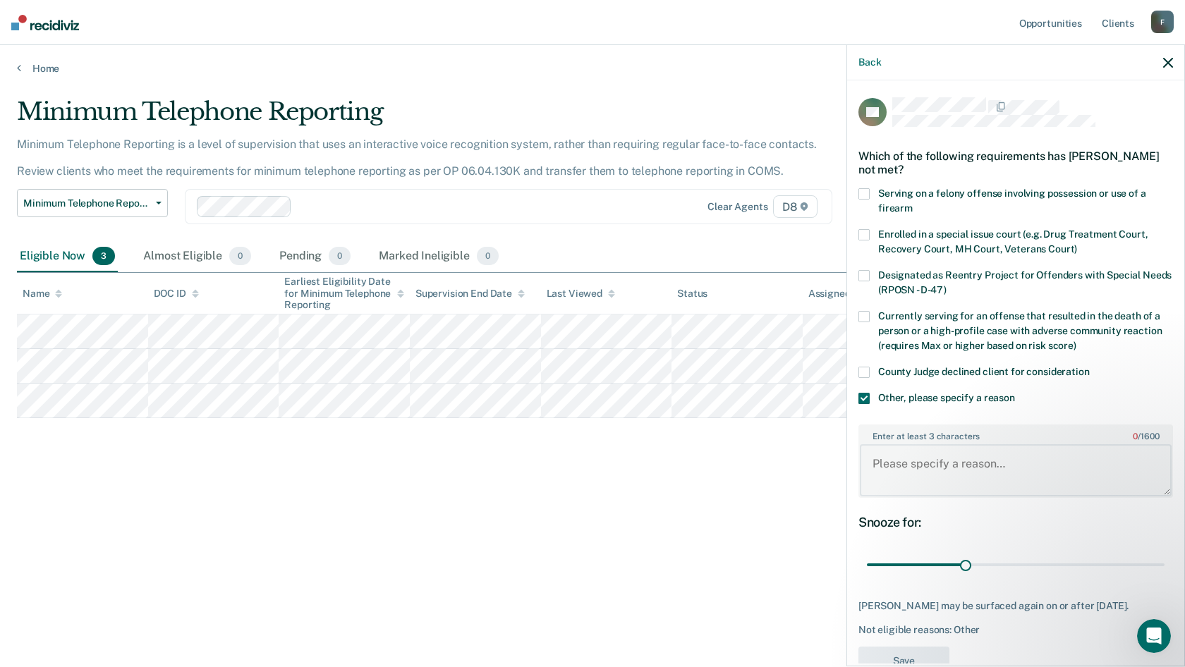
click at [913, 462] on textarea "Enter at least 3 characters 0 / 1600" at bounding box center [1016, 470] width 312 height 52
type textarea "our county"
click at [868, 393] on span at bounding box center [863, 398] width 11 height 11
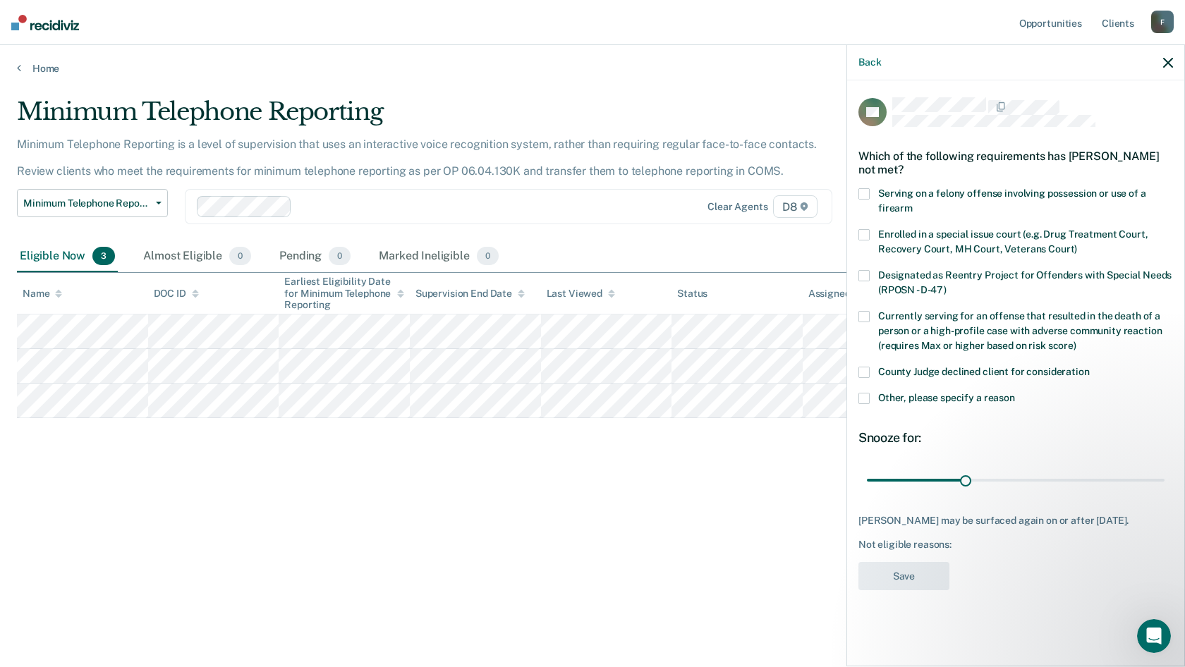
click at [863, 371] on span at bounding box center [863, 372] width 11 height 11
click at [897, 590] on button "Save" at bounding box center [903, 576] width 91 height 29
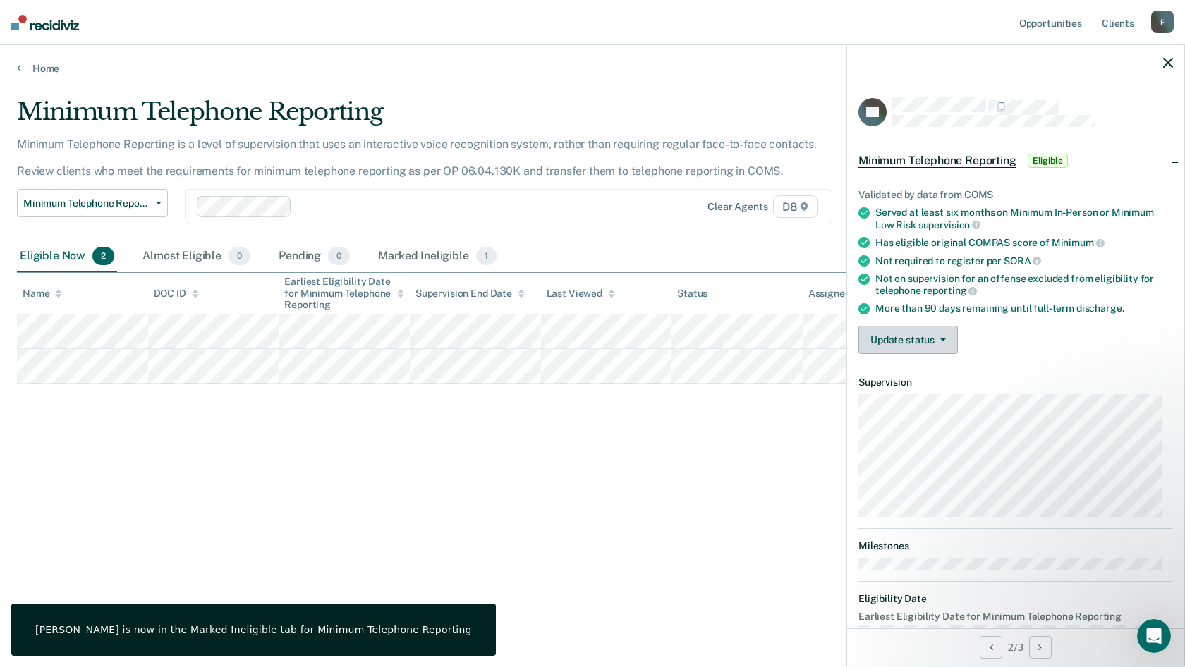
click at [896, 334] on button "Update status" at bounding box center [907, 340] width 99 height 28
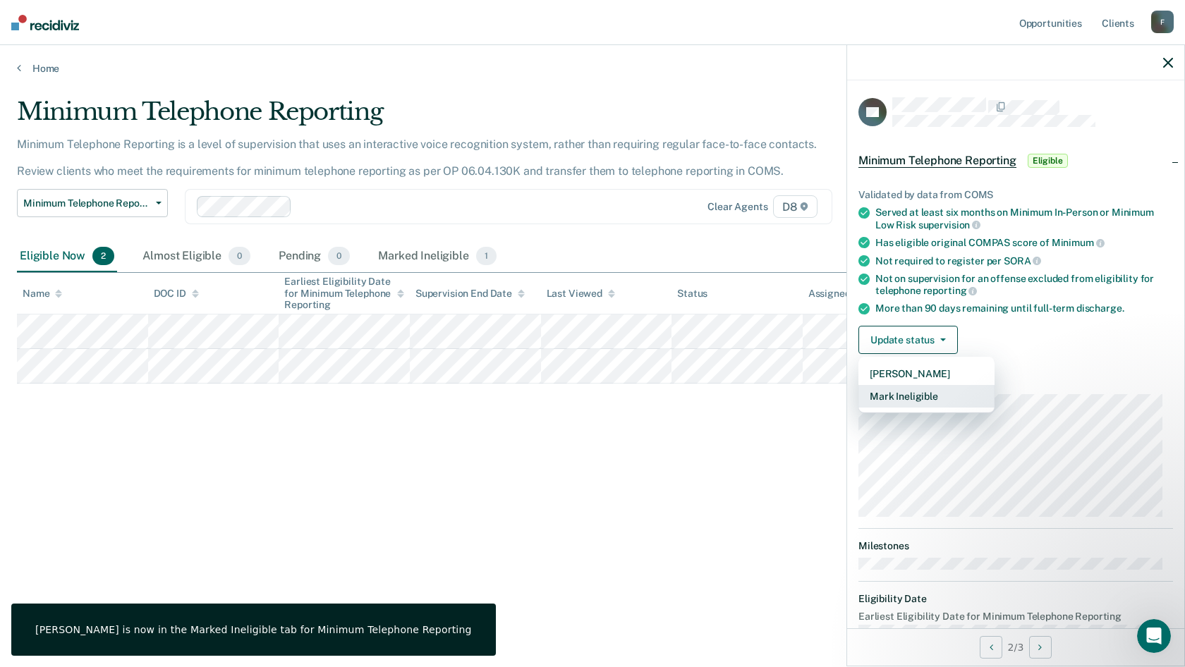
click at [904, 394] on button "Mark Ineligible" at bounding box center [926, 396] width 136 height 23
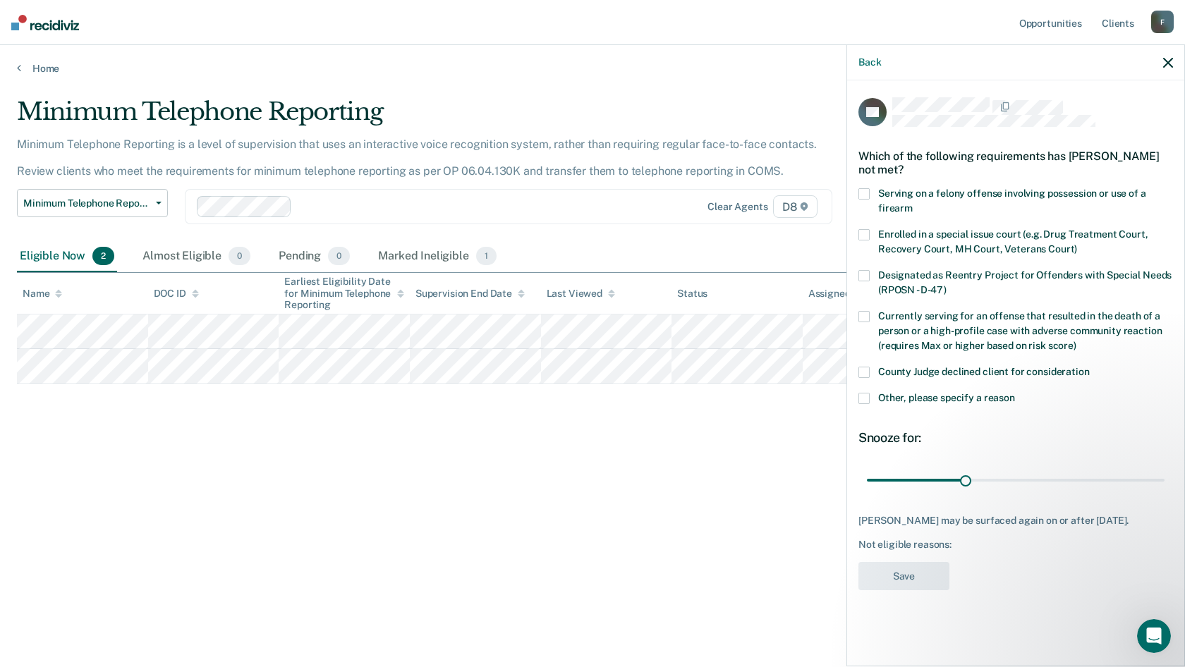
click at [872, 369] on label "County Judge declined client for consideration" at bounding box center [1015, 374] width 315 height 15
click at [922, 551] on div "Not eligible reasons: JUDGE" at bounding box center [1015, 545] width 315 height 12
click at [910, 582] on button "Save" at bounding box center [903, 576] width 91 height 29
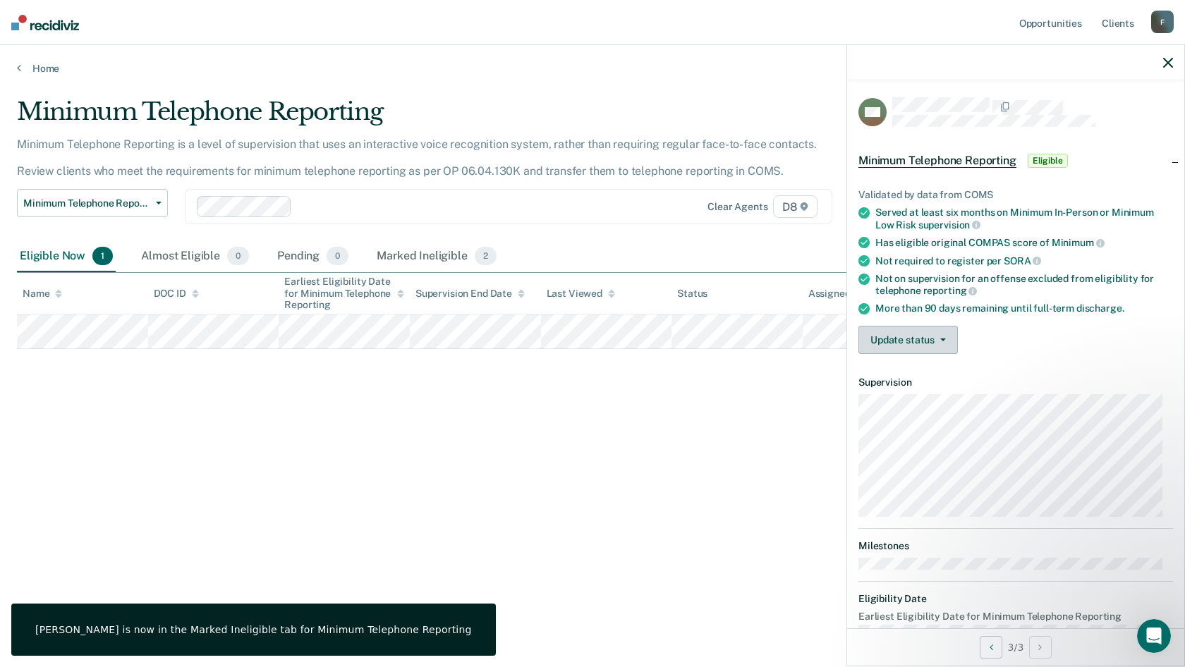
click at [903, 333] on button "Update status" at bounding box center [907, 340] width 99 height 28
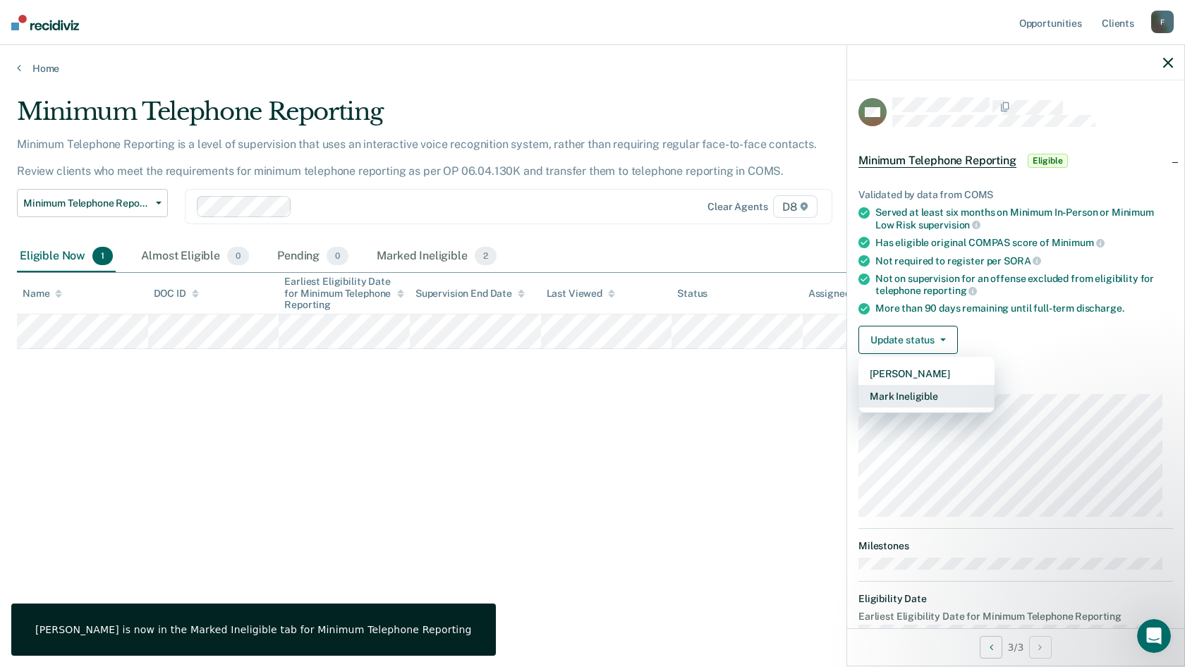
click at [894, 387] on button "Mark Ineligible" at bounding box center [926, 396] width 136 height 23
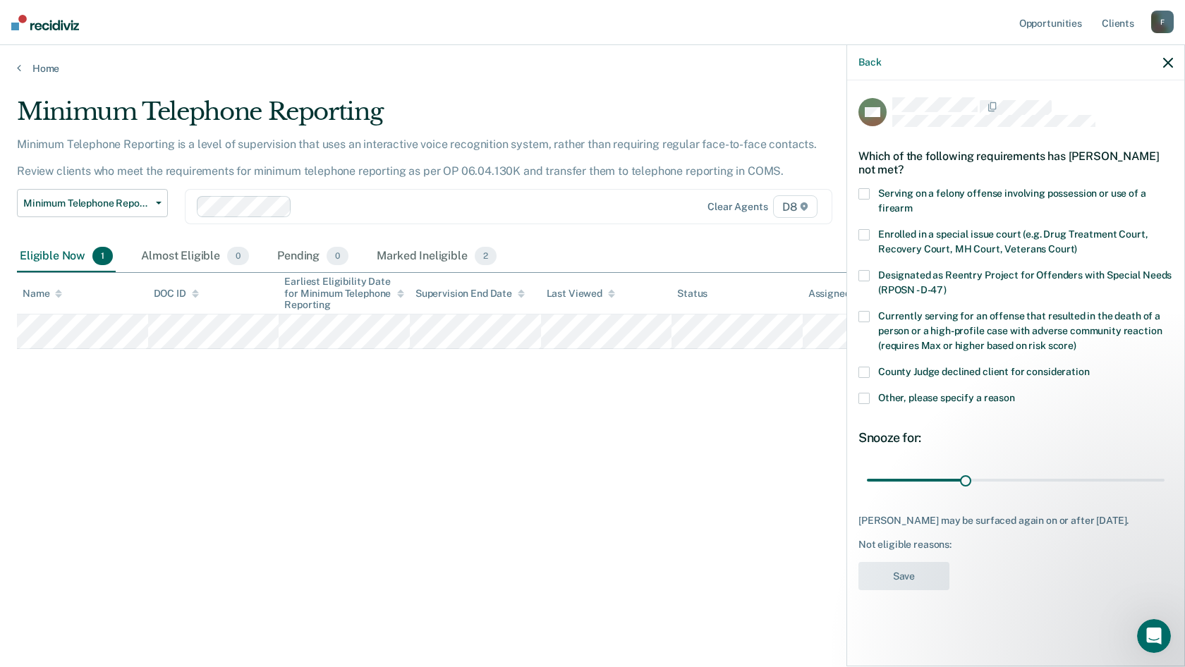
click at [873, 394] on label "Other, please specify a reason" at bounding box center [1015, 400] width 315 height 15
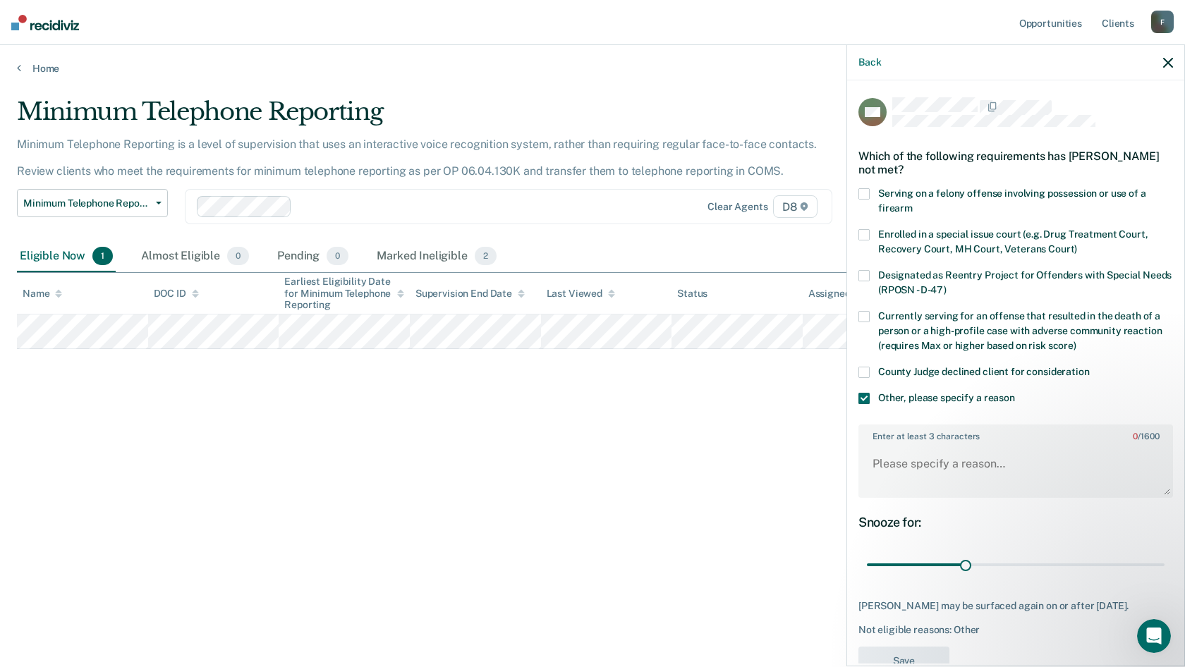
click at [863, 370] on span at bounding box center [863, 372] width 11 height 11
click at [863, 393] on span at bounding box center [863, 398] width 11 height 11
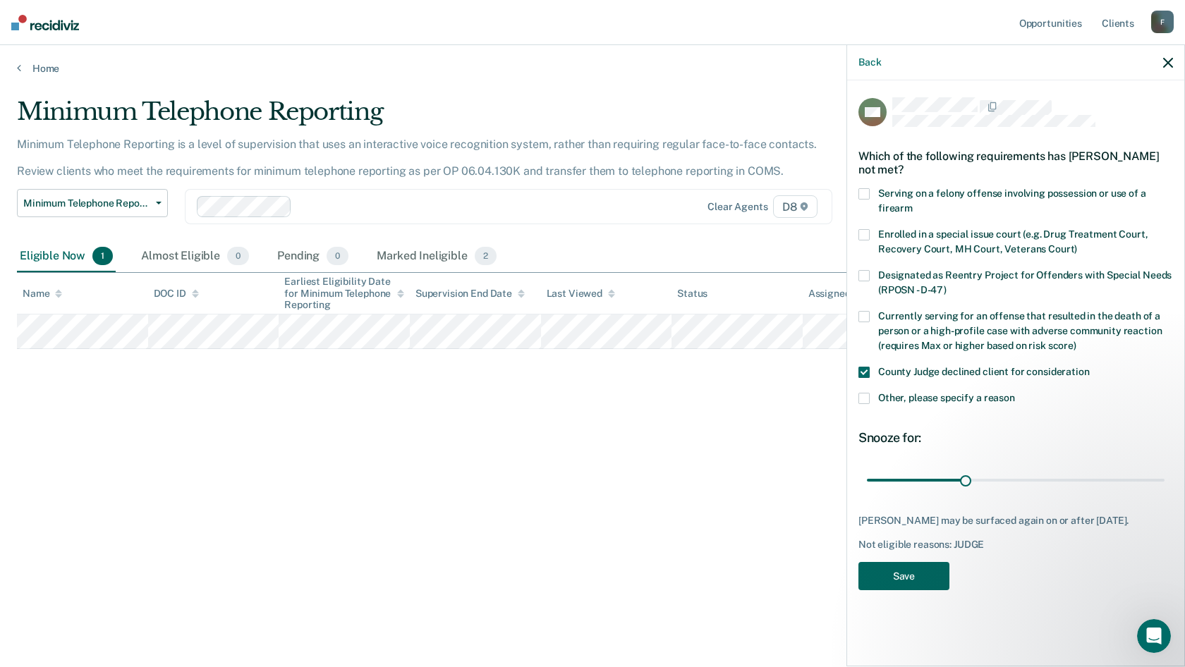
click at [884, 586] on button "Save" at bounding box center [903, 576] width 91 height 29
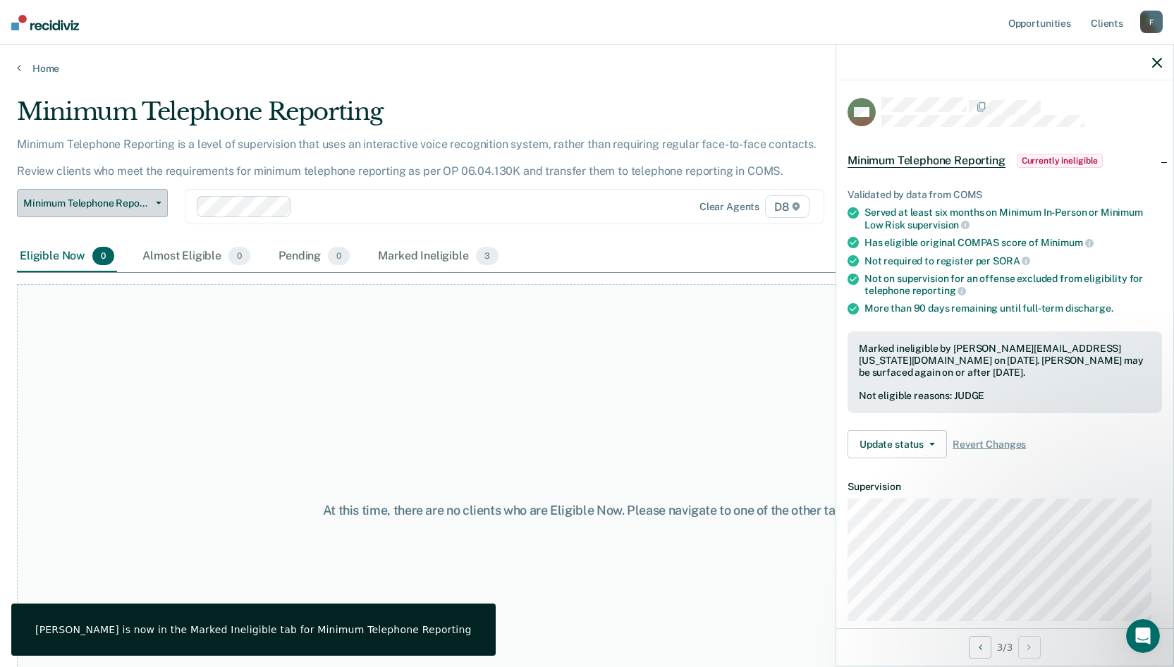
click at [164, 203] on div "Minimum Telephone Reporting Classification Review Early Discharge Minimum Telep…" at bounding box center [457, 215] width 881 height 52
click at [161, 203] on icon "button" at bounding box center [159, 203] width 6 height 3
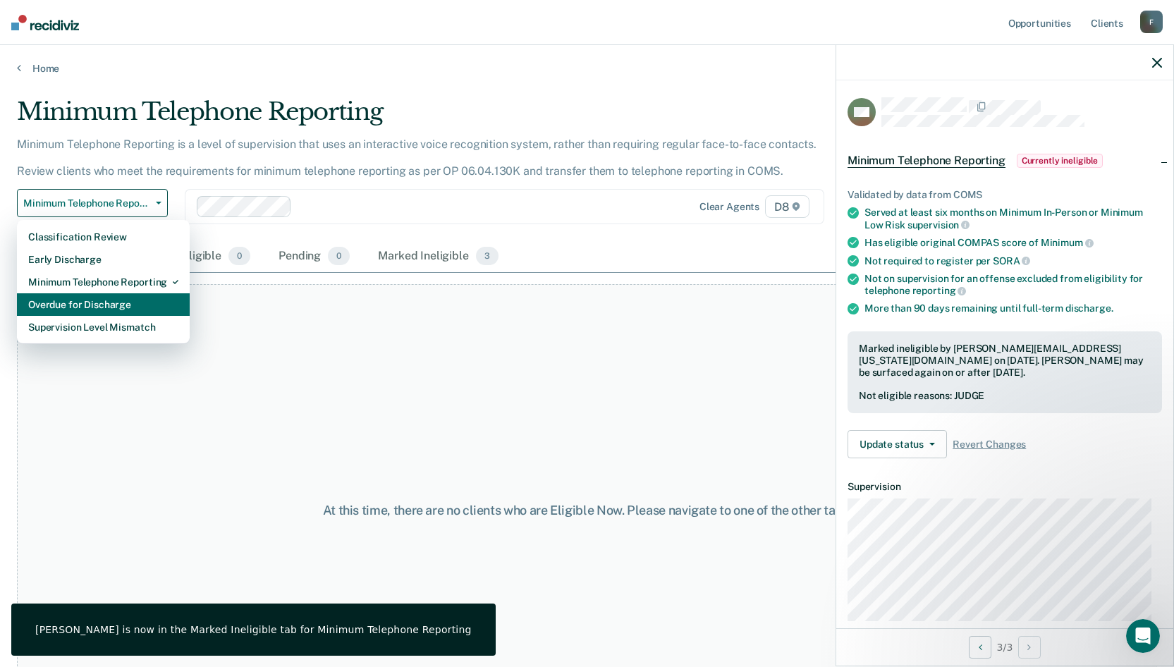
click at [124, 310] on div "Overdue for Discharge" at bounding box center [103, 304] width 150 height 23
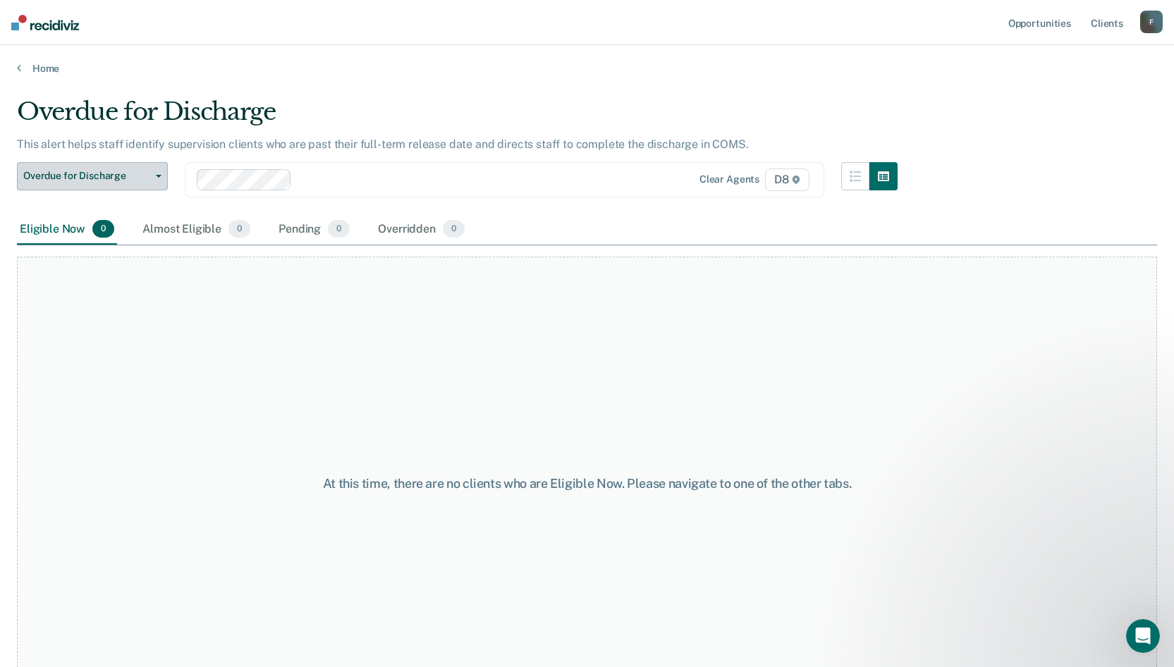
click at [154, 175] on span "button" at bounding box center [155, 176] width 11 height 3
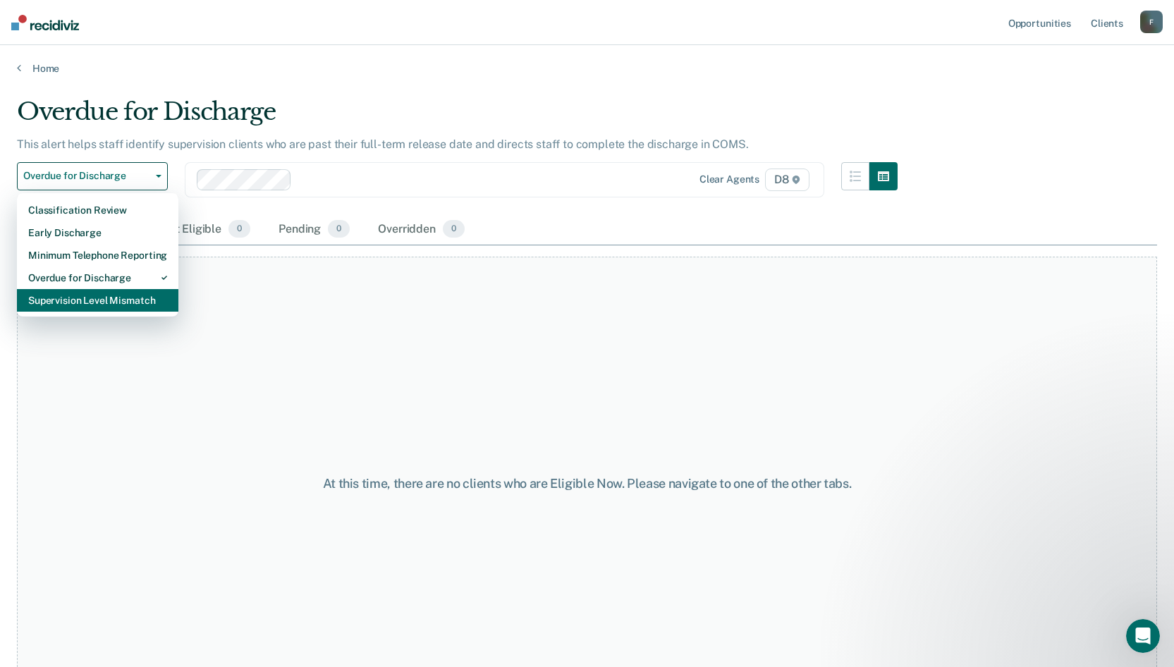
click at [117, 296] on div "Supervision Level Mismatch" at bounding box center [97, 300] width 139 height 23
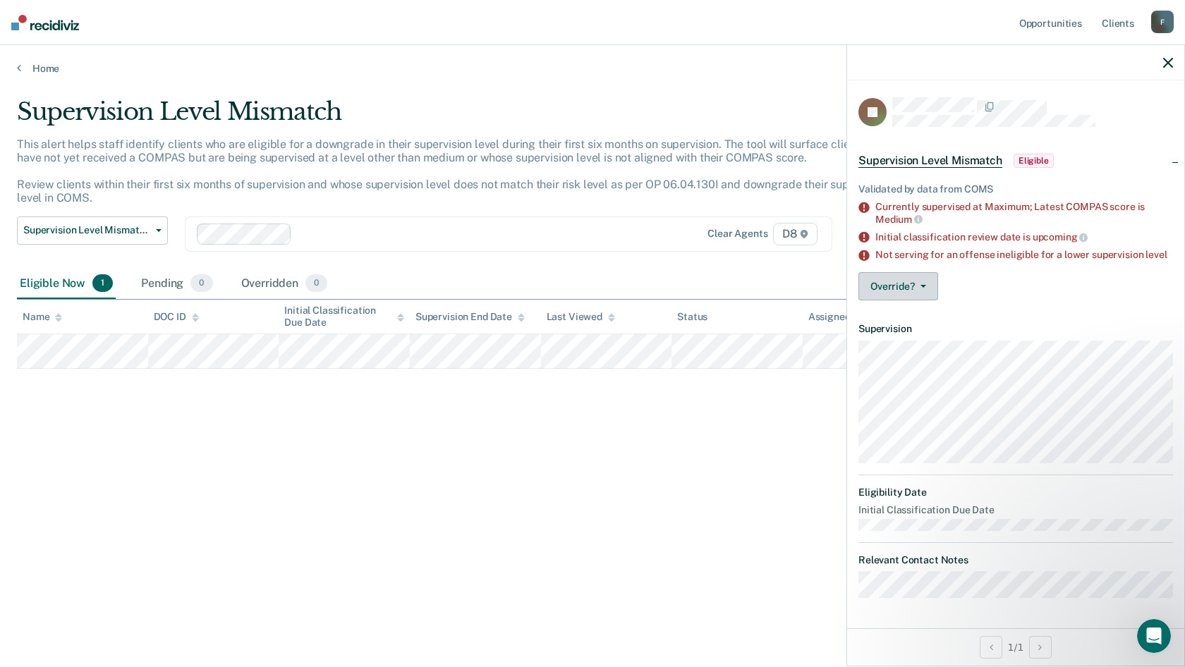
click at [900, 291] on button "Override?" at bounding box center [898, 286] width 80 height 28
click at [968, 276] on div "Override? [PERSON_NAME] Mark Overridden" at bounding box center [1015, 286] width 315 height 28
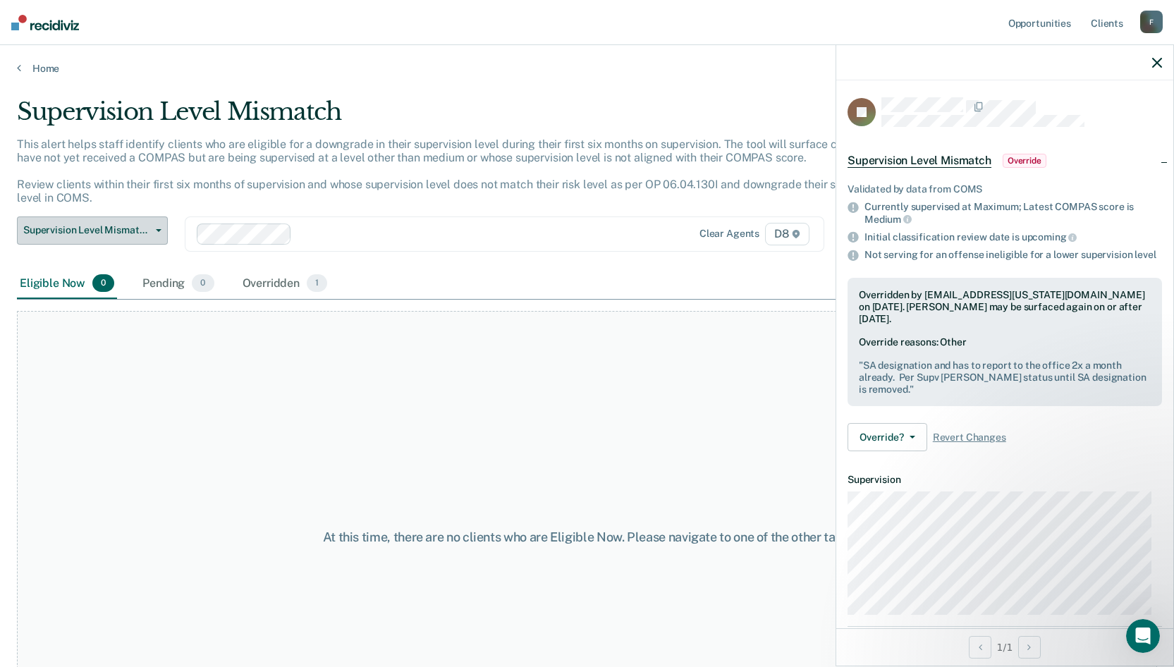
click at [164, 233] on button "Supervision Level Mismatch" at bounding box center [92, 231] width 151 height 28
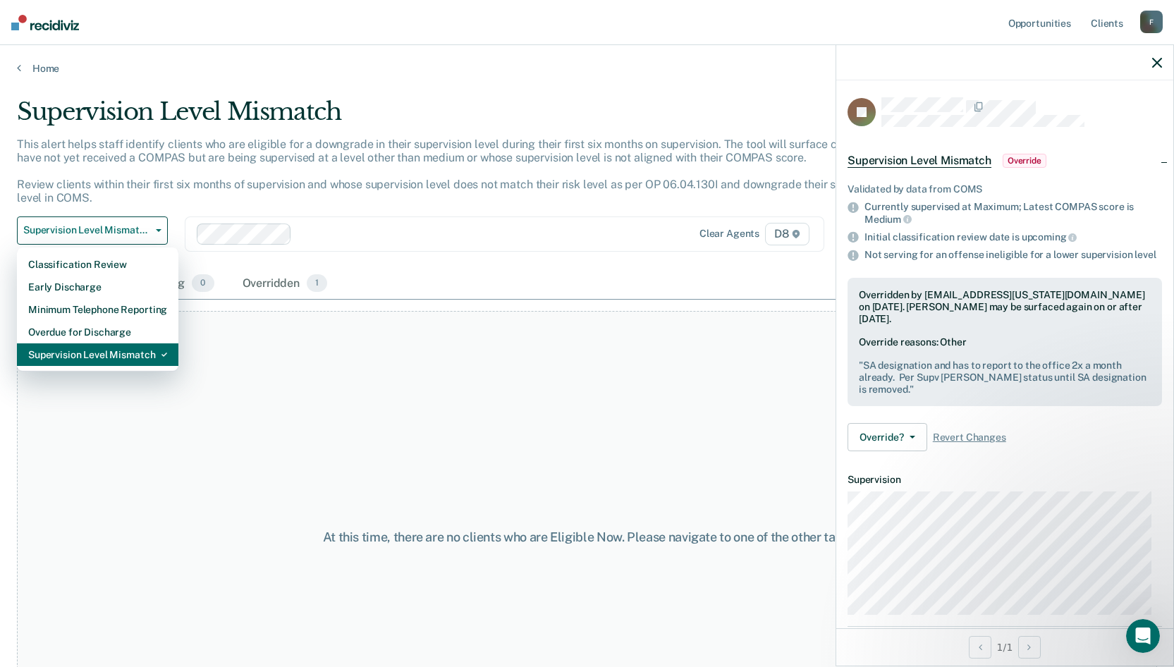
click at [107, 350] on div "Supervision Level Mismatch" at bounding box center [97, 354] width 139 height 23
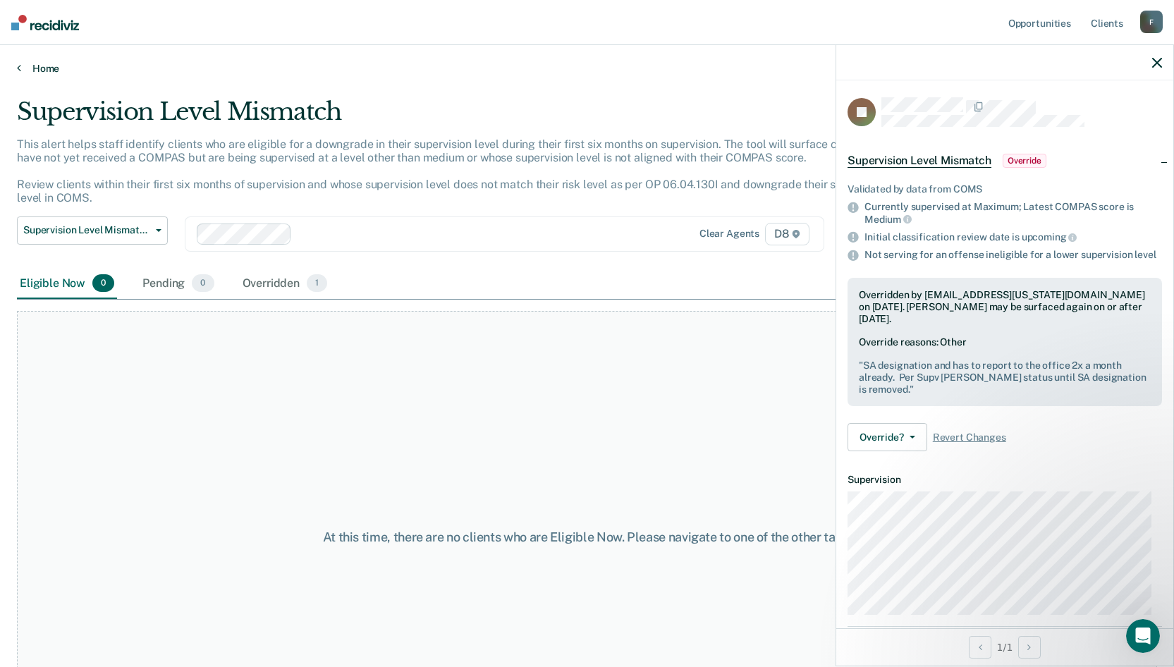
click at [22, 66] on link "Home" at bounding box center [587, 68] width 1140 height 13
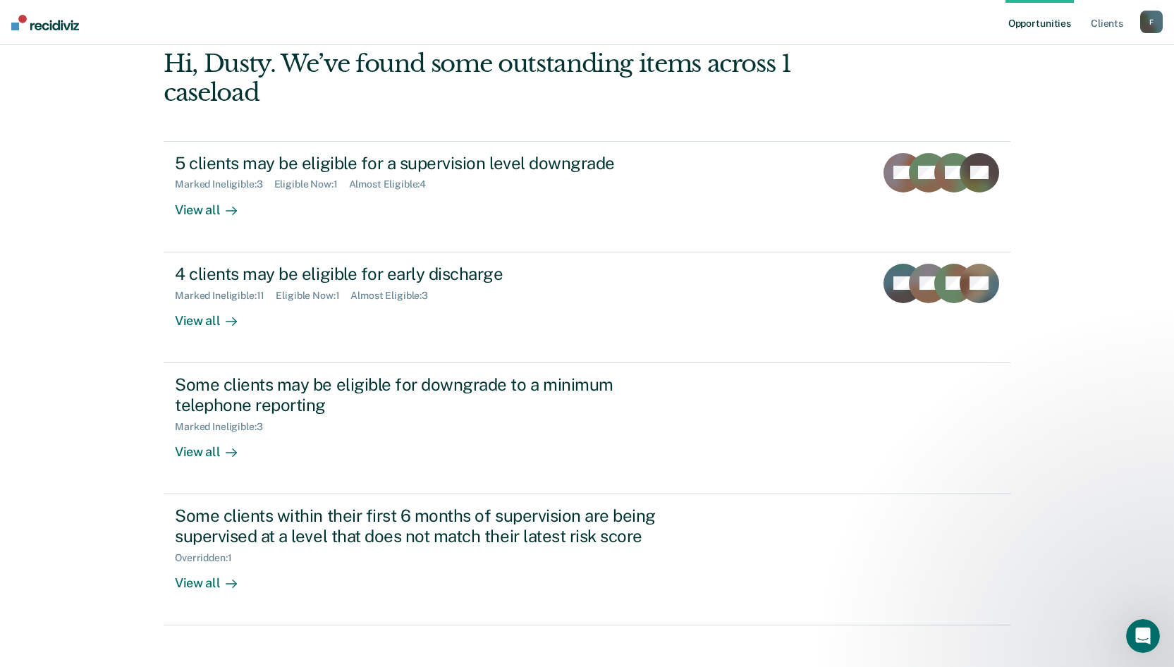
scroll to position [85, 0]
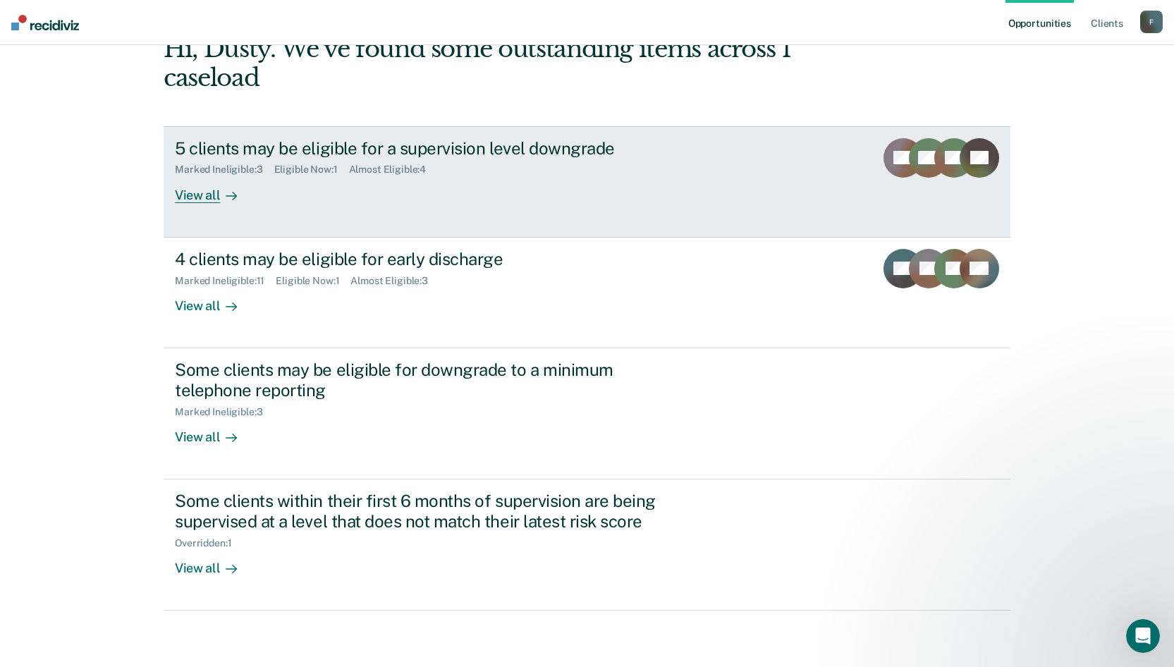
click at [193, 183] on div "View all" at bounding box center [214, 190] width 79 height 28
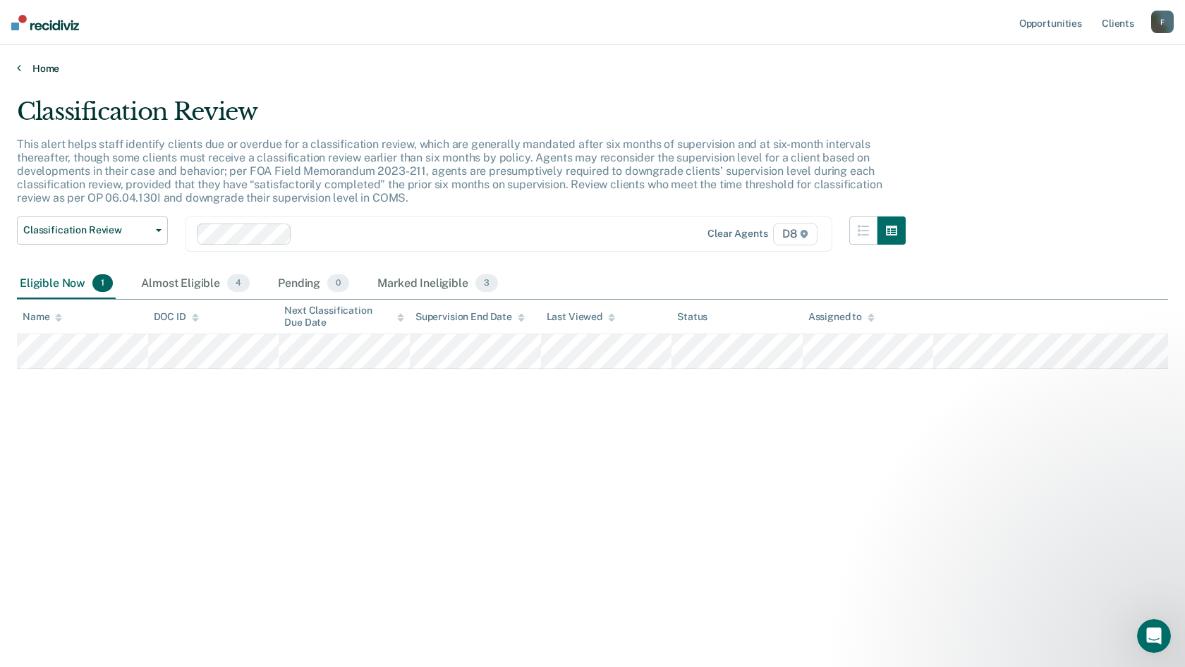
click at [49, 69] on link "Home" at bounding box center [592, 68] width 1151 height 13
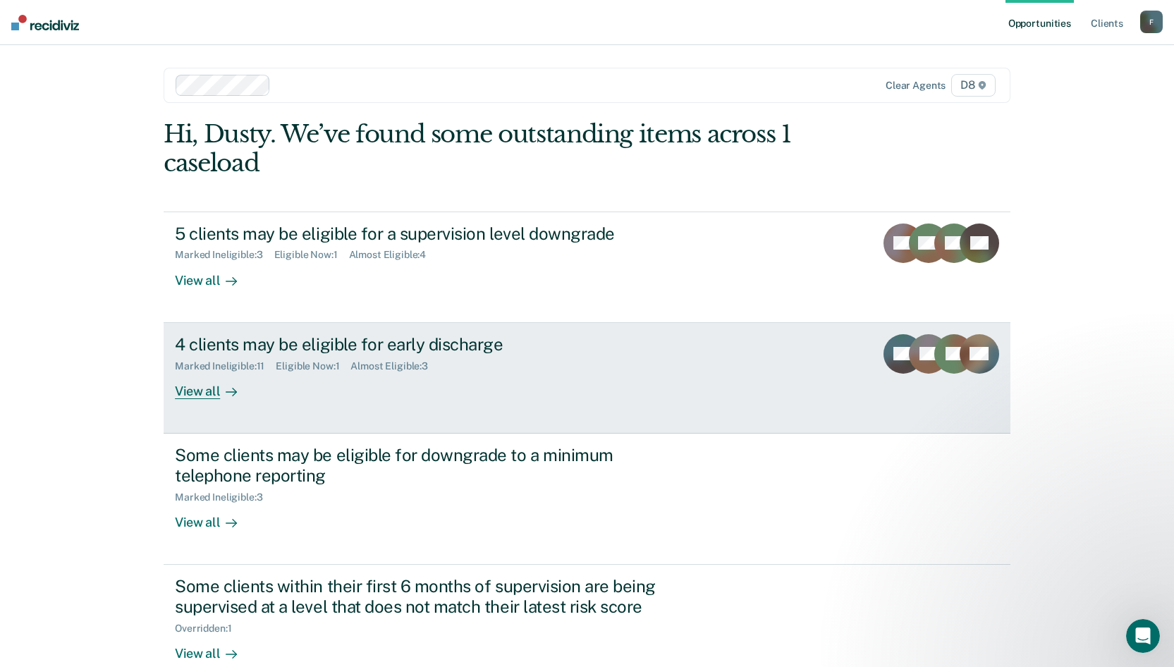
click at [196, 394] on div "View all" at bounding box center [214, 386] width 79 height 28
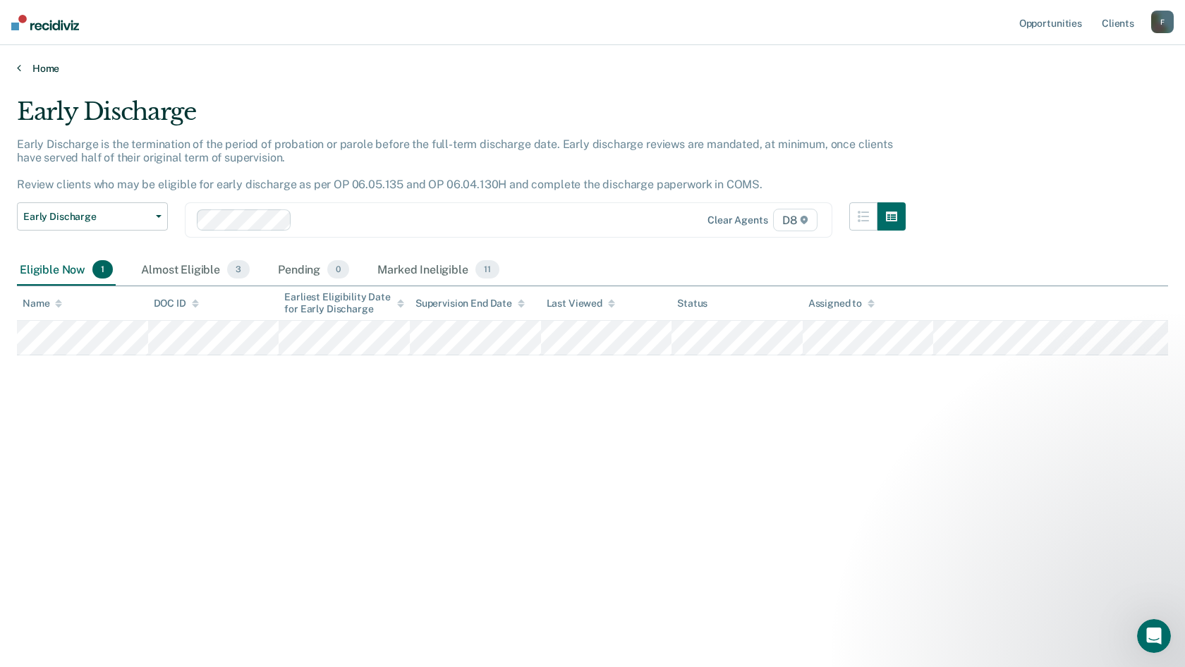
click at [21, 67] on link "Home" at bounding box center [592, 68] width 1151 height 13
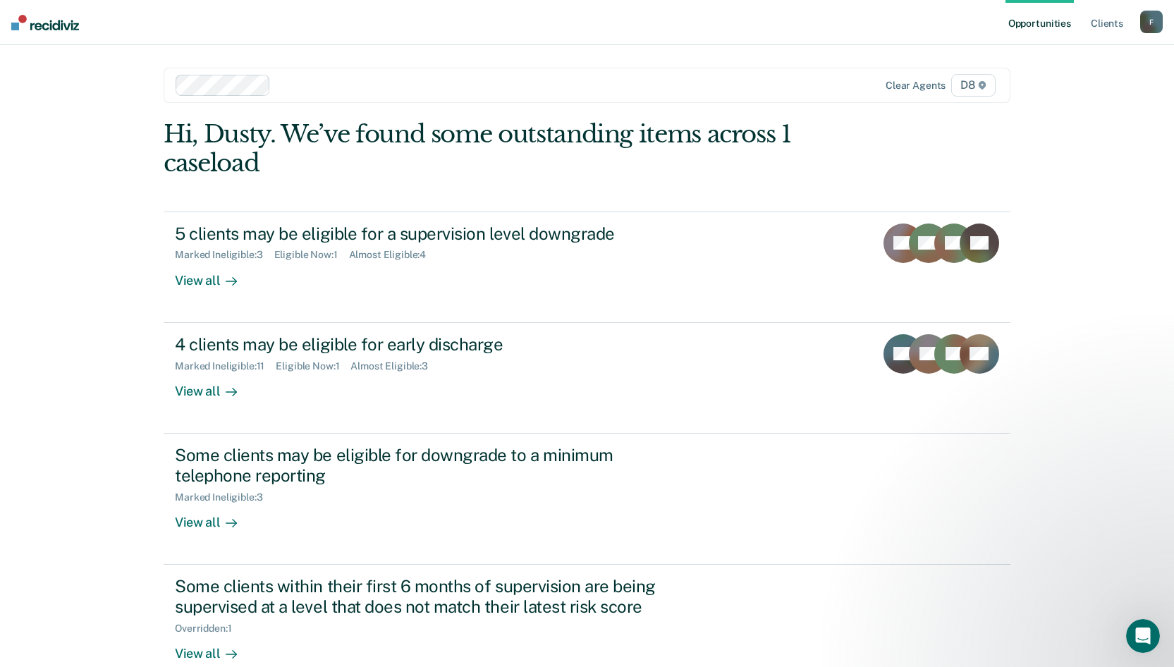
click at [1051, 18] on link "Opportunities" at bounding box center [1040, 22] width 68 height 45
click at [1051, 24] on link "Opportunities" at bounding box center [1040, 22] width 68 height 45
click at [1040, 20] on link "Opportunities" at bounding box center [1040, 22] width 68 height 45
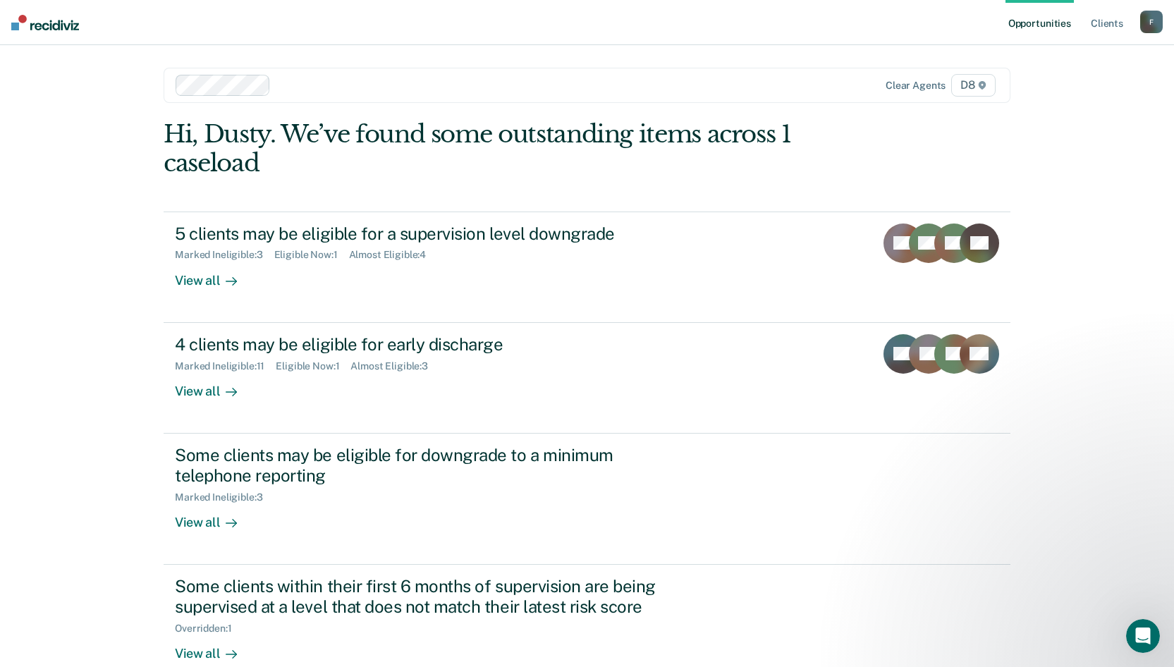
click at [1040, 20] on link "Opportunities" at bounding box center [1040, 22] width 68 height 45
click at [1117, 20] on link "Client s" at bounding box center [1107, 22] width 38 height 45
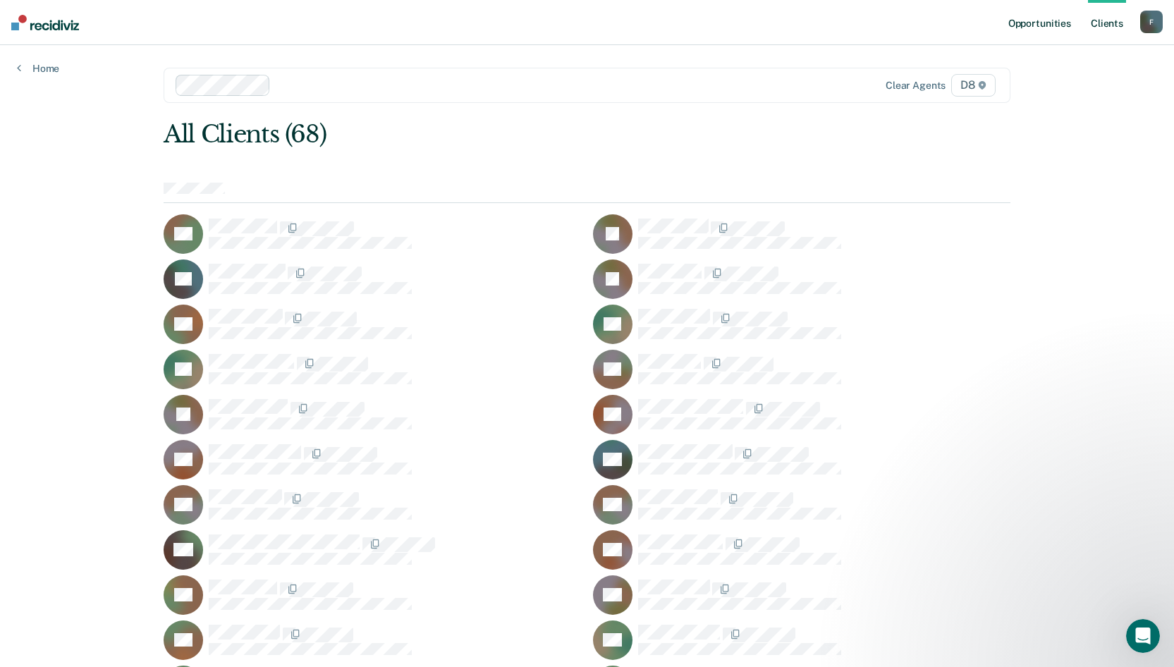
click at [1050, 20] on link "Opportunities" at bounding box center [1040, 22] width 68 height 45
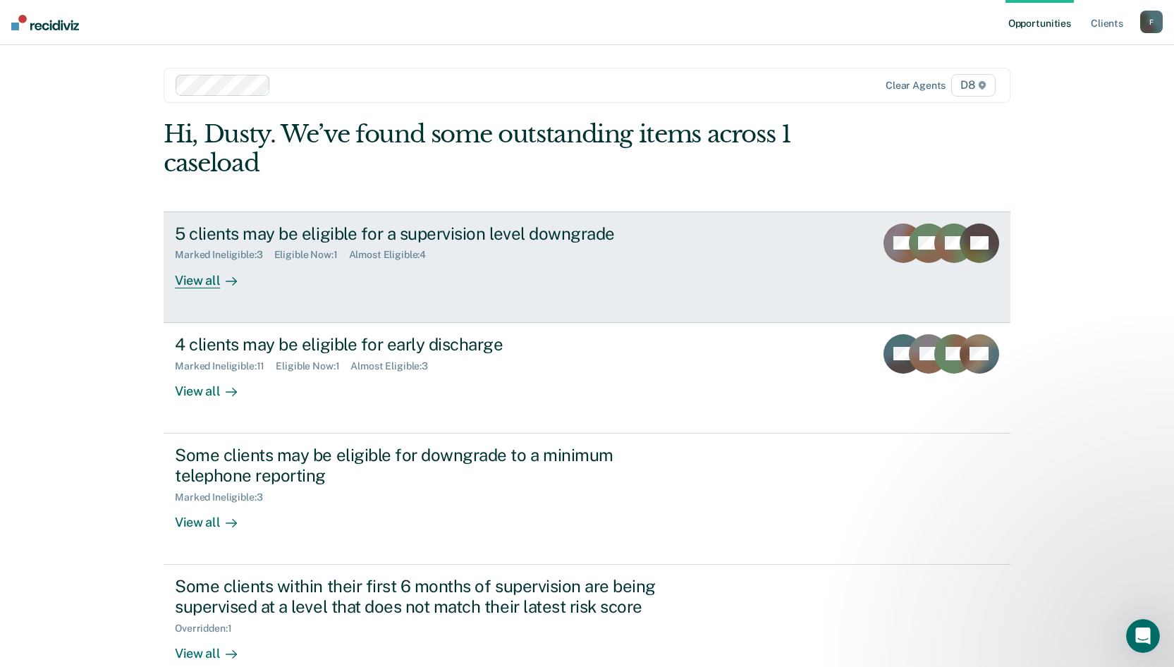
click at [195, 275] on div "View all" at bounding box center [214, 275] width 79 height 28
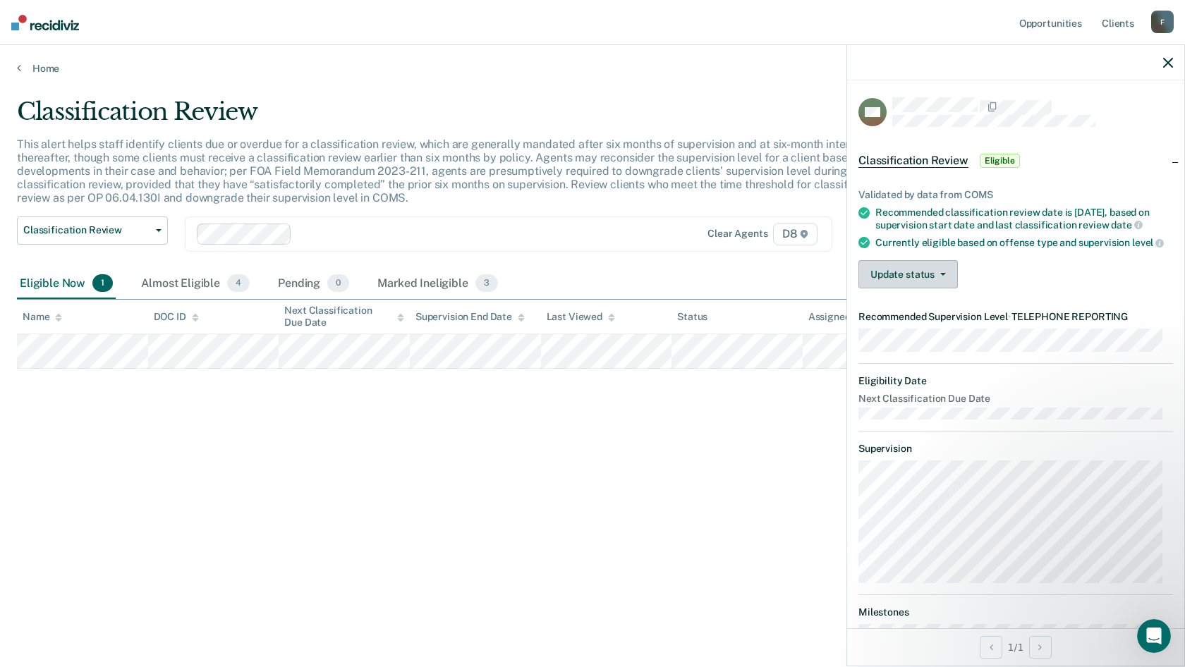
click at [918, 282] on button "Update status" at bounding box center [907, 274] width 99 height 28
click at [906, 318] on button "[PERSON_NAME]" at bounding box center [926, 308] width 136 height 23
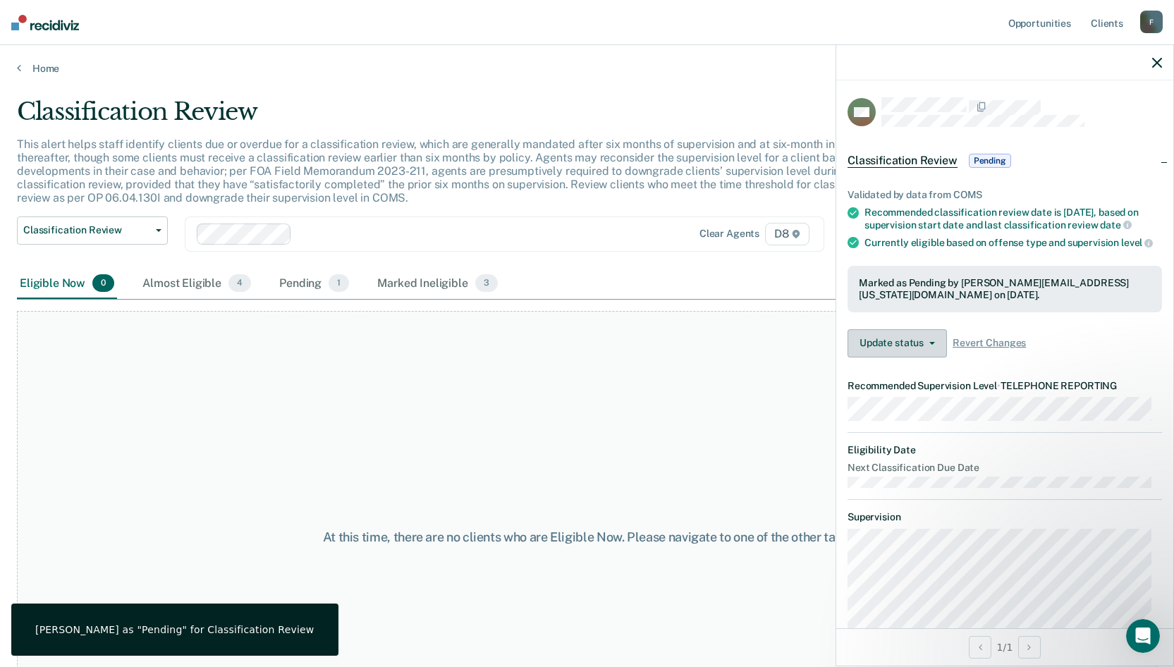
click at [913, 351] on button "Update status" at bounding box center [897, 343] width 99 height 28
click at [799, 367] on div "At this time, there are no clients who are Eligible Now. Please navigate to one…" at bounding box center [587, 537] width 1140 height 453
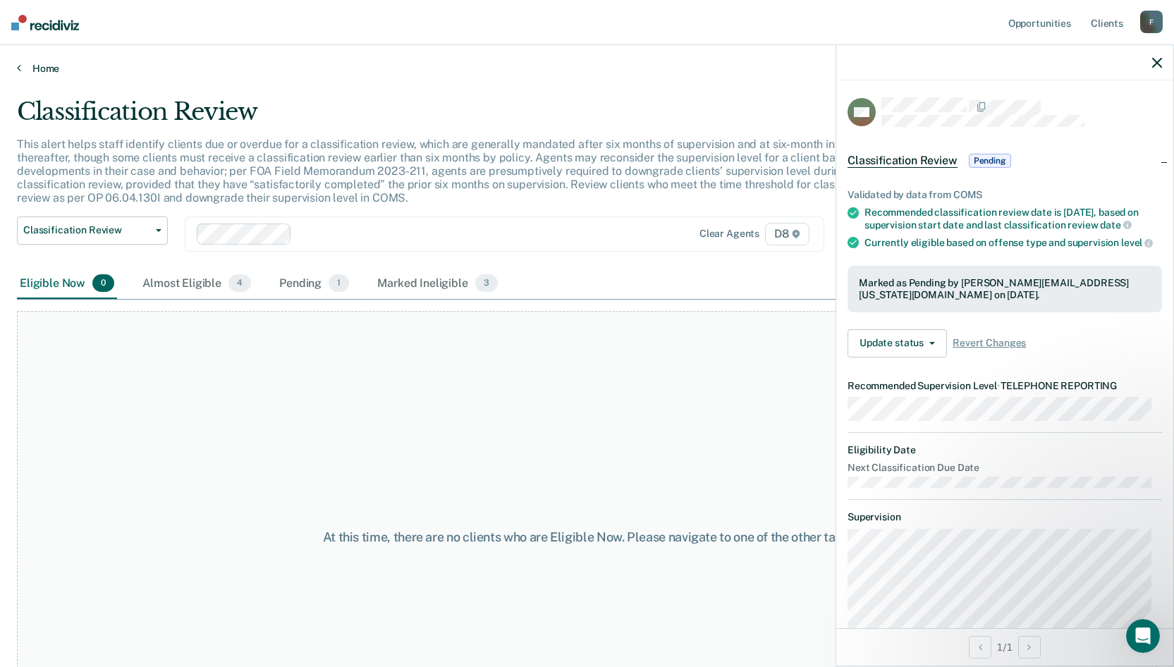
click at [51, 73] on link "Home" at bounding box center [587, 68] width 1140 height 13
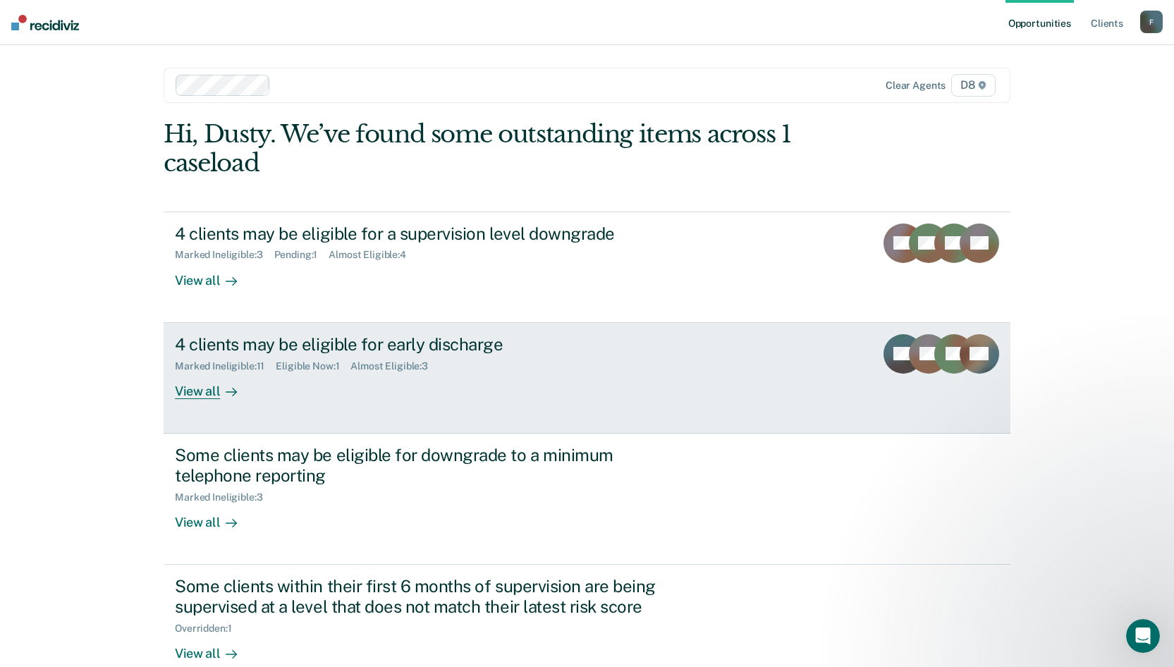
click at [238, 343] on div "4 clients may be eligible for early discharge" at bounding box center [422, 344] width 495 height 20
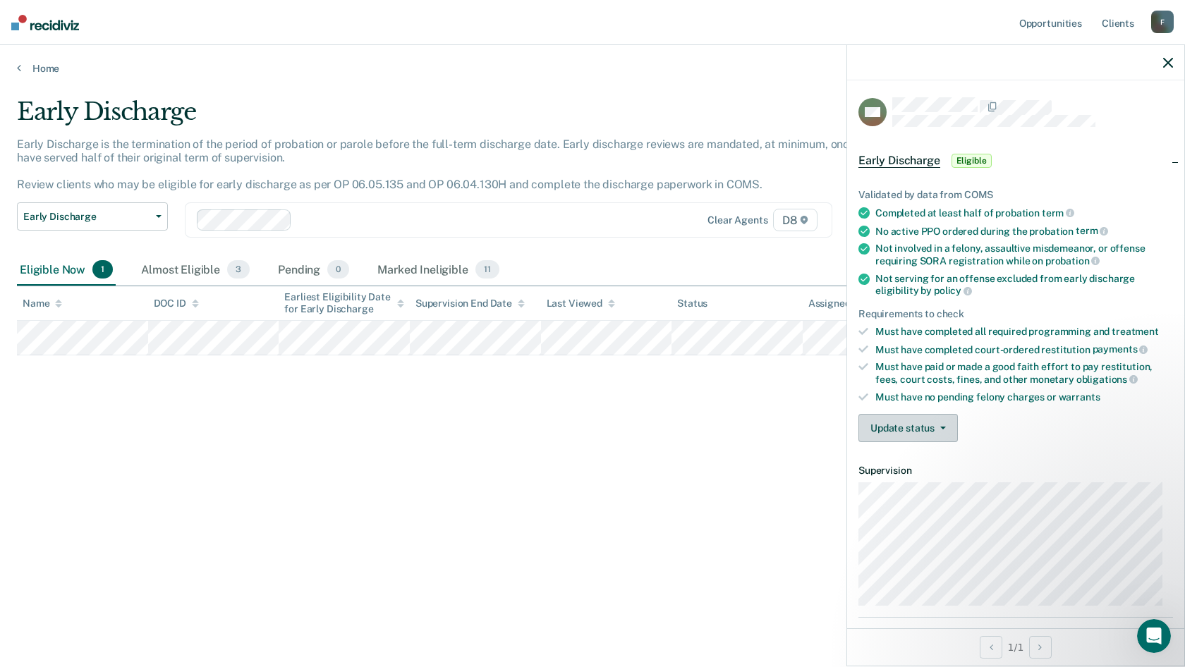
click at [927, 425] on button "Update status" at bounding box center [907, 428] width 99 height 28
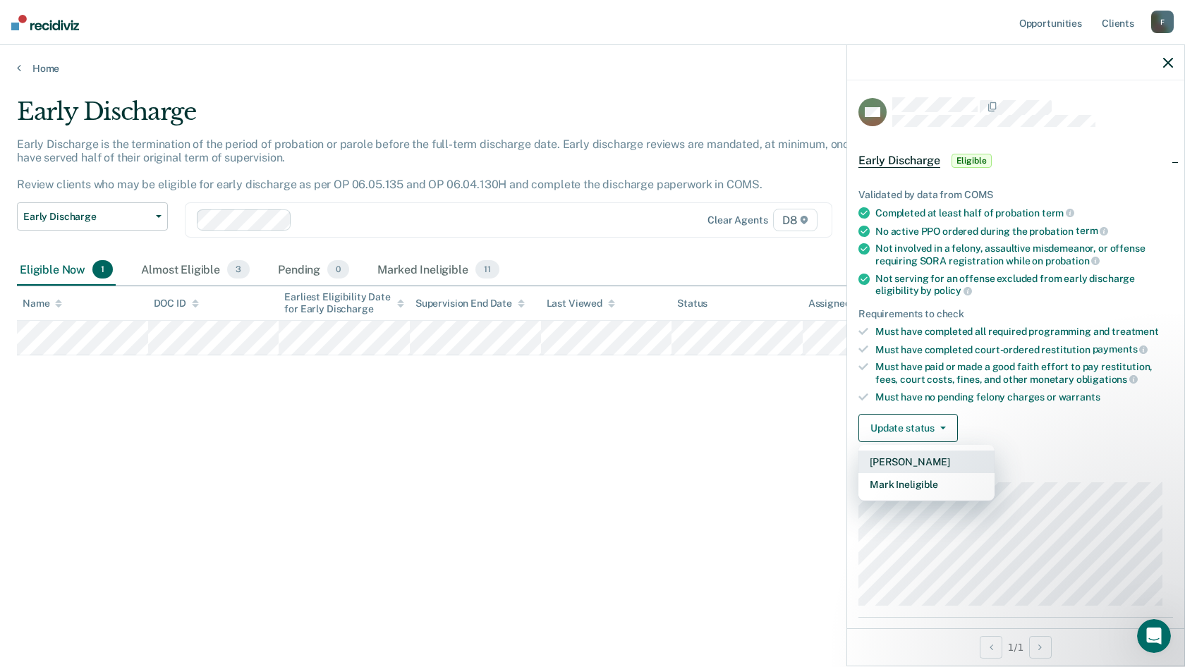
click at [911, 456] on button "[PERSON_NAME]" at bounding box center [926, 462] width 136 height 23
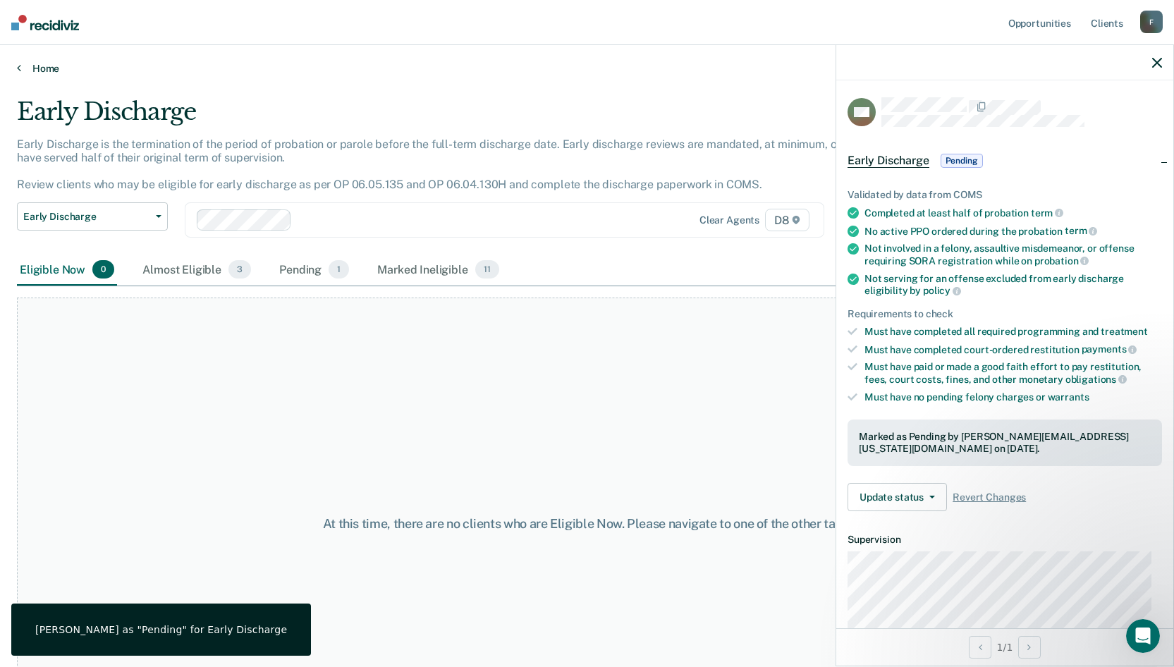
click at [21, 71] on link "Home" at bounding box center [587, 68] width 1140 height 13
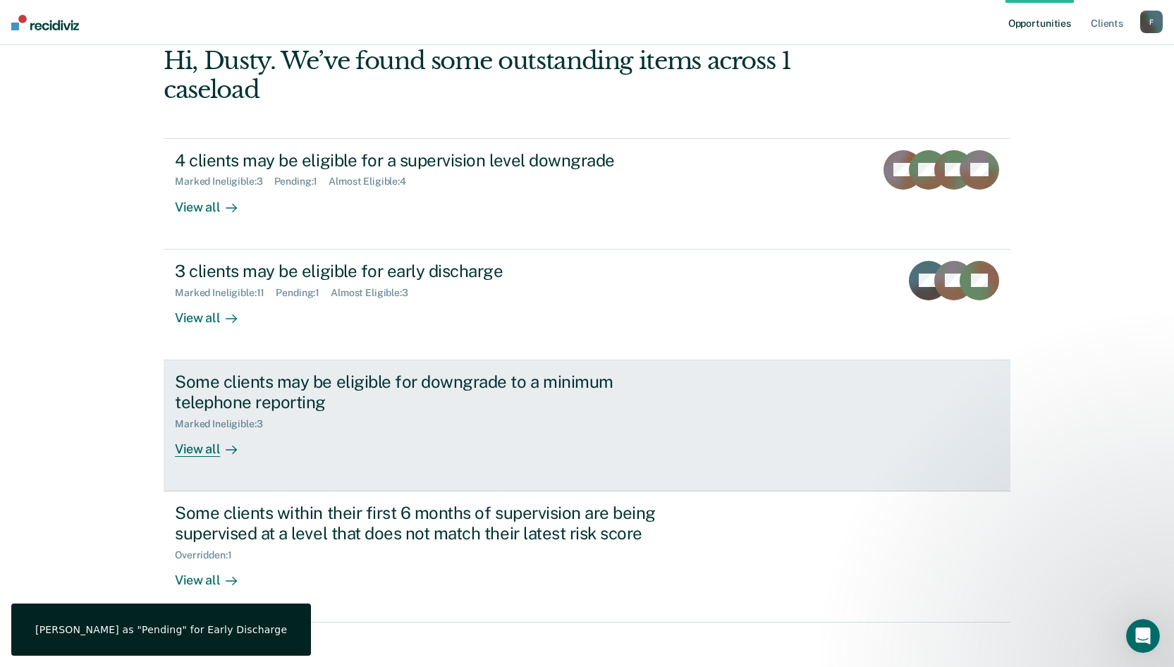
scroll to position [85, 0]
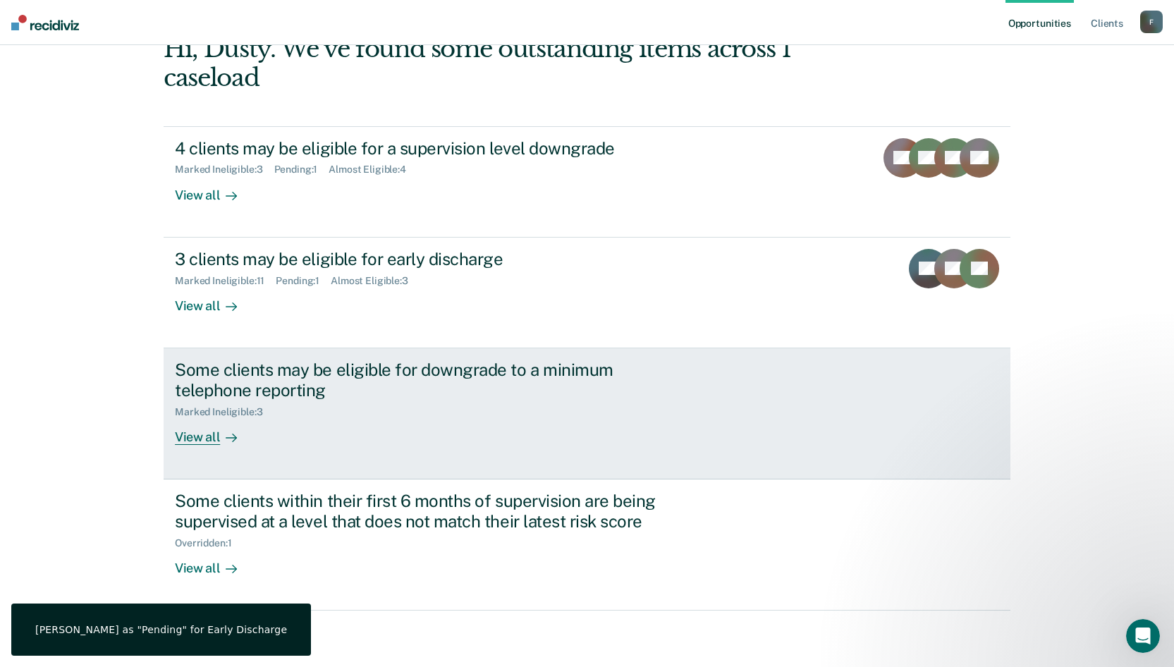
click at [186, 439] on div "View all" at bounding box center [214, 432] width 79 height 28
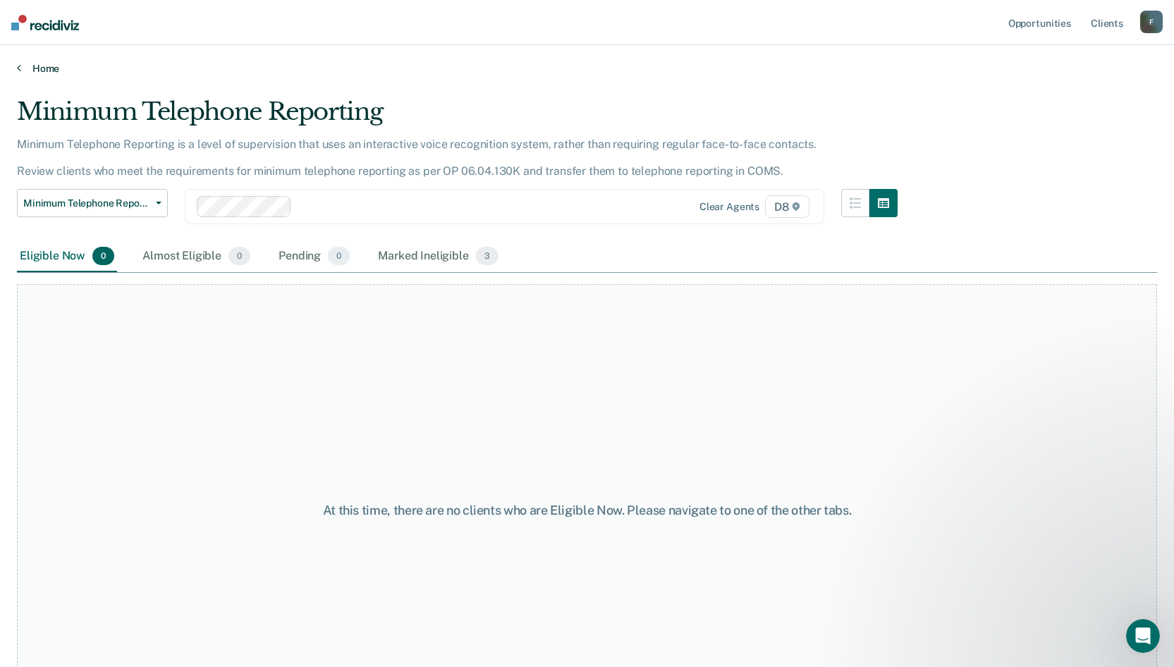
click at [23, 72] on link "Home" at bounding box center [587, 68] width 1140 height 13
